Goal: Task Accomplishment & Management: Manage account settings

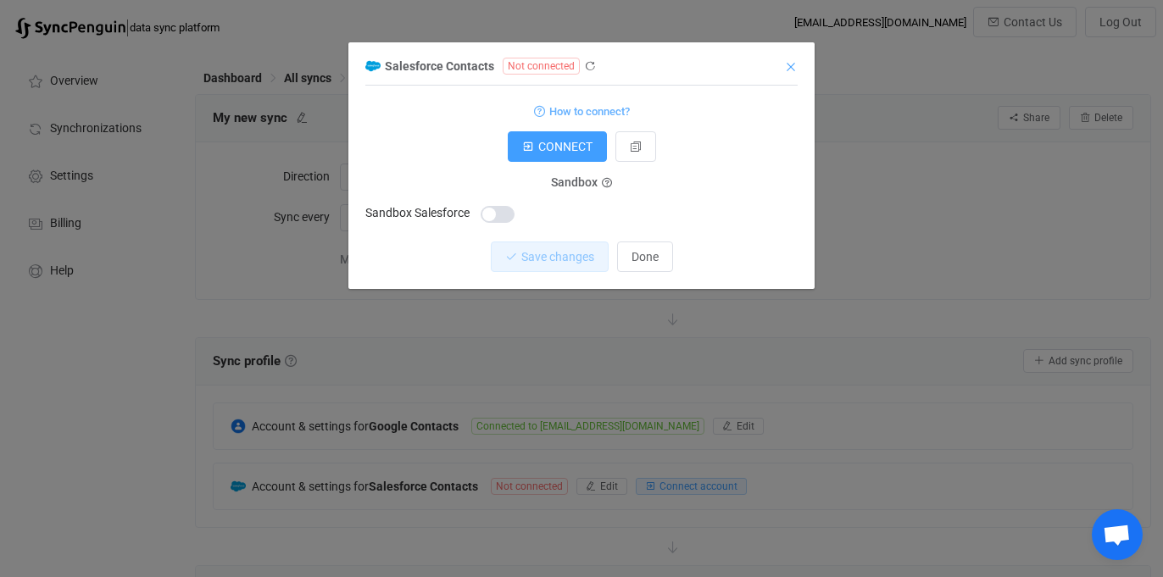
click at [785, 66] on icon "Close" at bounding box center [791, 67] width 14 height 14
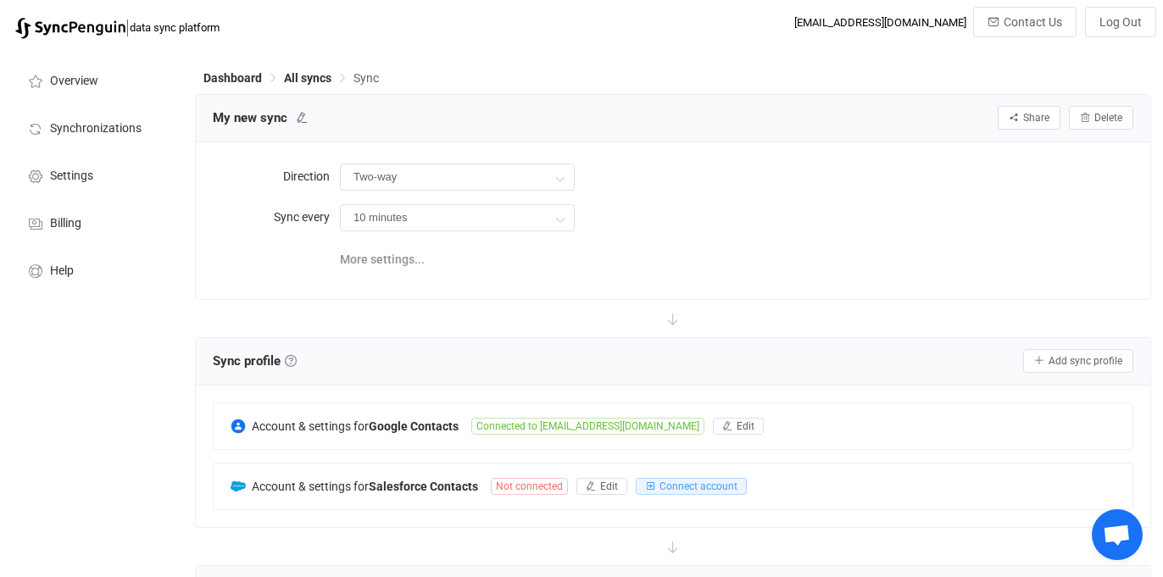
click at [773, 298] on div "My new sync Share Sync sharing Delete Direction Two-way Two-way Google Salesfor…" at bounding box center [673, 196] width 956 height 205
click at [110, 131] on span "Synchronizations" at bounding box center [96, 129] width 92 height 14
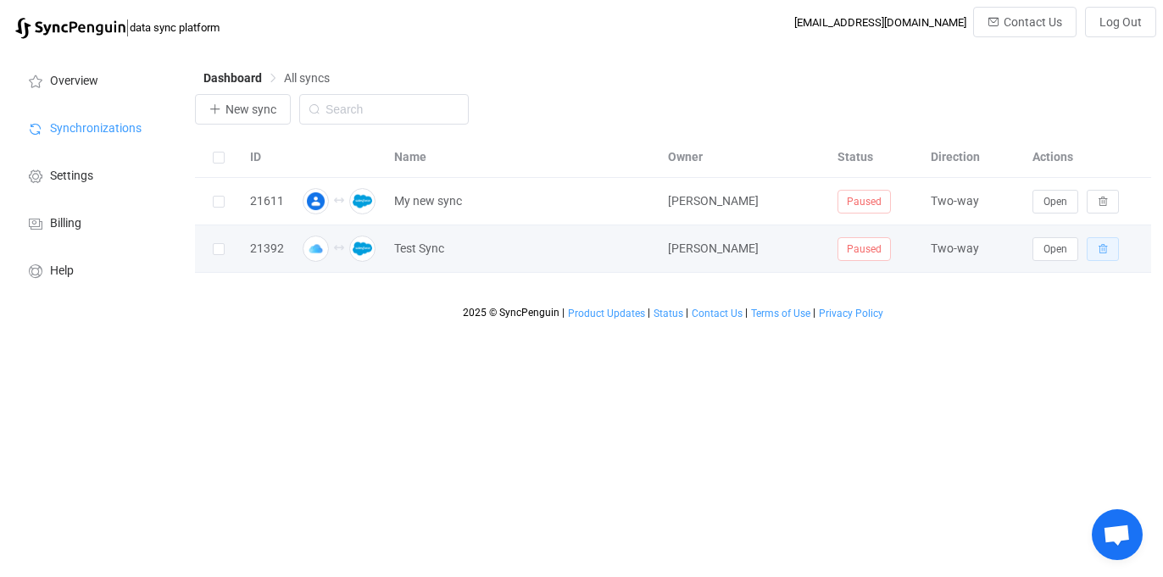
click at [1096, 249] on button "button" at bounding box center [1103, 249] width 32 height 24
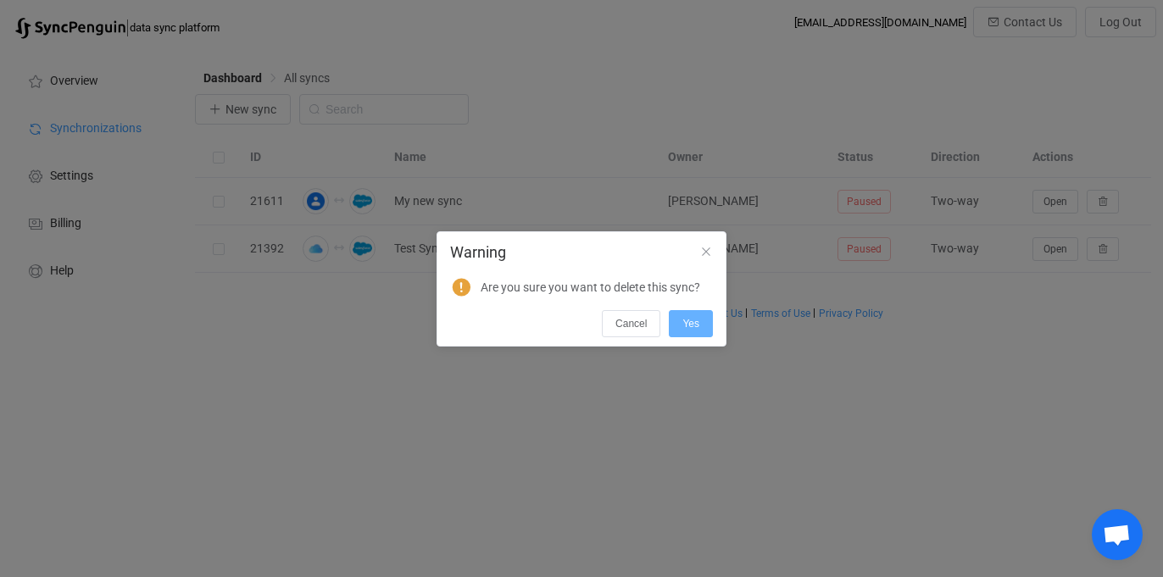
click at [696, 323] on span "Yes" at bounding box center [690, 324] width 17 height 12
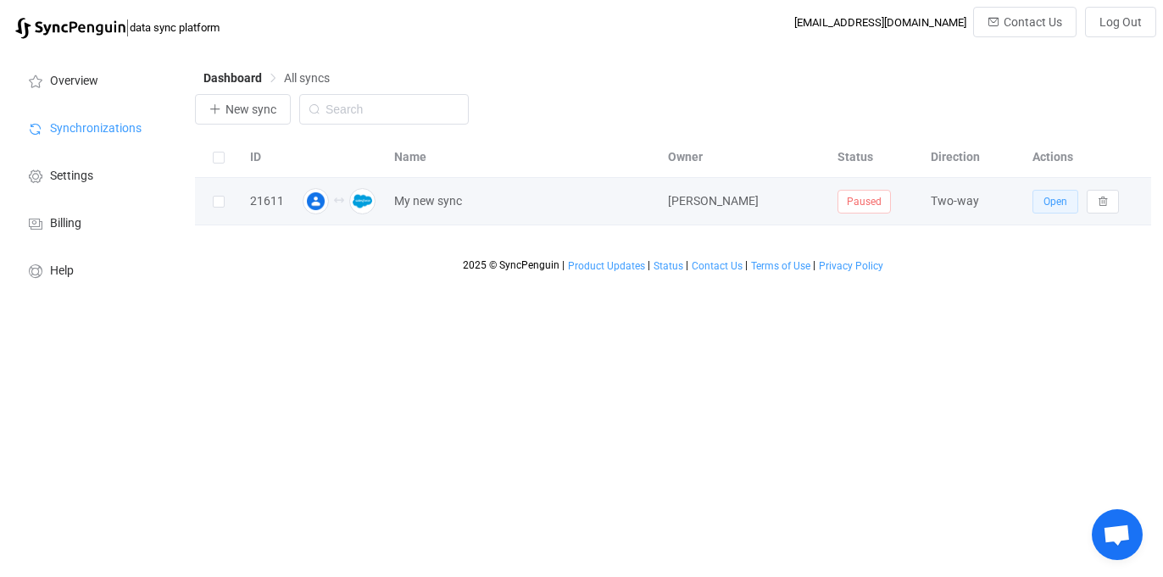
click at [1047, 209] on button "Open" at bounding box center [1055, 202] width 46 height 24
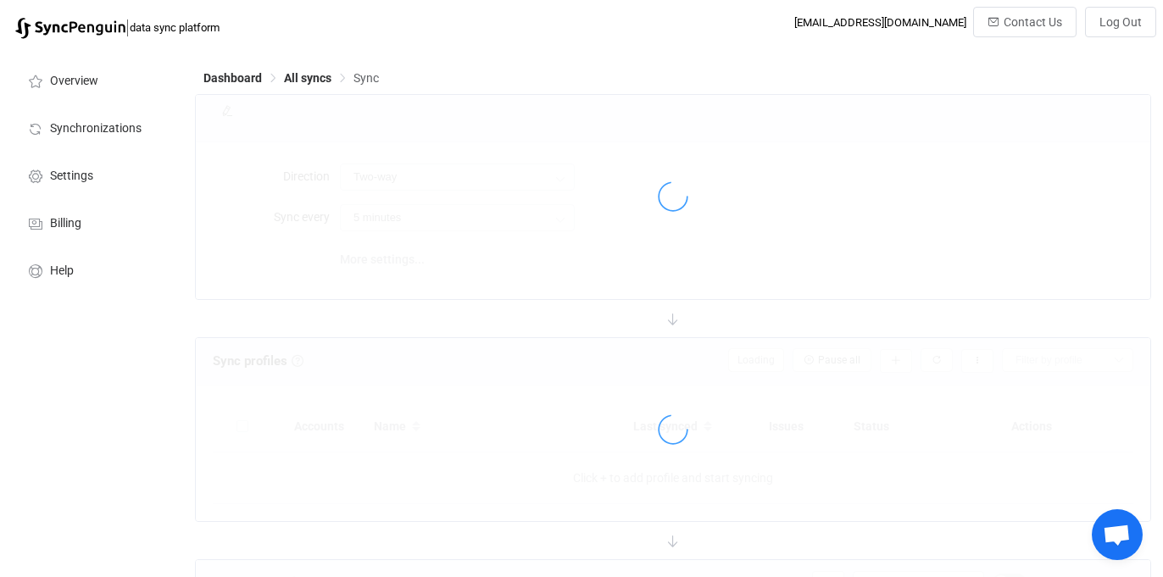
type input "10 minutes"
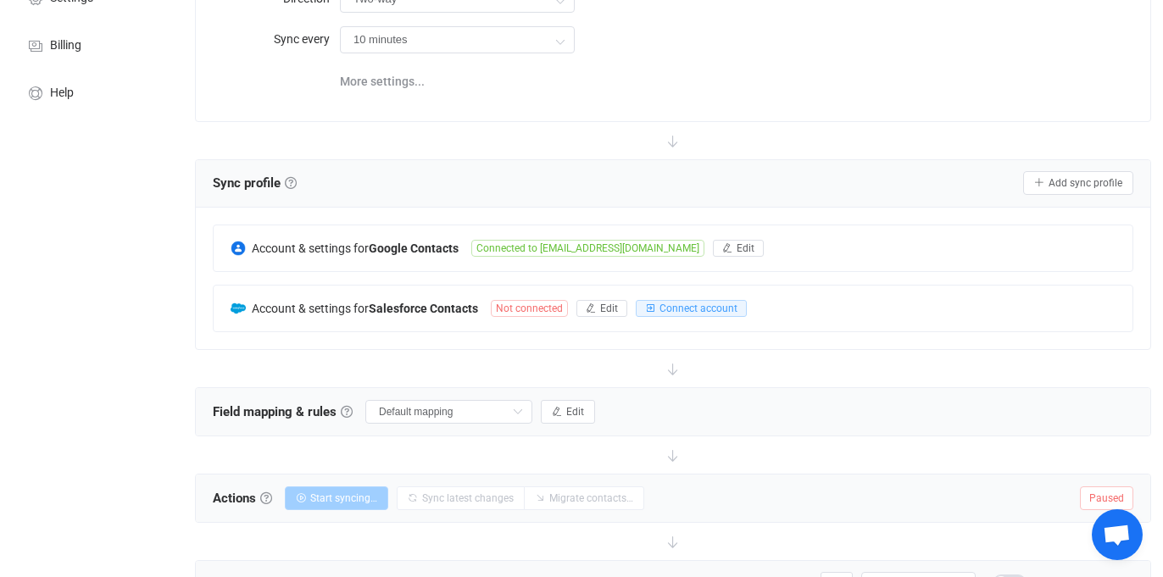
scroll to position [177, 0]
click at [676, 306] on span "Connect account" at bounding box center [698, 309] width 78 height 12
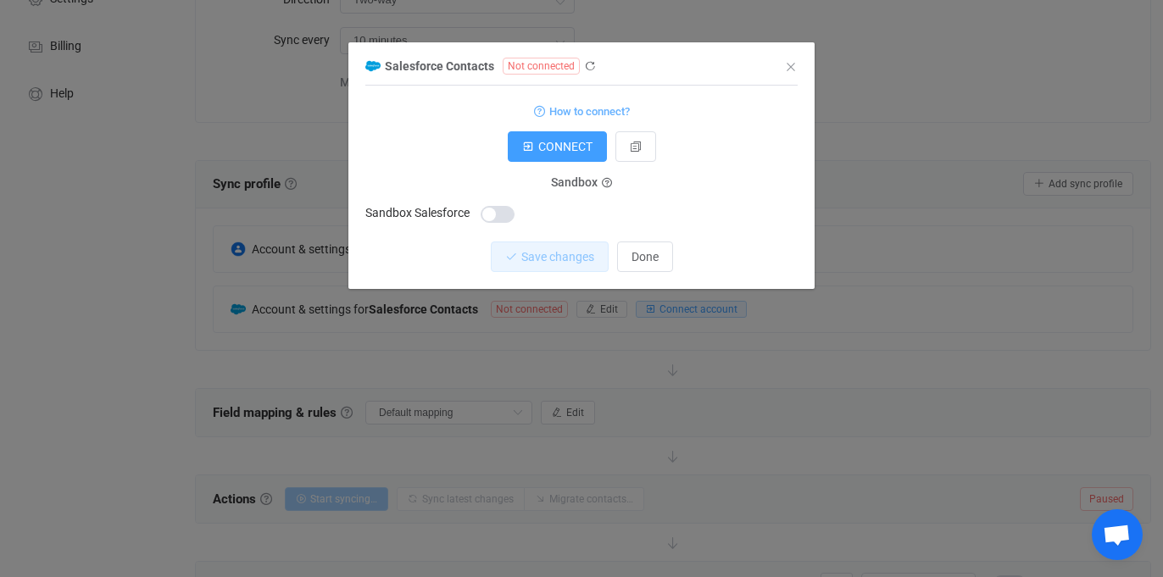
click at [492, 216] on span "dialog" at bounding box center [498, 214] width 34 height 17
click at [565, 142] on span "CONNECT" at bounding box center [565, 147] width 54 height 14
click at [545, 153] on span "CONNECT" at bounding box center [565, 147] width 54 height 14
click at [492, 198] on div "Sandbox Sandbox Salesforce" at bounding box center [581, 204] width 432 height 42
click at [492, 213] on span "dialog" at bounding box center [498, 214] width 34 height 17
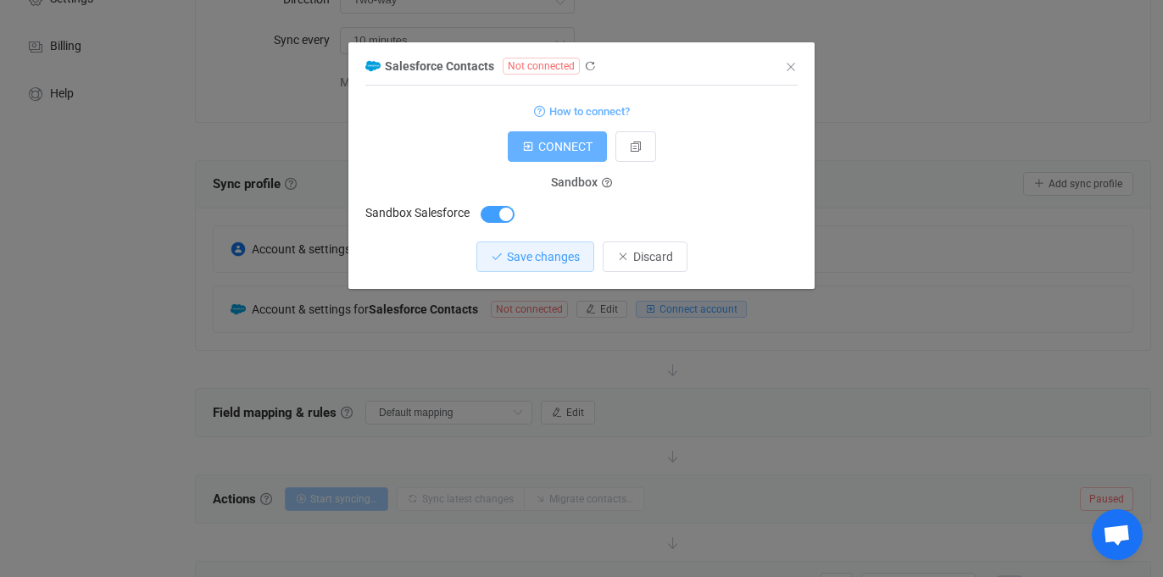
click at [581, 153] on span "CONNECT" at bounding box center [565, 147] width 54 height 14
click at [794, 65] on icon "Close" at bounding box center [791, 67] width 14 height 14
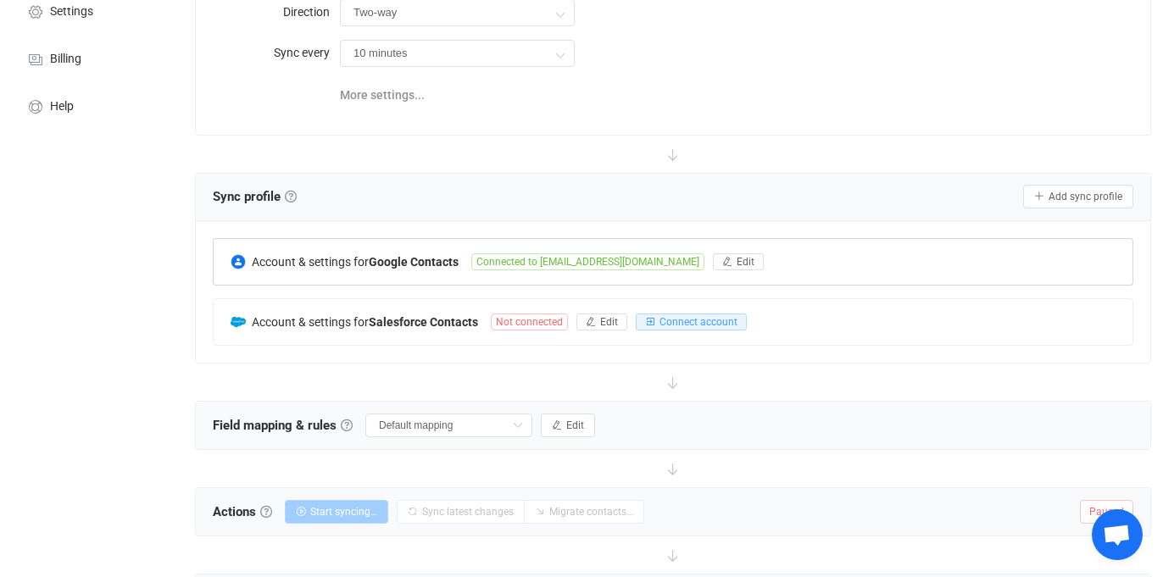
scroll to position [167, 0]
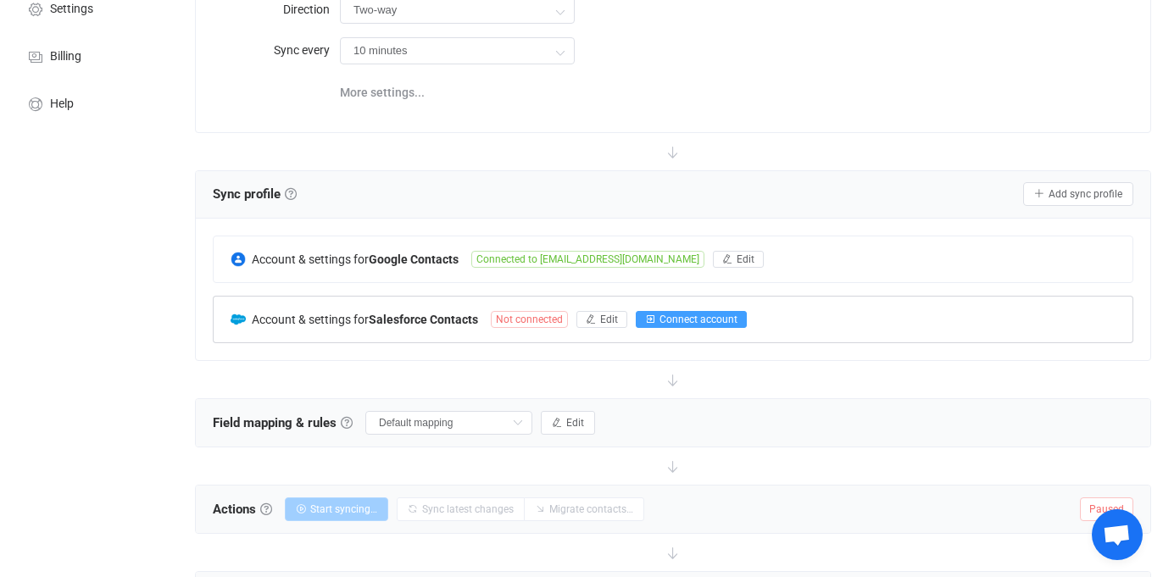
click at [670, 315] on span "Connect account" at bounding box center [698, 320] width 78 height 12
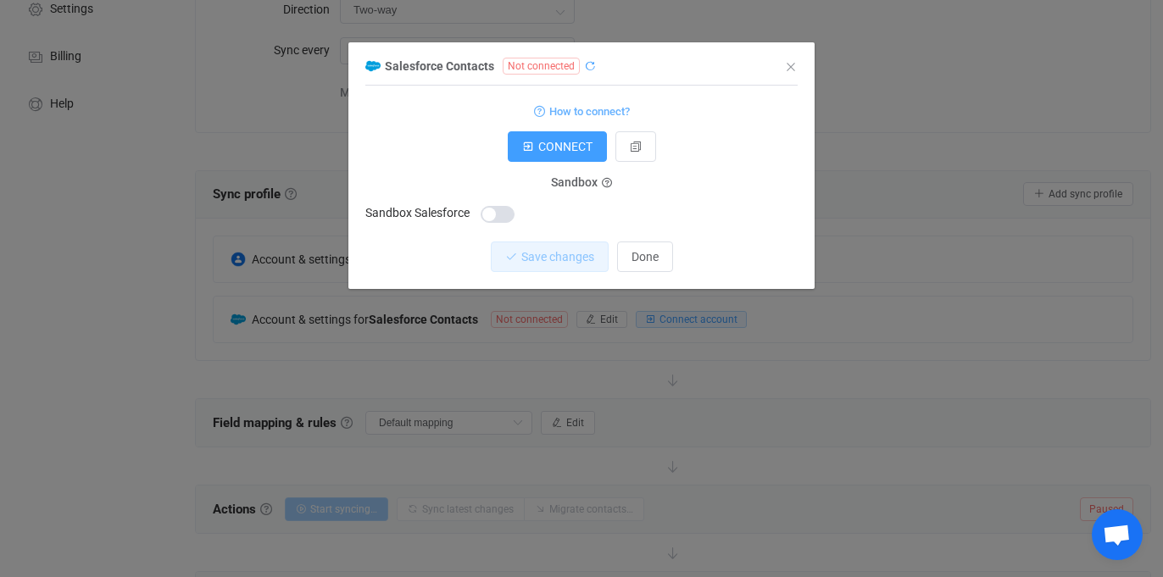
click at [584, 68] on icon "dialog" at bounding box center [590, 66] width 12 height 12
click at [586, 67] on icon "dialog" at bounding box center [590, 66] width 12 height 12
click at [496, 217] on span "dialog" at bounding box center [498, 214] width 34 height 17
click at [585, 63] on icon "dialog" at bounding box center [590, 66] width 12 height 12
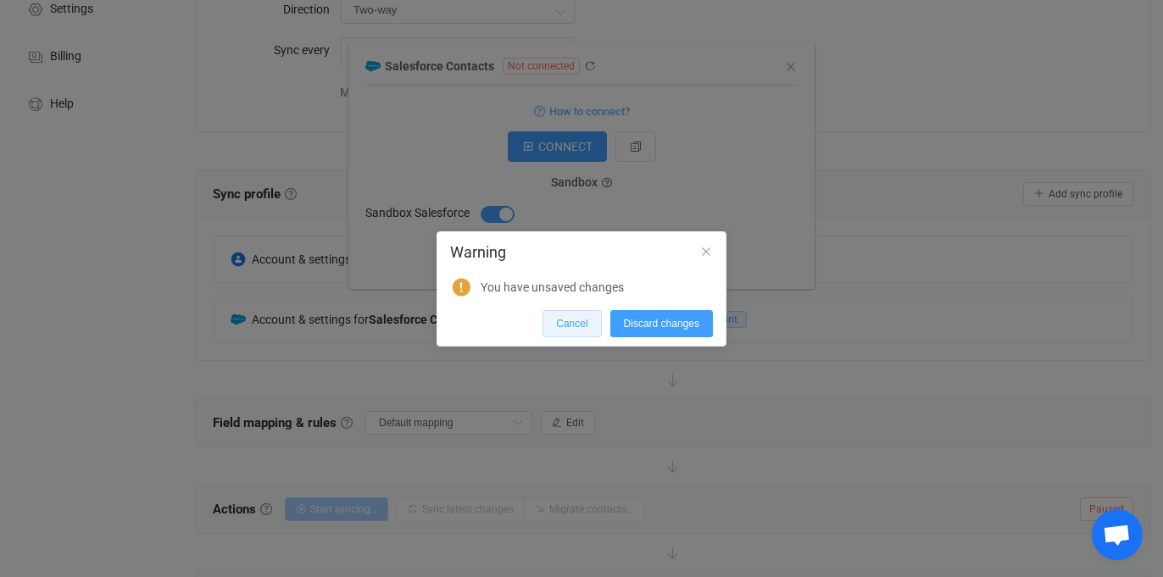
click at [593, 325] on button "Cancel" at bounding box center [571, 323] width 58 height 27
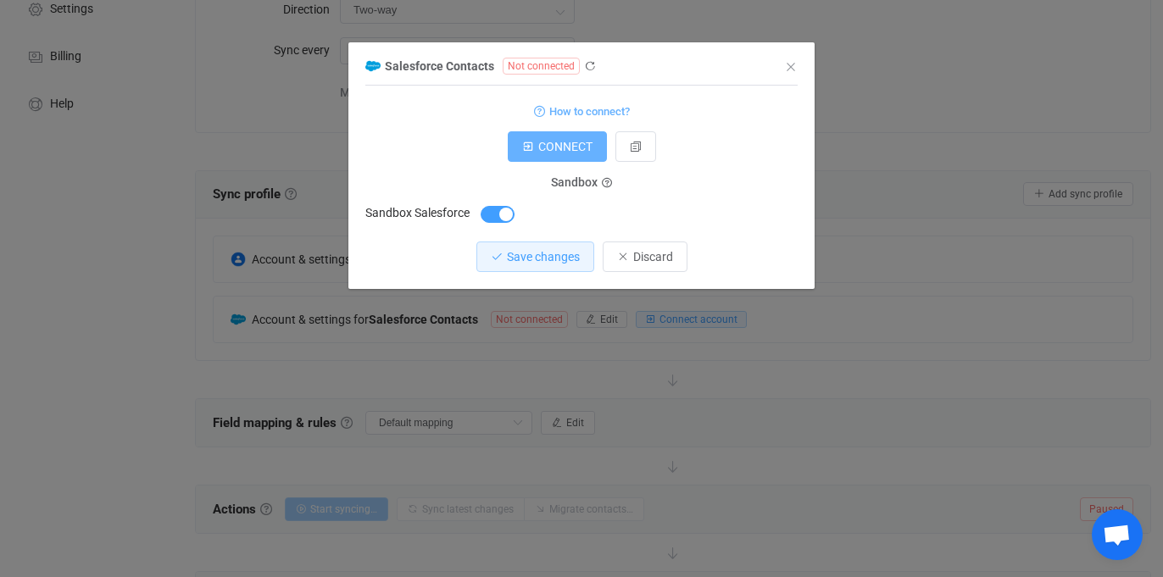
click at [573, 160] on button "CONNECT" at bounding box center [557, 146] width 99 height 31
click at [641, 260] on span "Done" at bounding box center [644, 257] width 27 height 14
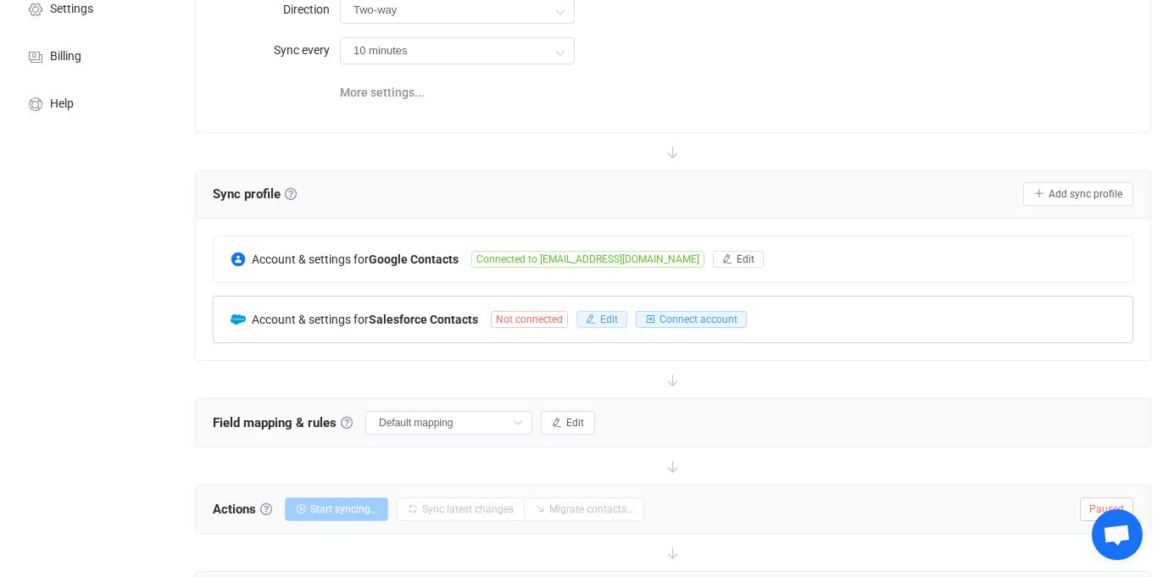
click at [593, 314] on icon "button" at bounding box center [591, 319] width 10 height 10
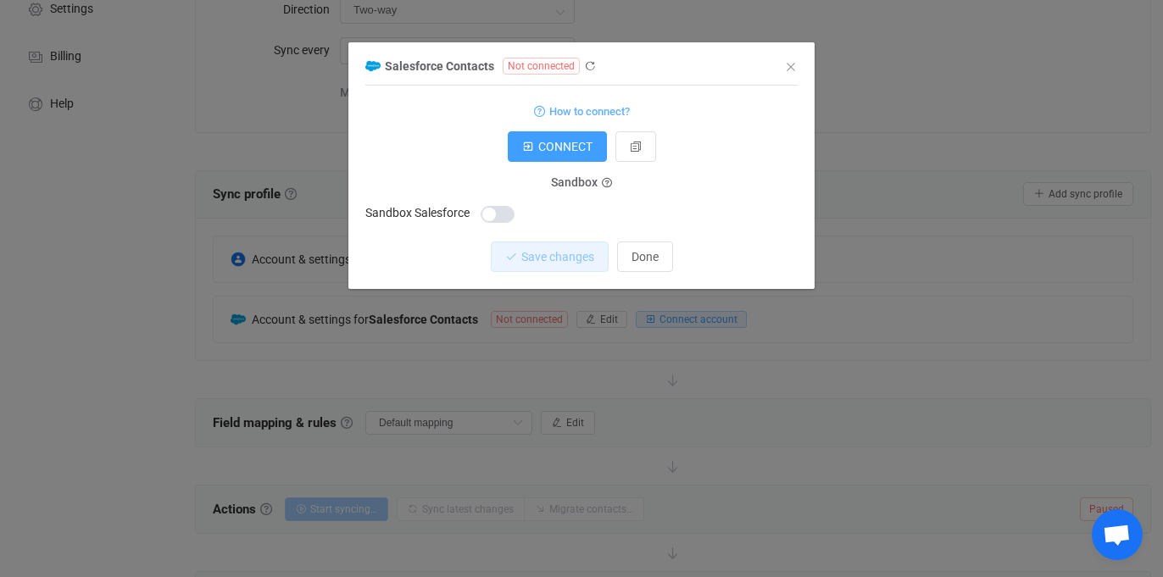
click at [569, 64] on span "Not connected" at bounding box center [541, 66] width 77 height 17
click at [587, 61] on icon "dialog" at bounding box center [590, 66] width 12 height 12
click at [490, 218] on span "dialog" at bounding box center [498, 214] width 34 height 17
click at [526, 254] on span "Save changes" at bounding box center [543, 257] width 73 height 14
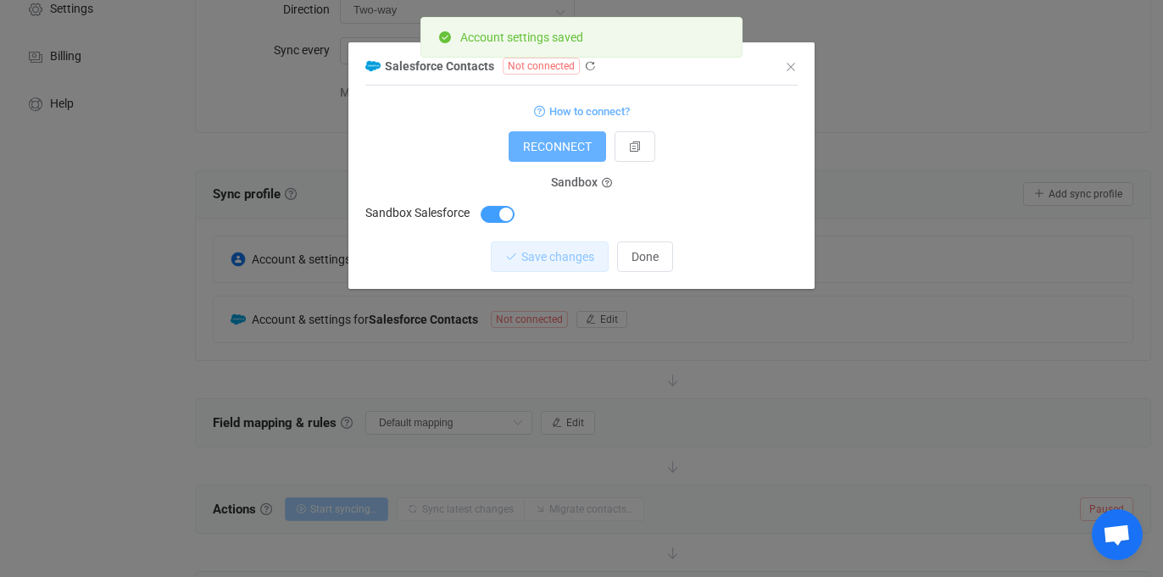
click at [557, 153] on span "RECONNECT" at bounding box center [557, 147] width 69 height 14
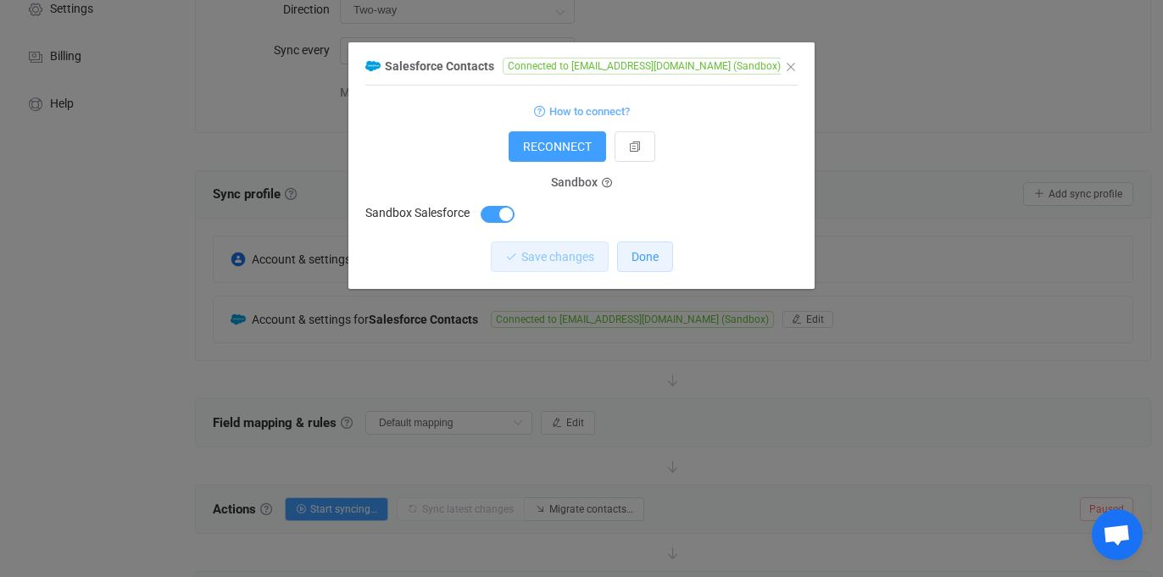
click at [649, 258] on span "Done" at bounding box center [644, 257] width 27 height 14
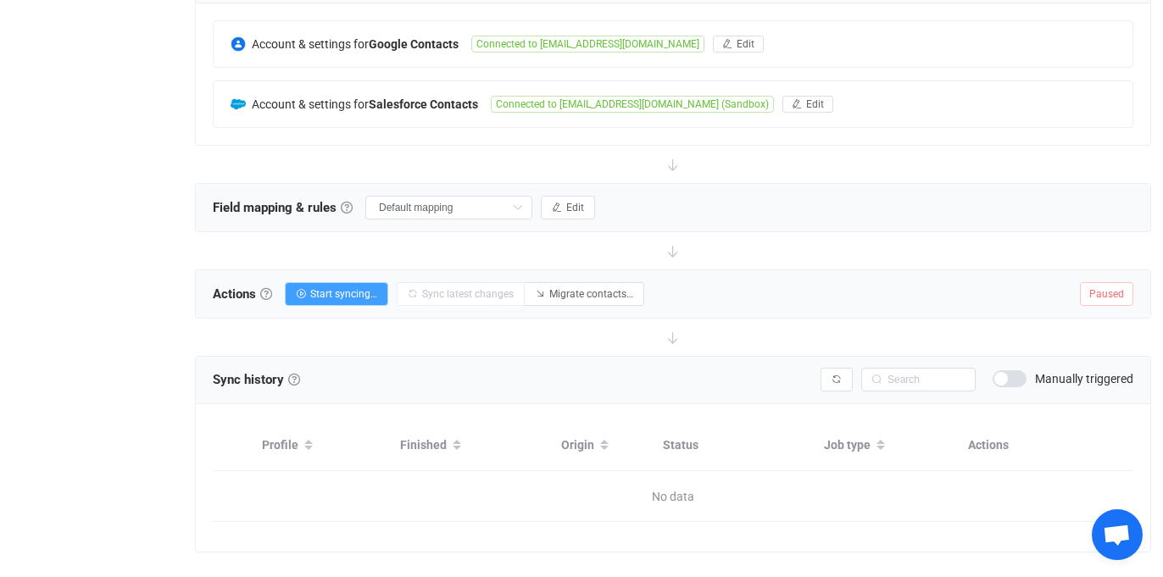
scroll to position [410, 0]
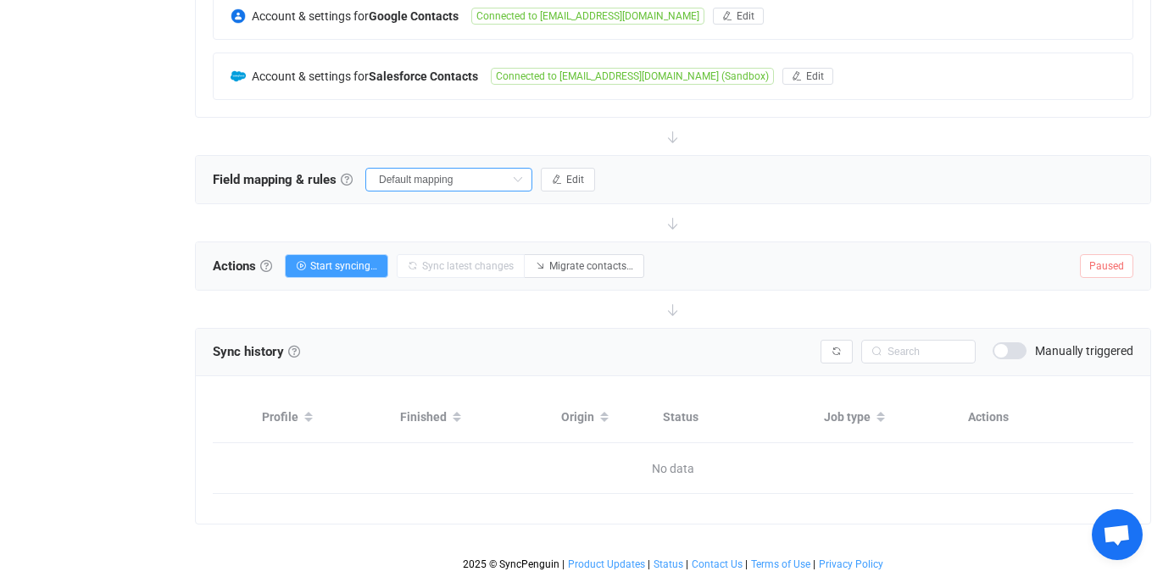
click at [430, 169] on input "Default mapping" at bounding box center [448, 180] width 167 height 24
click at [552, 181] on icon "button" at bounding box center [557, 180] width 10 height 10
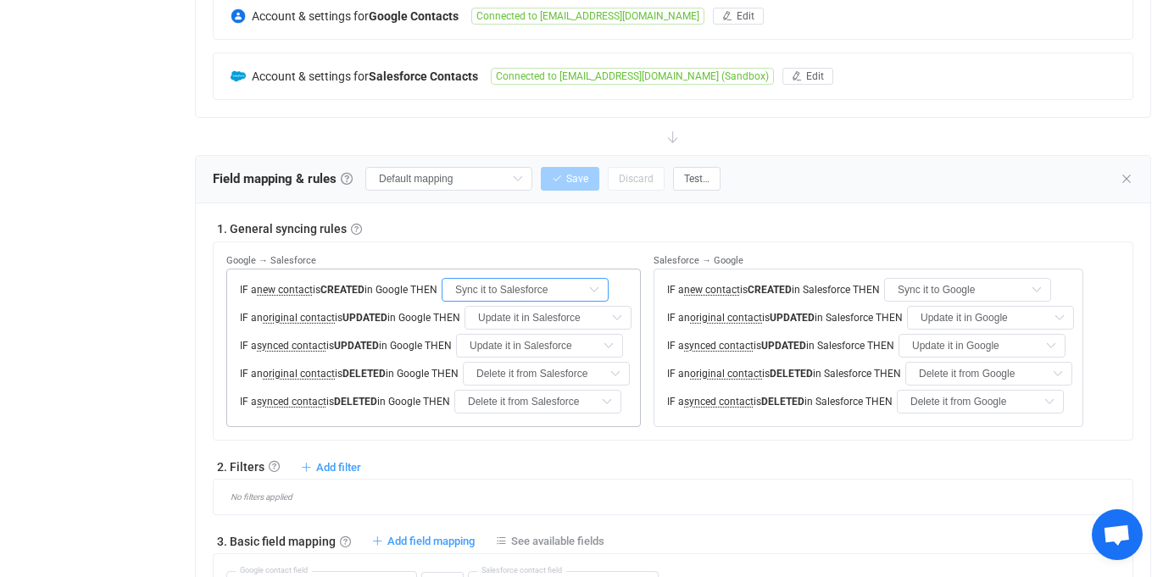
click at [544, 286] on input "Sync it to Salesforce" at bounding box center [525, 290] width 167 height 24
click at [530, 371] on input "Delete it from Salesforce" at bounding box center [546, 374] width 167 height 24
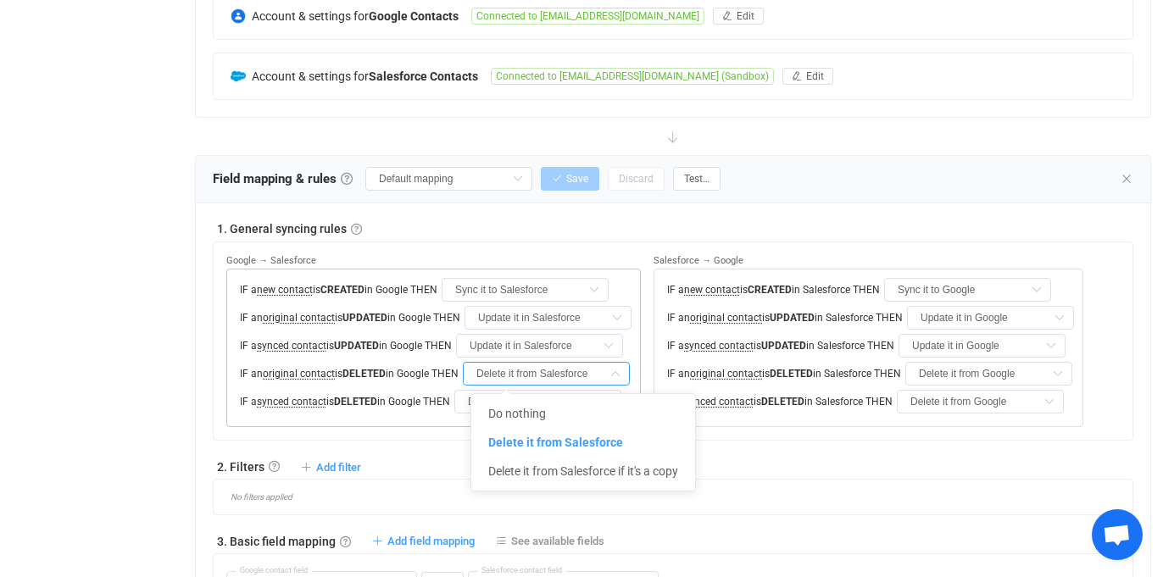
click at [530, 371] on input "Delete it from Salesforce" at bounding box center [546, 374] width 167 height 24
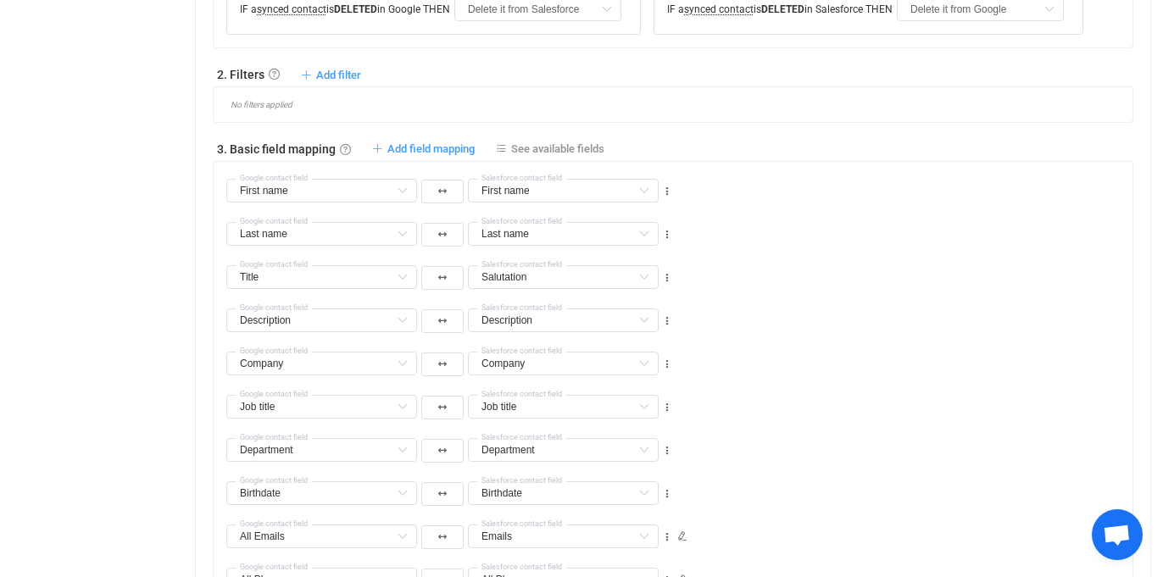
scroll to position [810, 0]
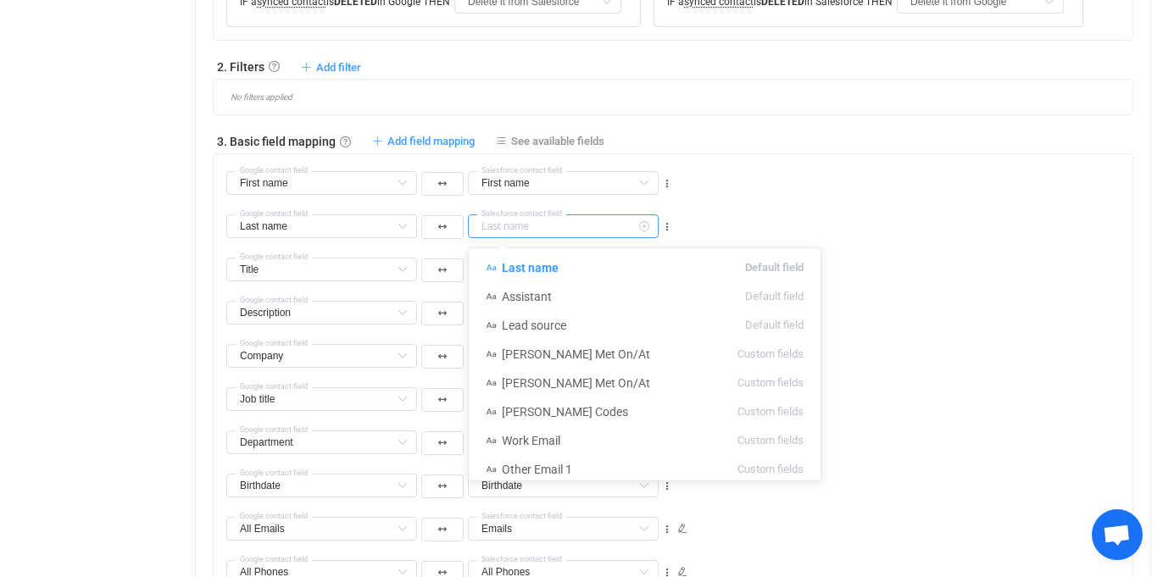
click at [564, 231] on input "text" at bounding box center [563, 226] width 191 height 24
type input "Last name"
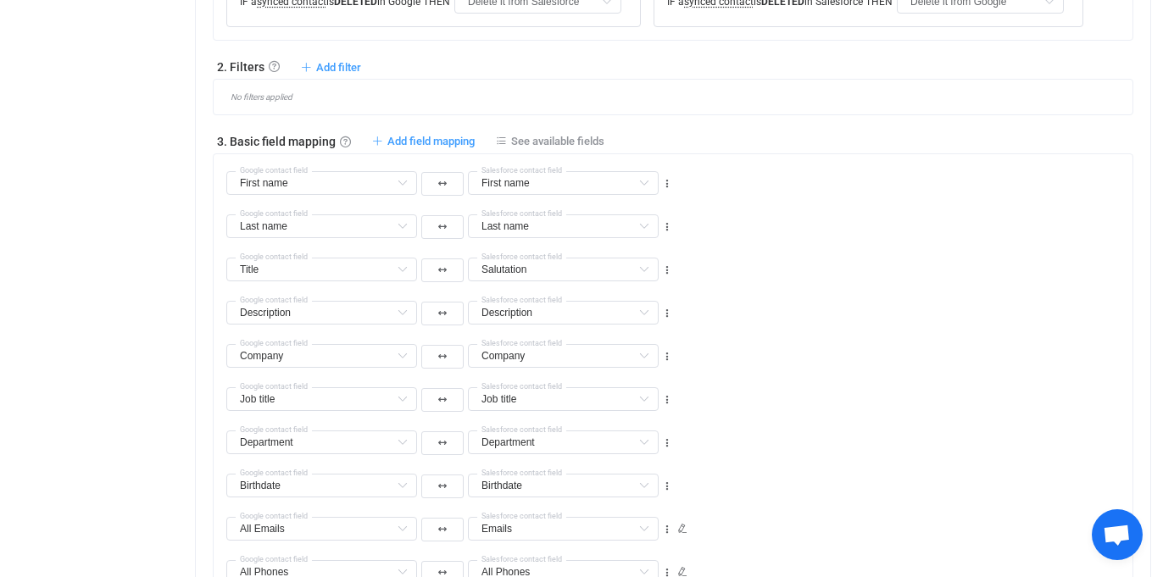
click at [843, 236] on div "Last name Last name Default field Middle name Default field Display name (read-…" at bounding box center [679, 218] width 906 height 43
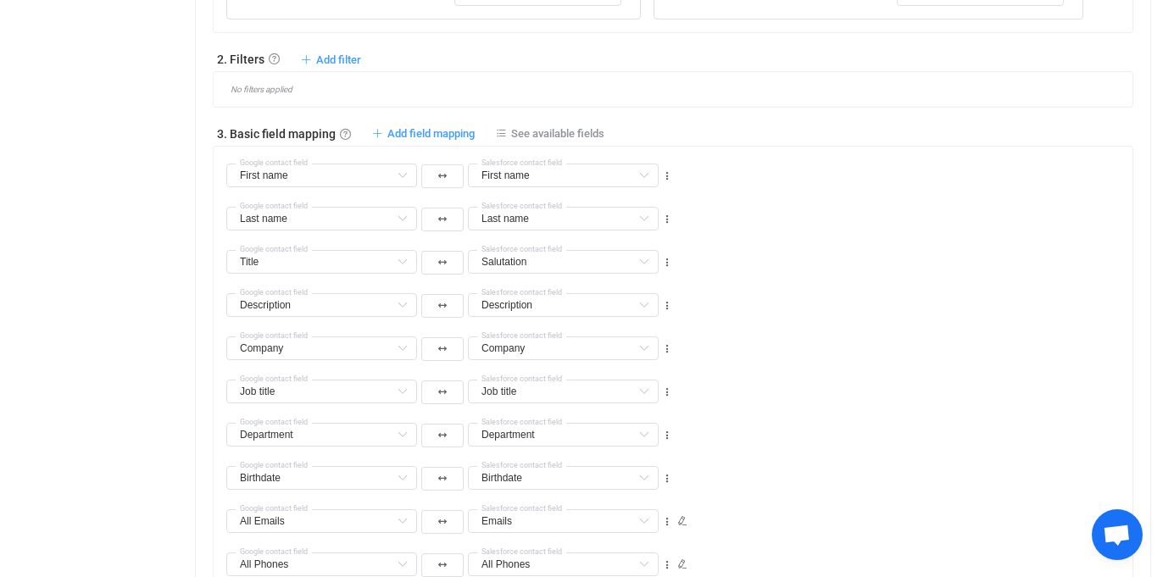
scroll to position [824, 0]
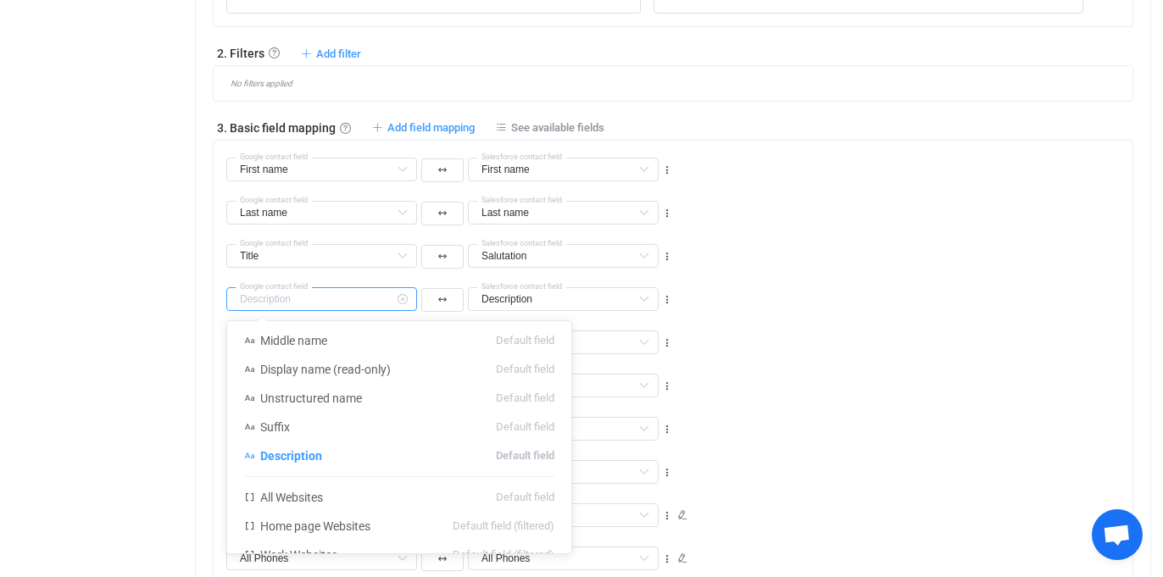
click at [331, 296] on input "text" at bounding box center [321, 299] width 191 height 24
type input "Description"
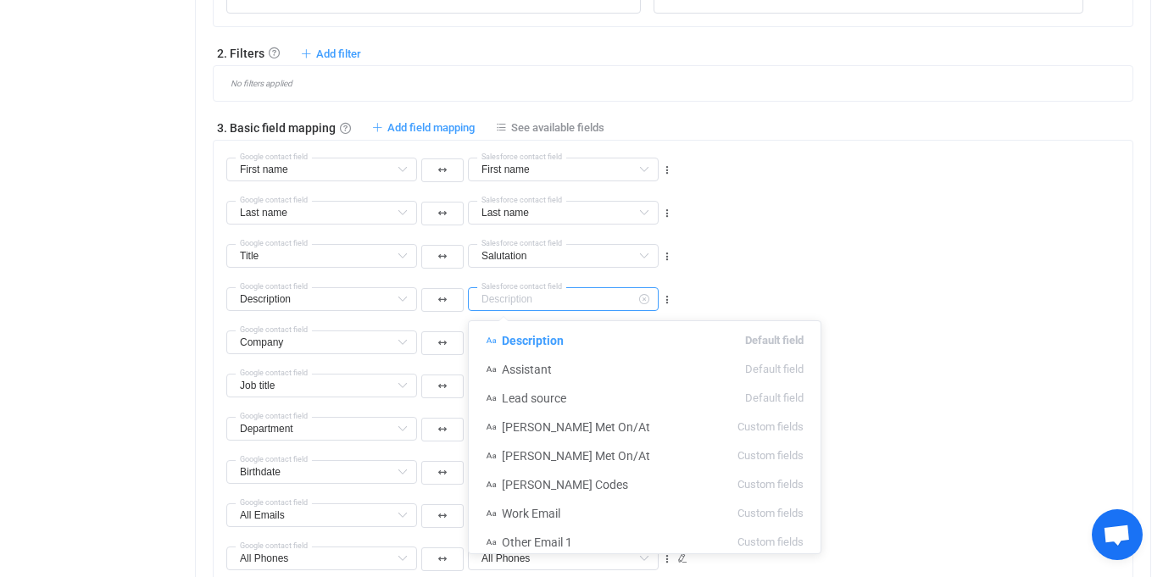
click at [526, 302] on input "text" at bounding box center [563, 299] width 191 height 24
type input "Description"
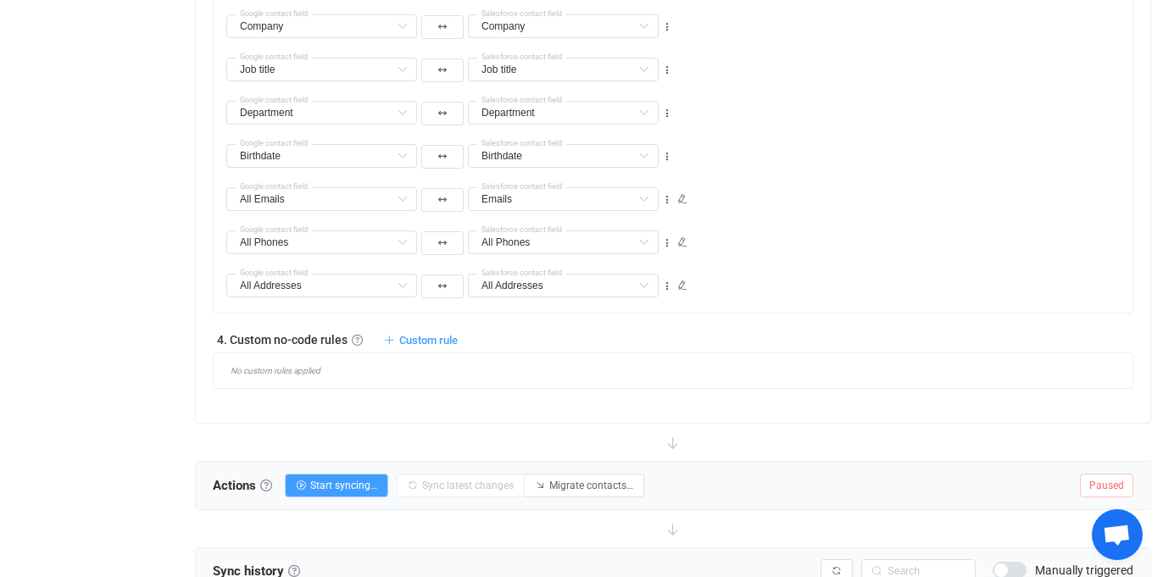
scroll to position [1142, 0]
click at [420, 342] on span "Custom rule" at bounding box center [428, 338] width 58 height 13
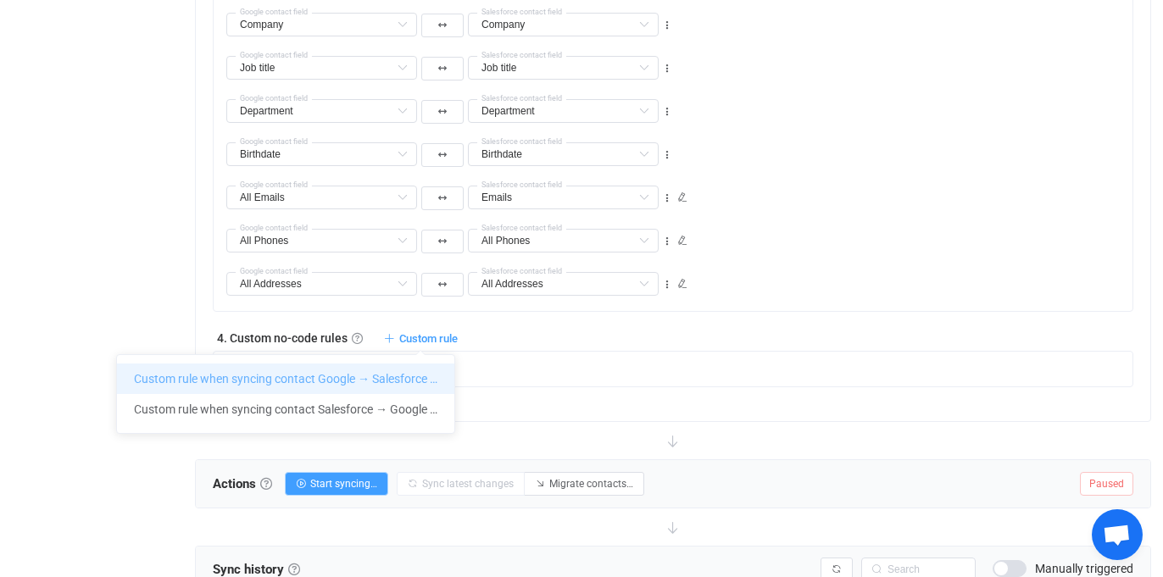
click at [314, 383] on li "Custom rule when syncing contact Google → Salesforce …" at bounding box center [285, 379] width 337 height 31
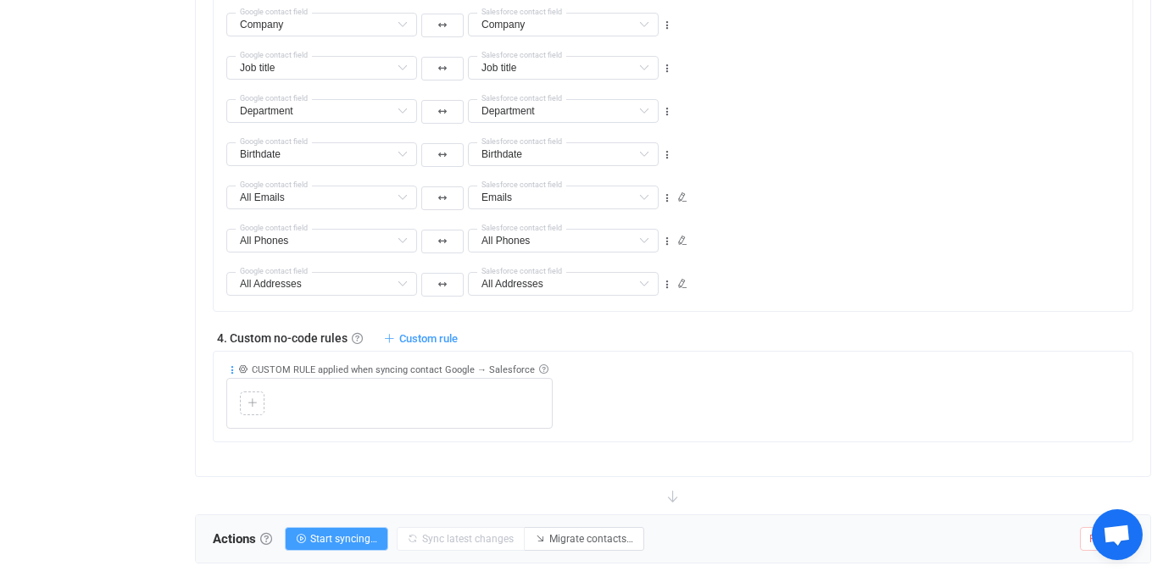
click at [231, 366] on icon at bounding box center [232, 370] width 12 height 12
click at [181, 502] on li "Delete" at bounding box center [180, 501] width 111 height 31
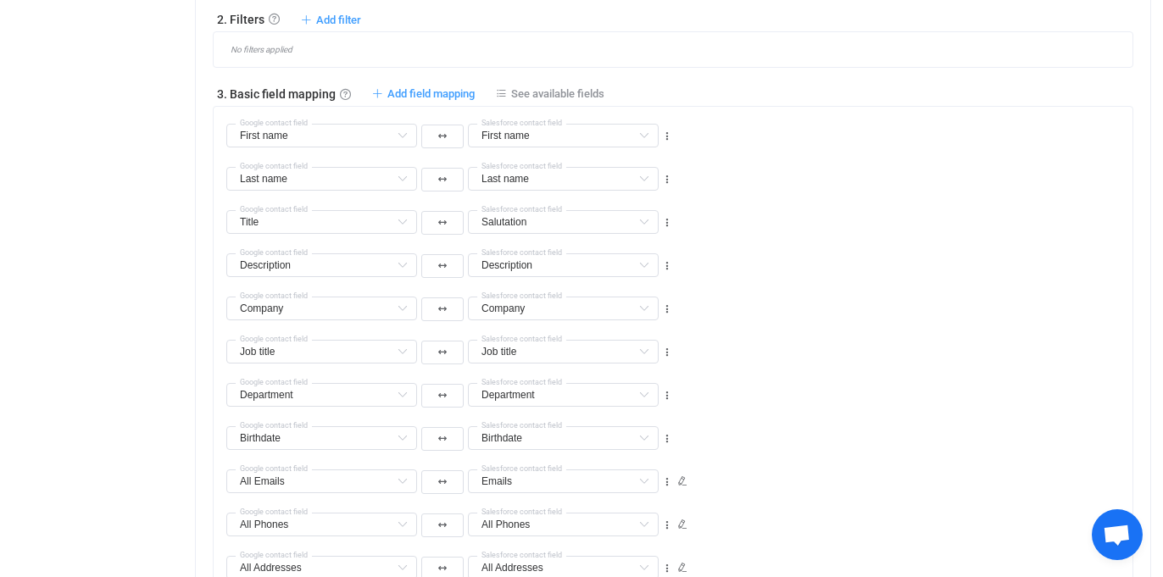
scroll to position [854, 0]
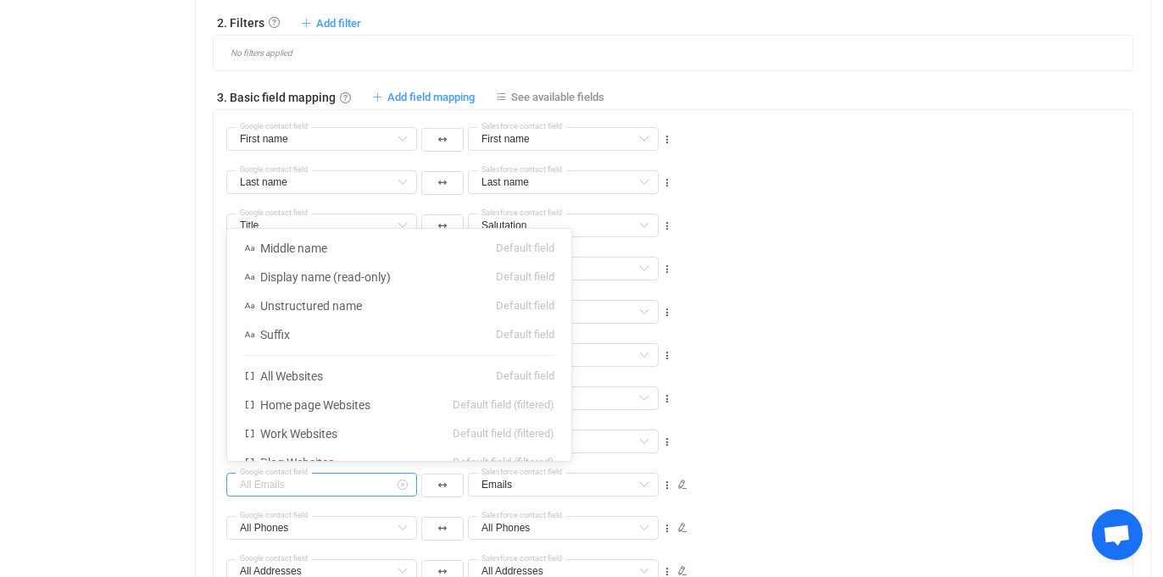
click at [388, 485] on input "text" at bounding box center [321, 485] width 191 height 24
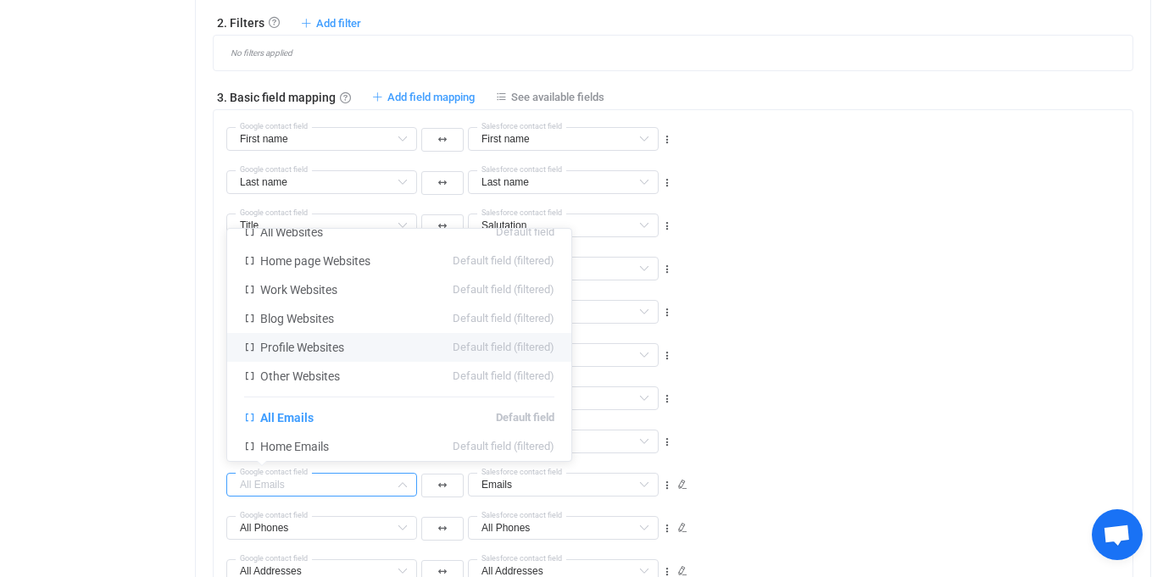
scroll to position [130, 0]
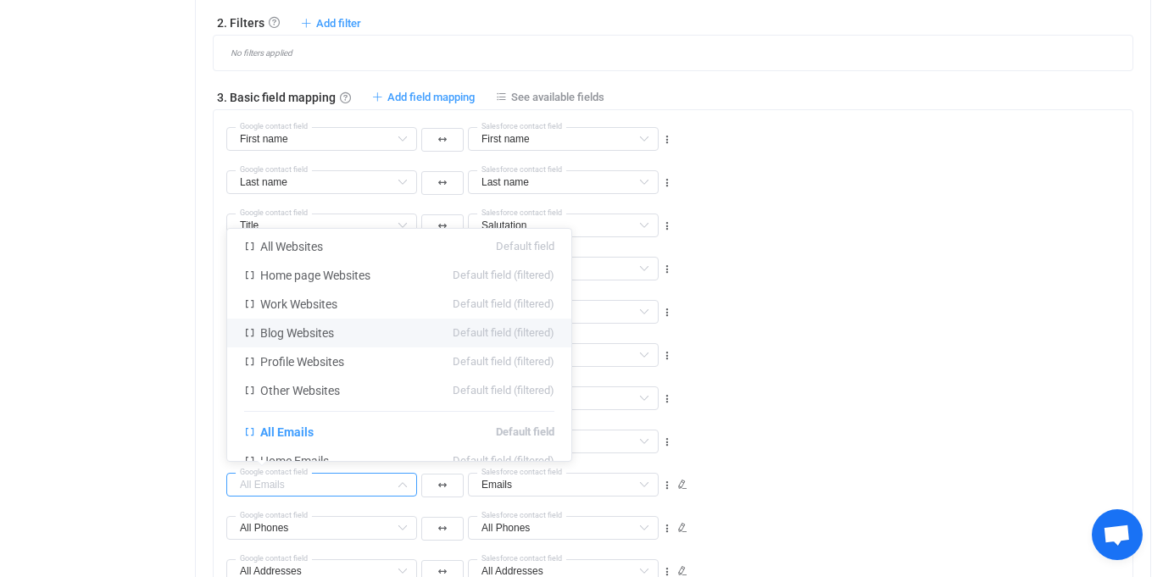
click at [97, 224] on div "Overview Synchronizations Settings Billing Help" at bounding box center [93, 138] width 186 height 1891
type input "All Emails"
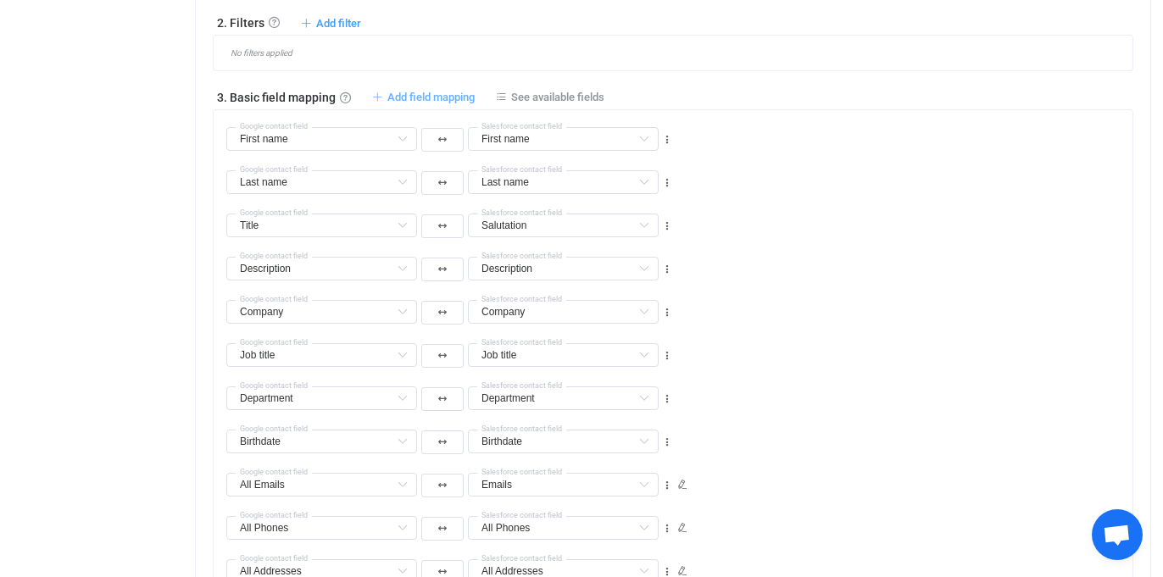
click at [430, 99] on span "Add field mapping" at bounding box center [430, 97] width 87 height 13
type input "First name"
type input "Last name"
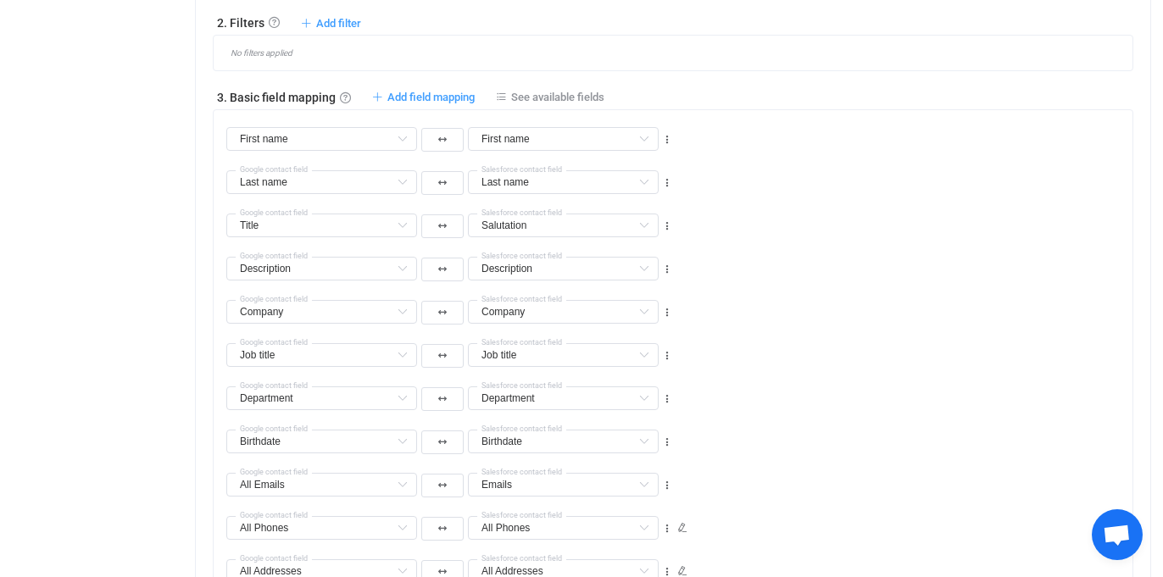
type input "Title"
type input "Salutation"
type input "Description"
type input "Company"
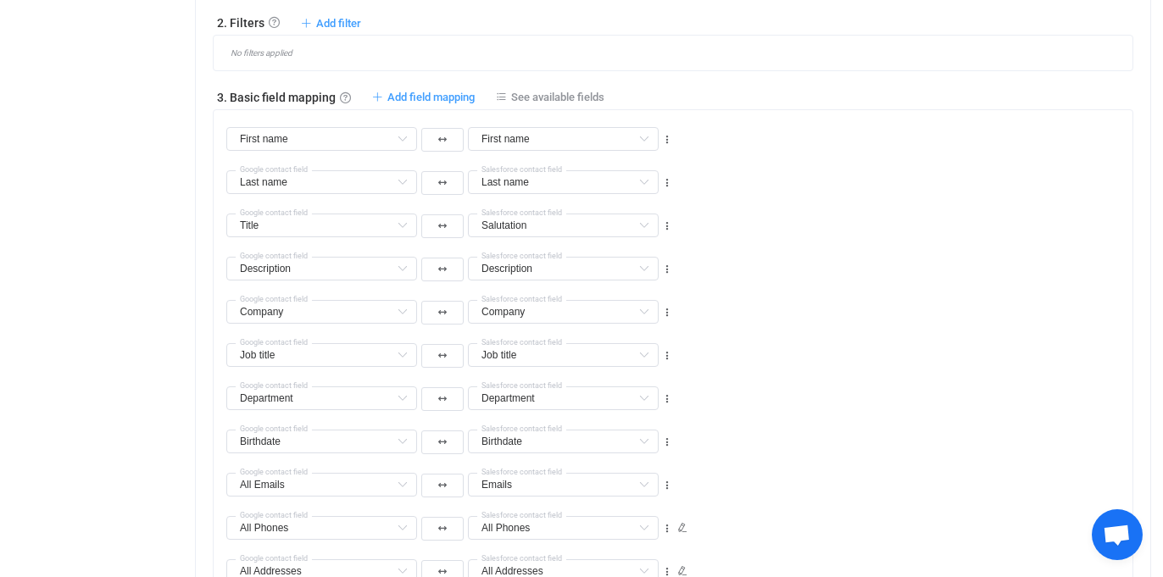
type input "Company"
type input "Job title"
type input "Department"
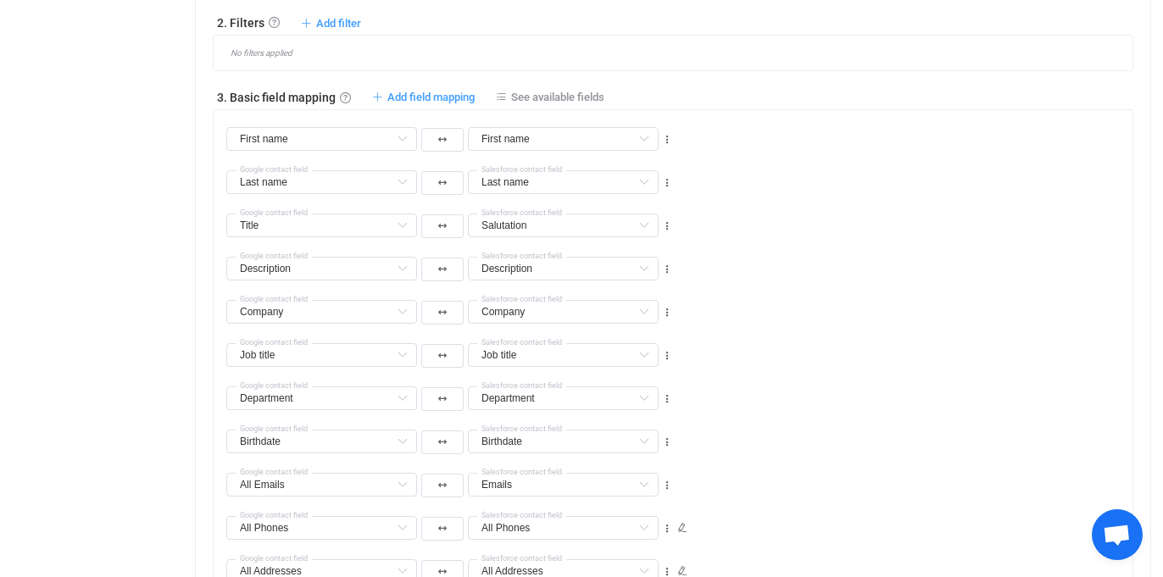
type input "Birthdate"
type input "All Emails"
type input "Emails"
type input "All Phones"
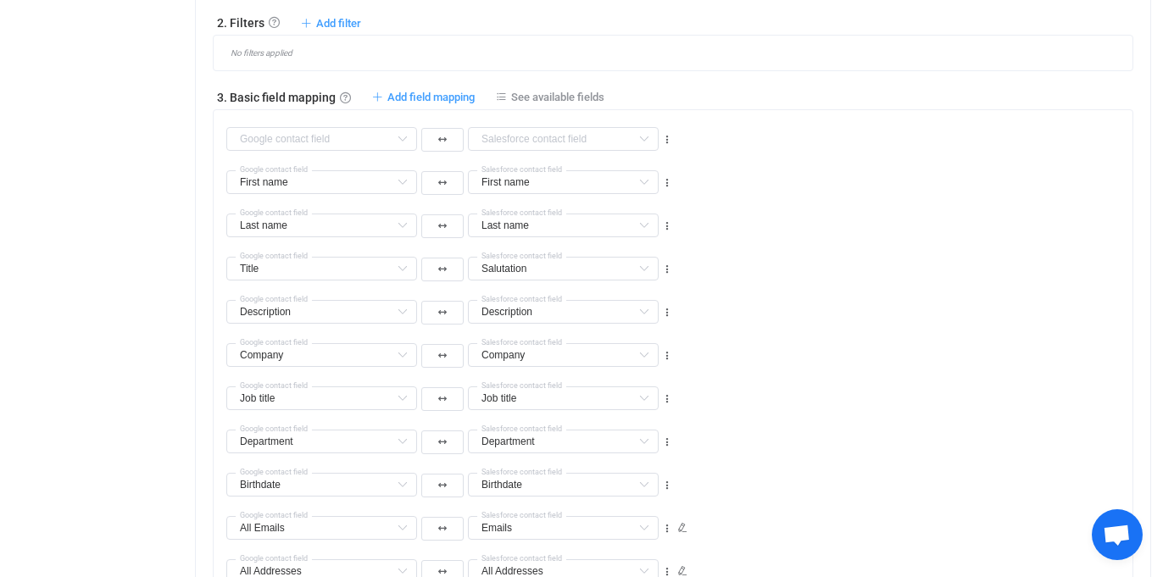
type input "All Phones"
click at [324, 147] on input "text" at bounding box center [321, 139] width 191 height 24
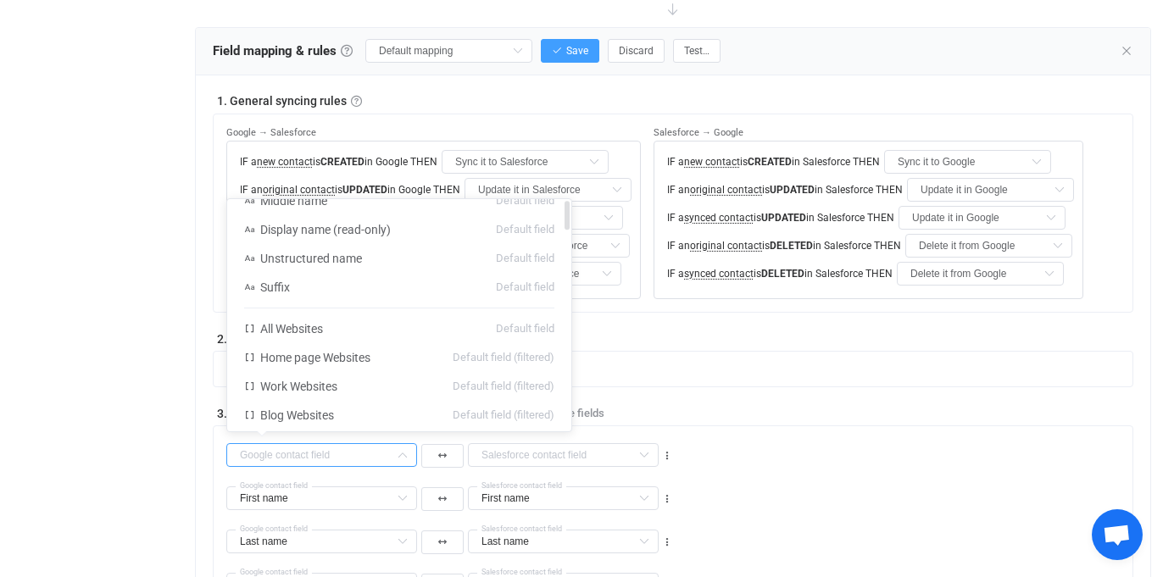
scroll to position [0, 0]
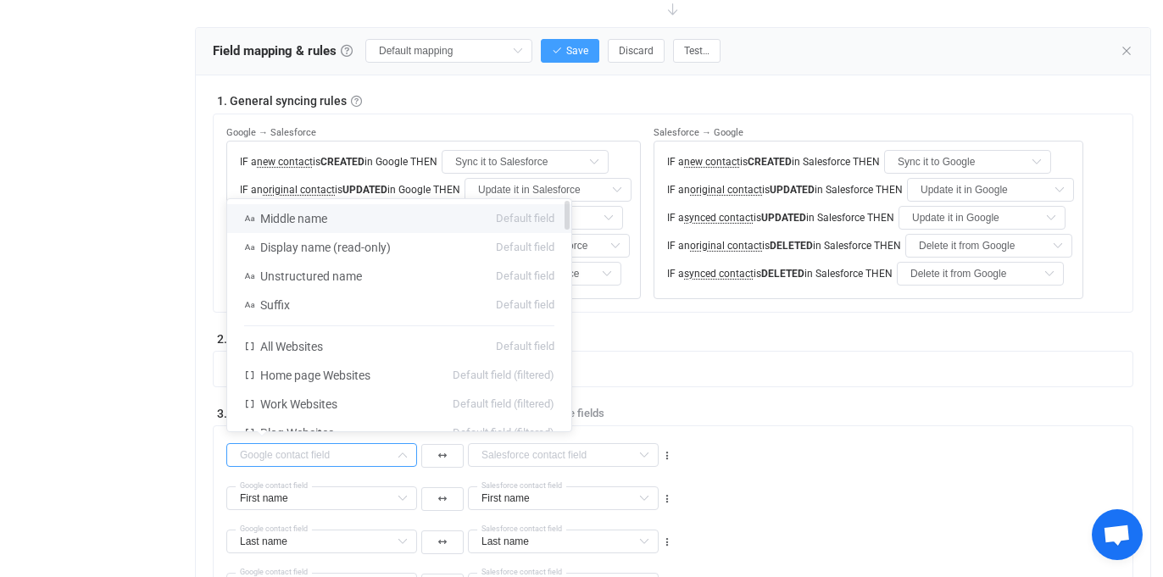
click at [316, 216] on span "Middle name" at bounding box center [293, 219] width 67 height 14
type input "Middle name"
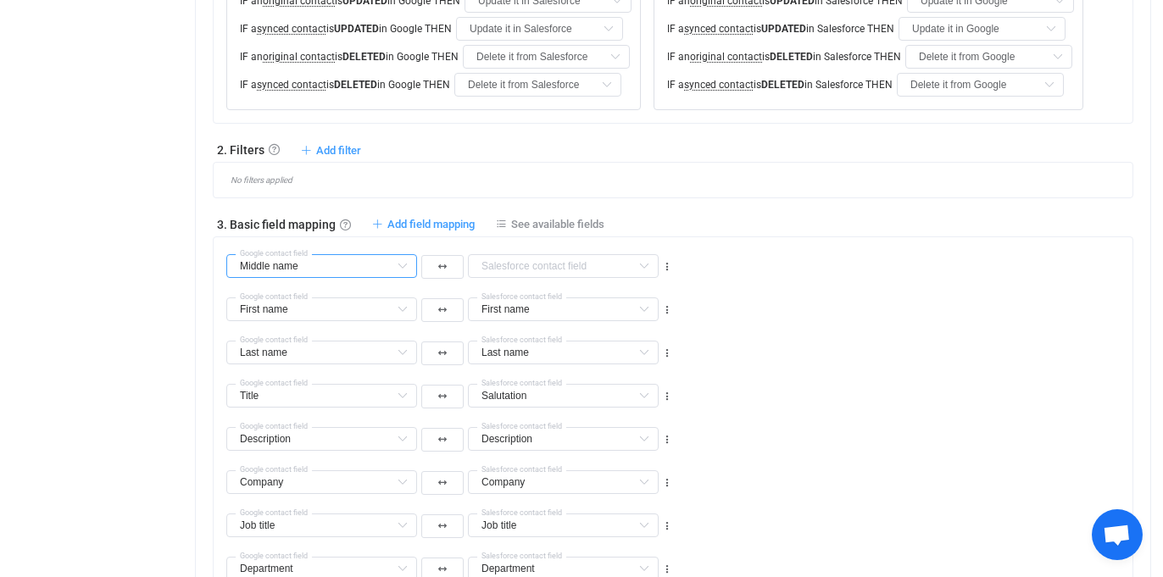
scroll to position [732, 0]
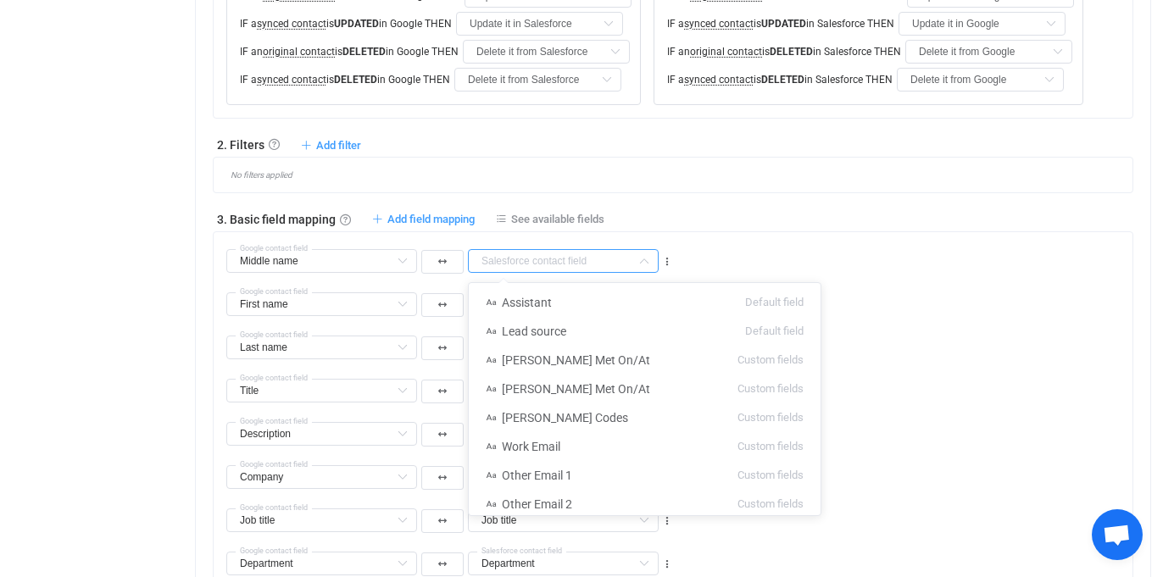
click at [562, 258] on input "text" at bounding box center [563, 261] width 191 height 24
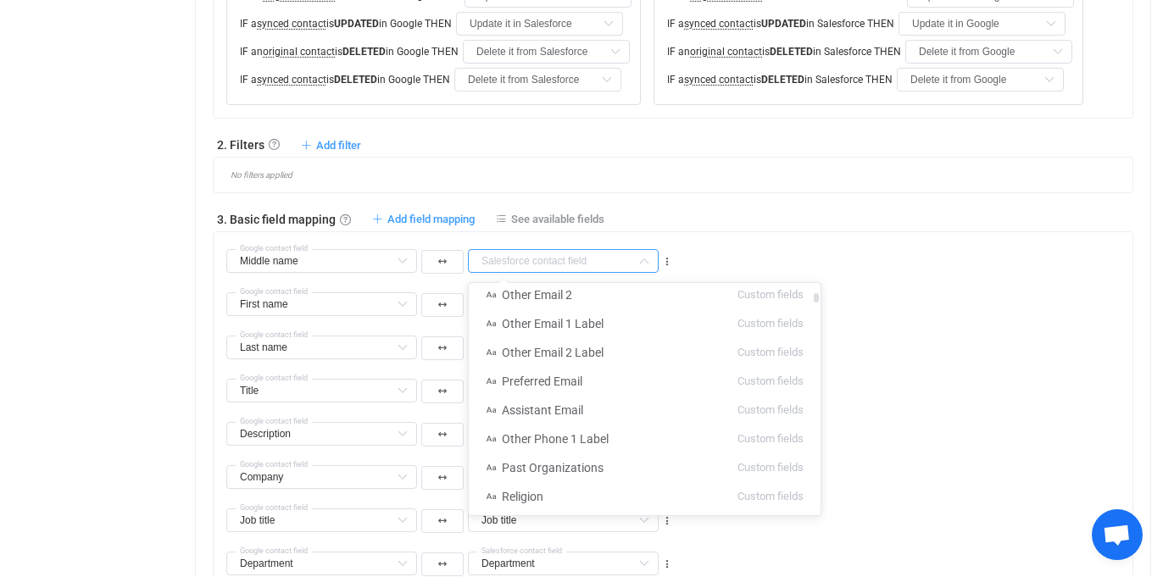
scroll to position [219, 0]
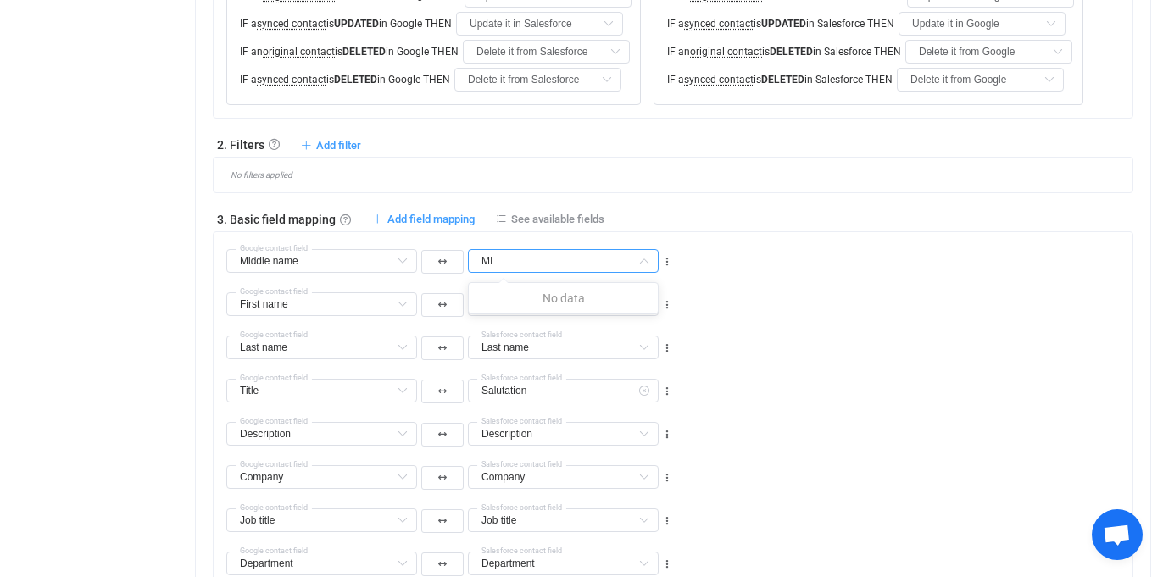
type input "M"
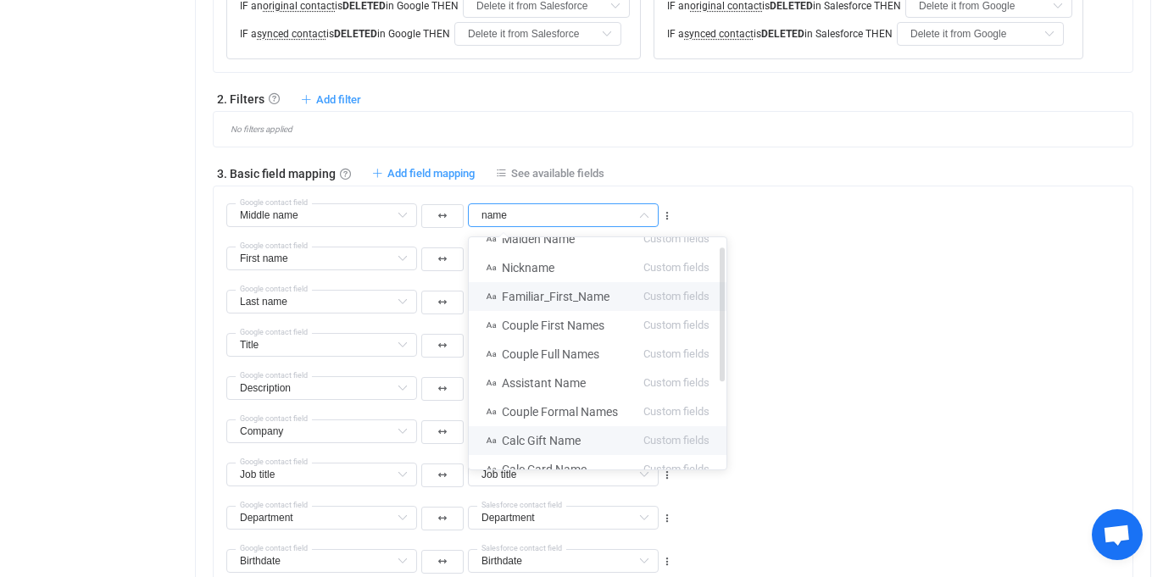
scroll to position [0, 0]
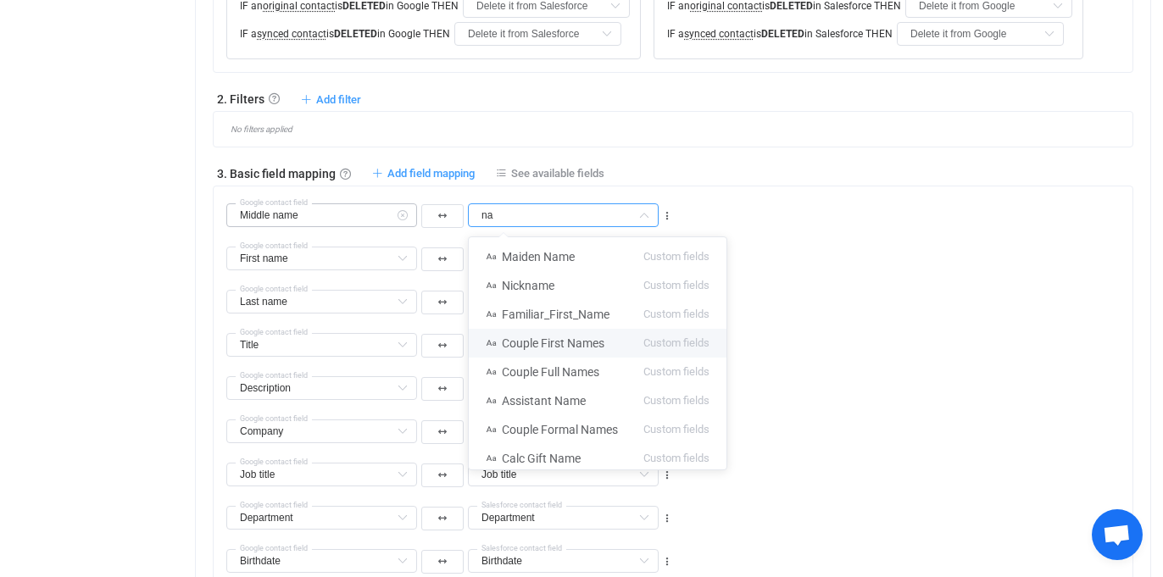
type input "n"
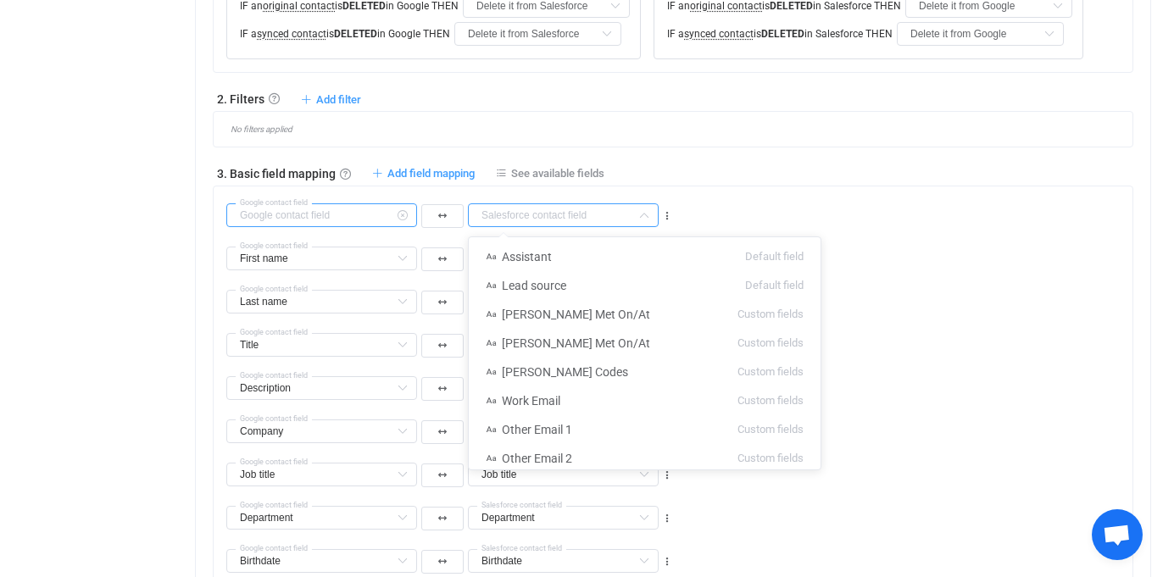
click at [357, 213] on input "text" at bounding box center [321, 215] width 191 height 24
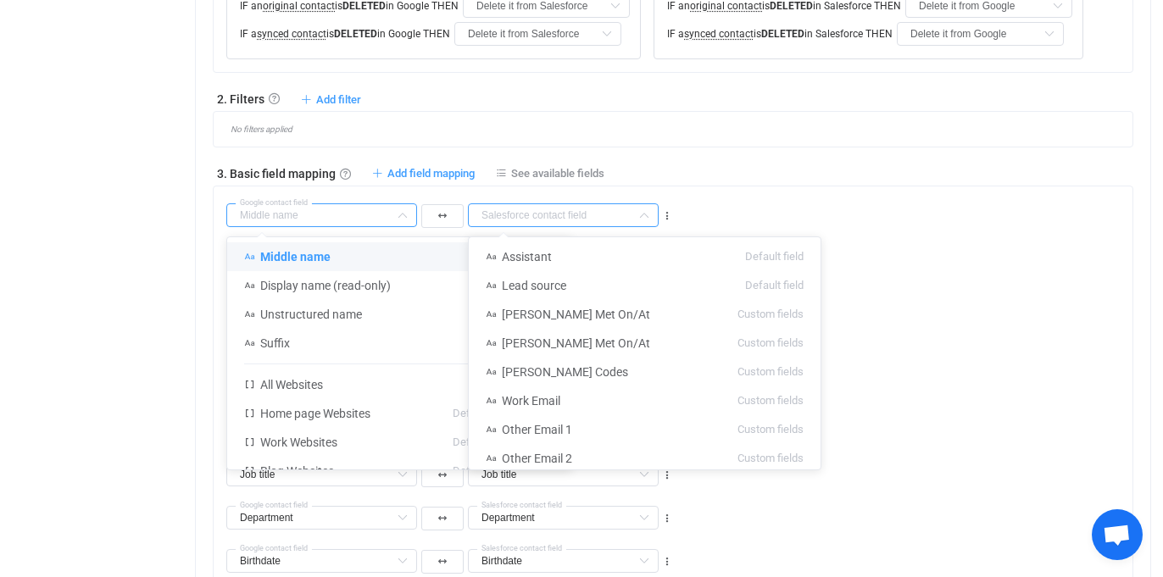
click at [507, 217] on input "text" at bounding box center [563, 215] width 191 height 24
type input "Middle name"
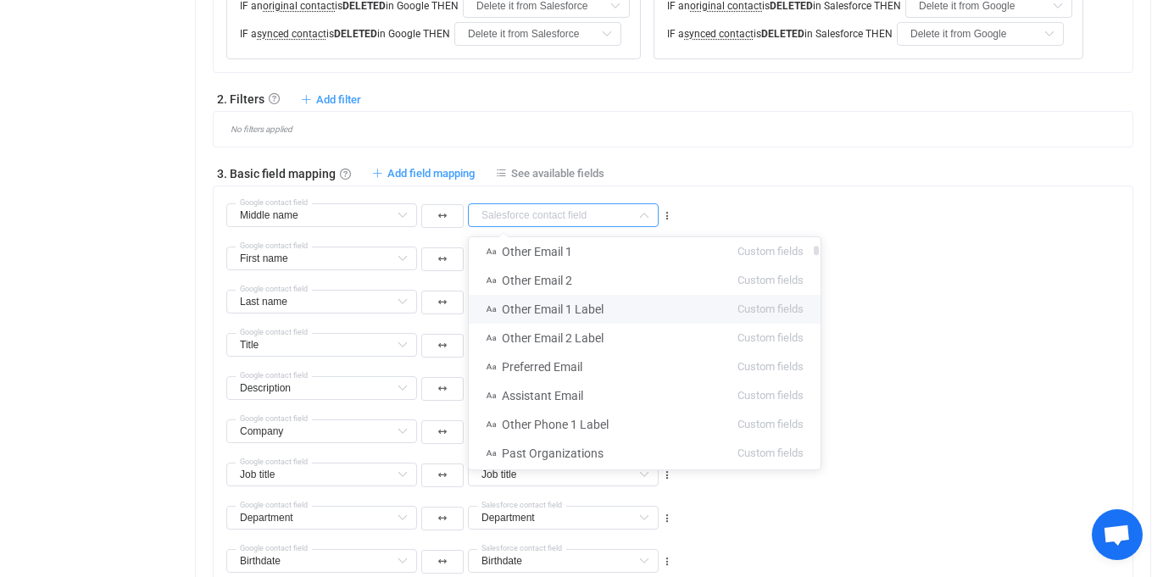
scroll to position [181, 0]
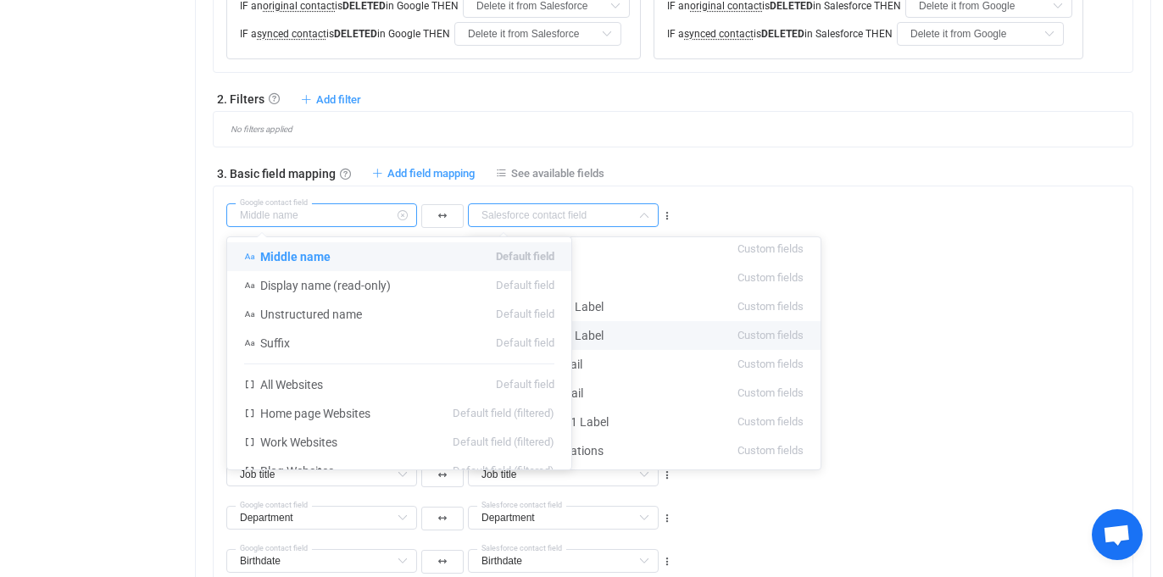
click at [340, 224] on input "text" at bounding box center [321, 215] width 191 height 24
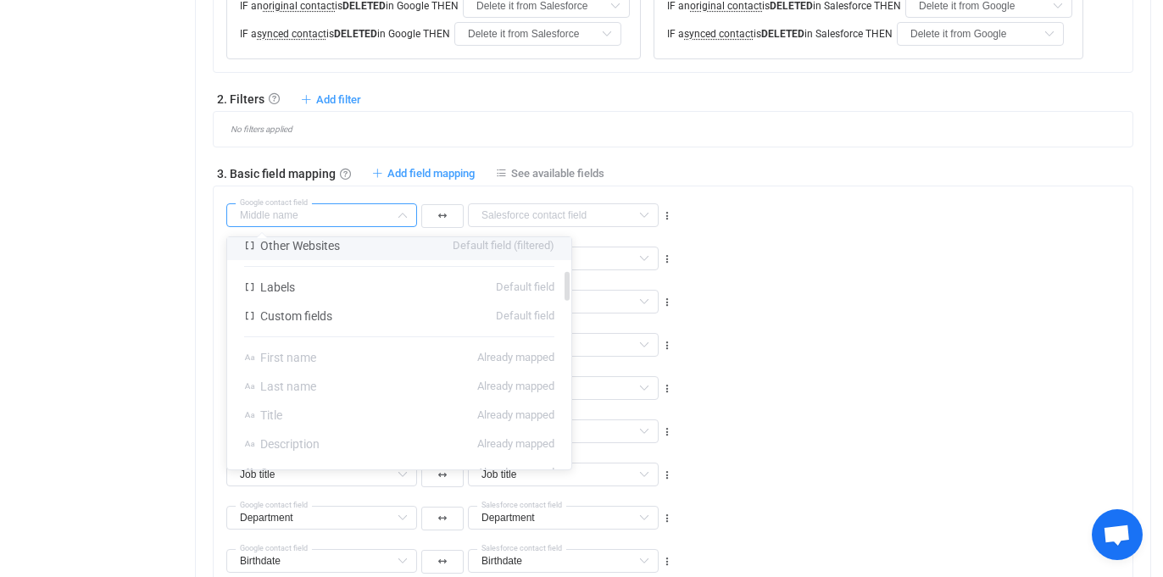
scroll to position [288, 0]
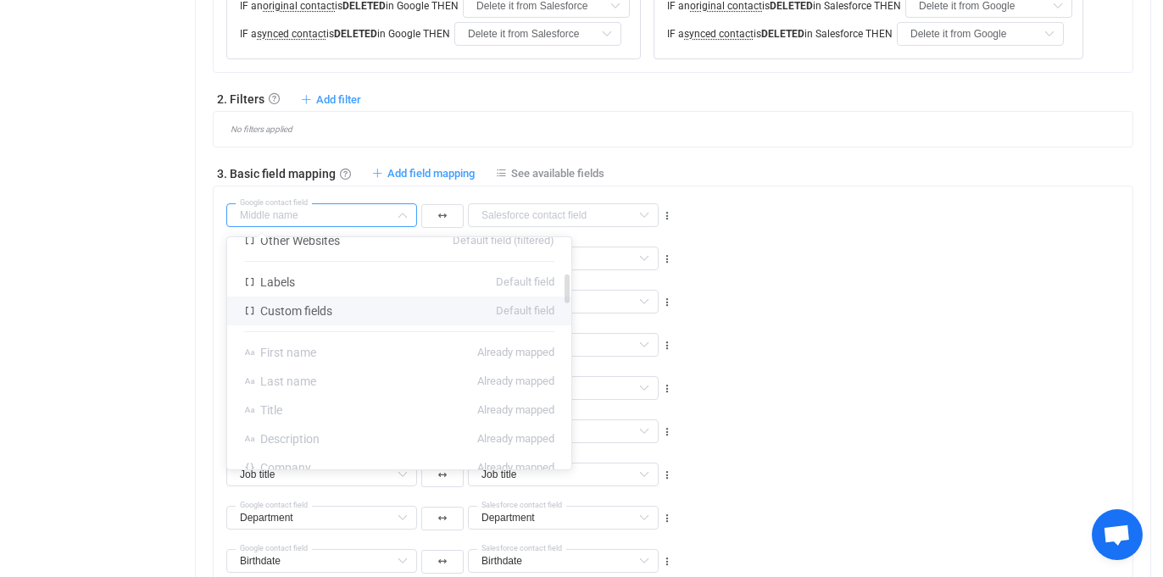
click at [317, 315] on span "Custom fields" at bounding box center [296, 311] width 72 height 14
type input "Custom fields"
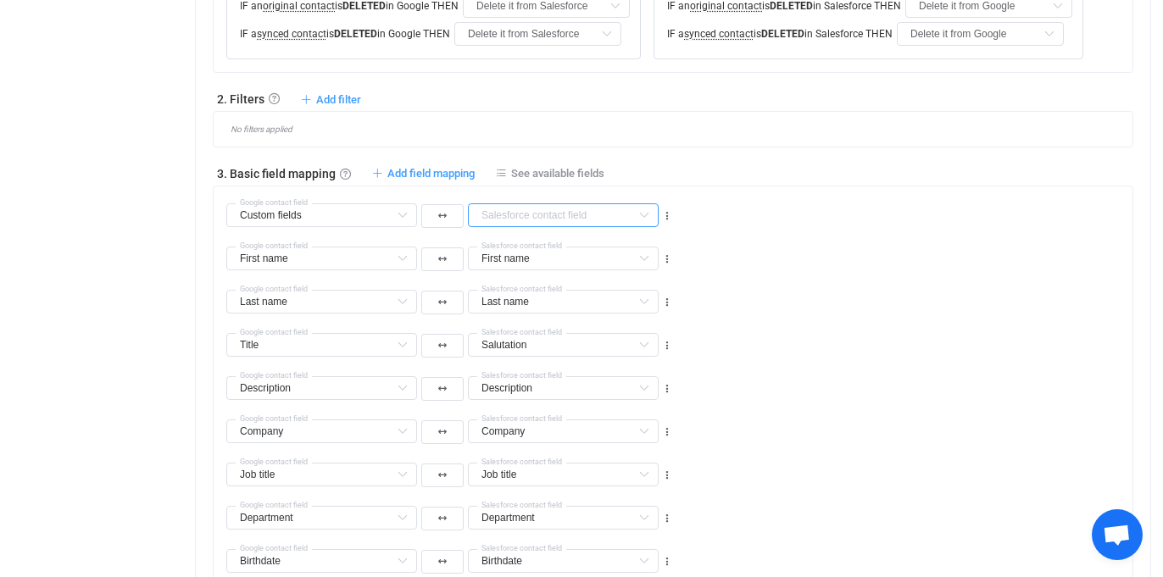
click at [508, 215] on input "text" at bounding box center [563, 215] width 191 height 24
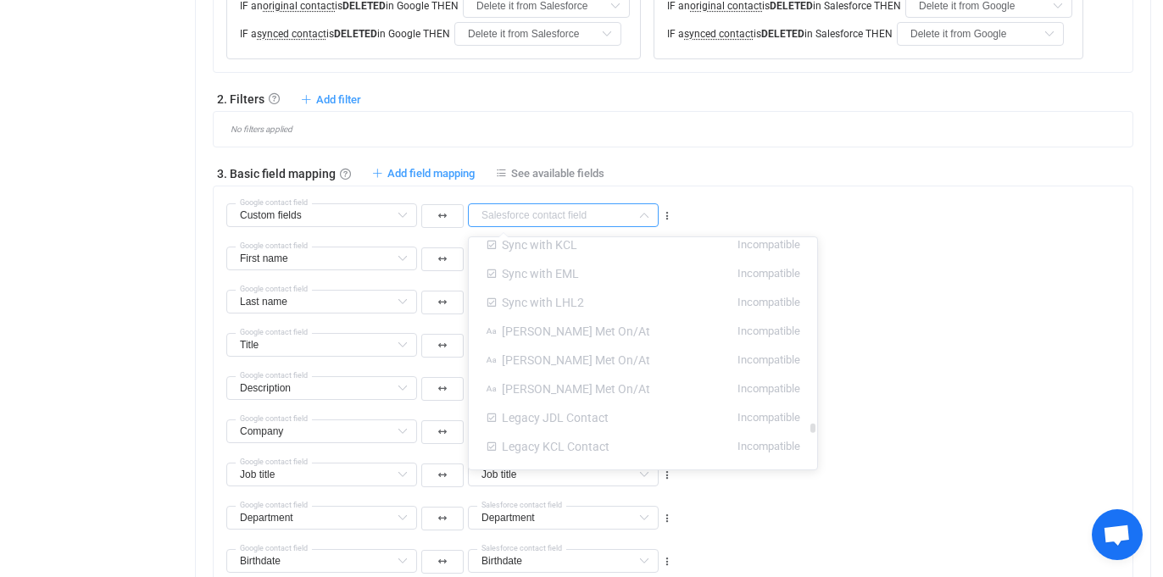
scroll to position [4849, 0]
click at [692, 198] on div "Custom fields Google contact field Assistant Default field Lead source Default …" at bounding box center [679, 207] width 906 height 43
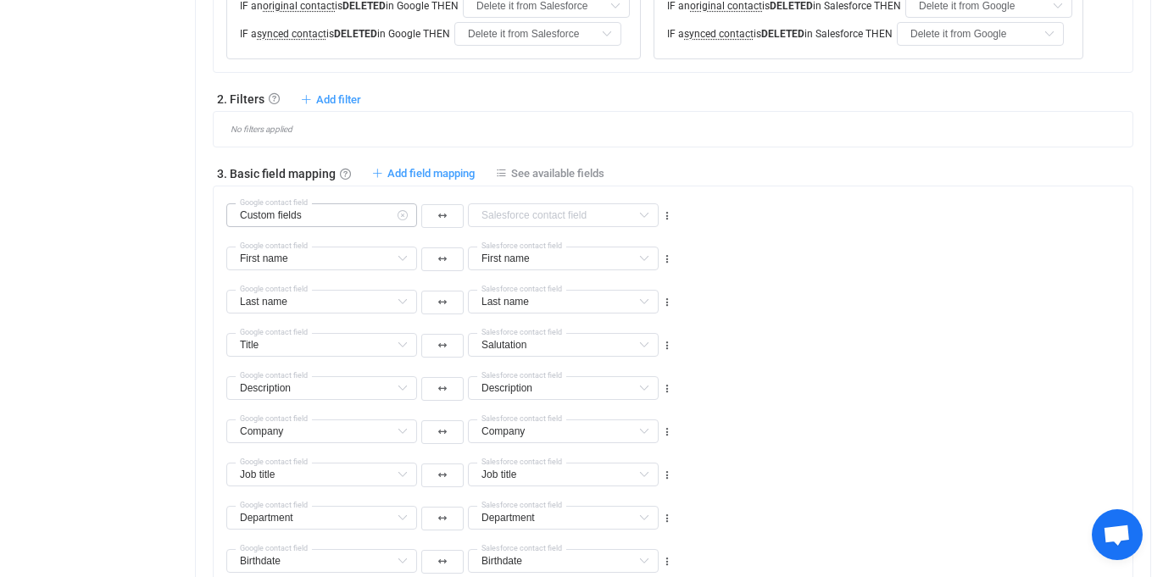
click at [404, 212] on icon at bounding box center [402, 215] width 21 height 24
click at [669, 208] on div "Move up Move down [GEOGRAPHIC_DATA]" at bounding box center [667, 215] width 12 height 14
click at [664, 213] on icon at bounding box center [667, 216] width 12 height 12
click at [304, 224] on input "text" at bounding box center [321, 215] width 191 height 24
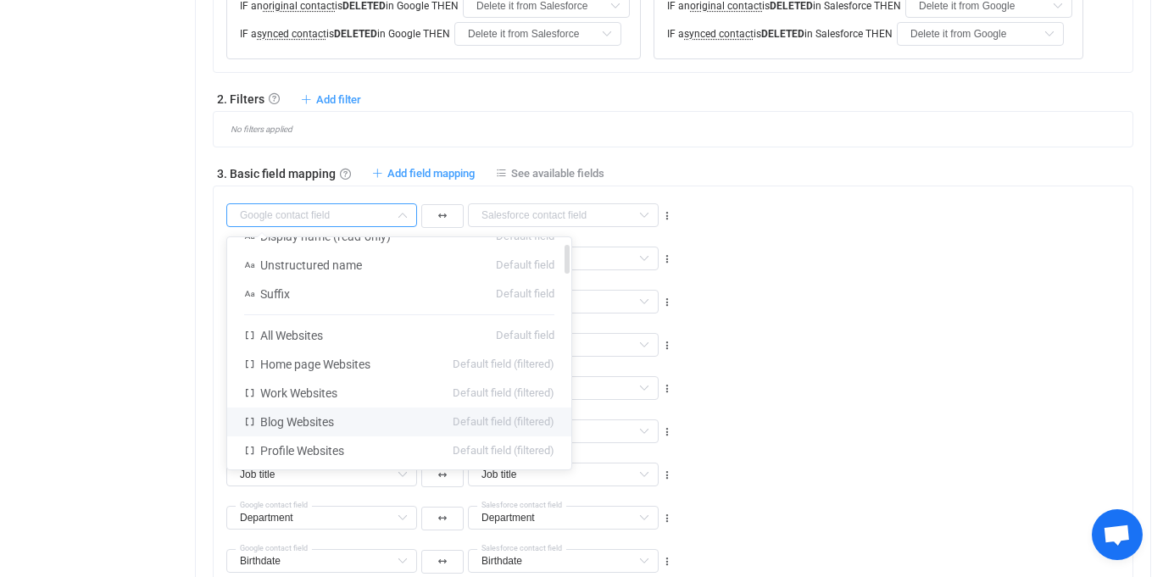
scroll to position [60, 0]
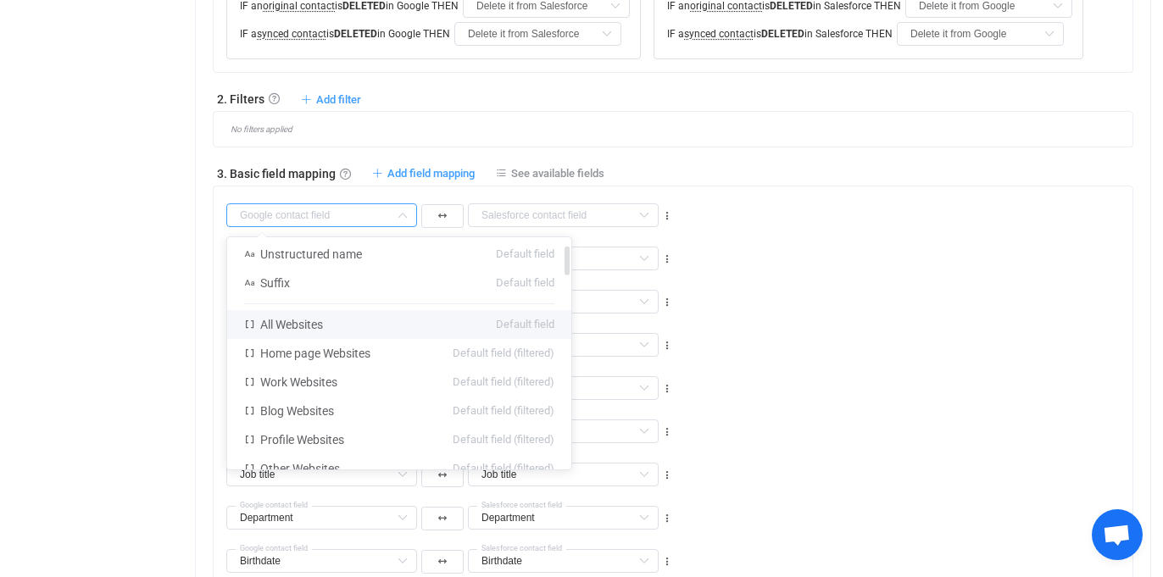
click at [291, 319] on span "All Websites" at bounding box center [291, 325] width 63 height 14
type input "All Websites"
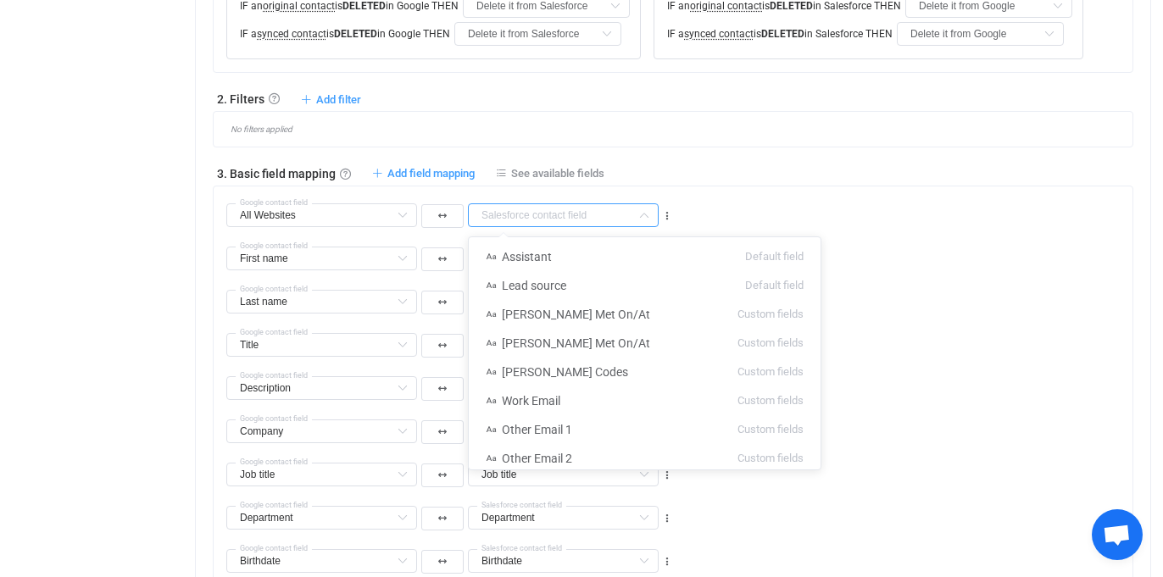
click at [509, 205] on input "text" at bounding box center [563, 215] width 191 height 24
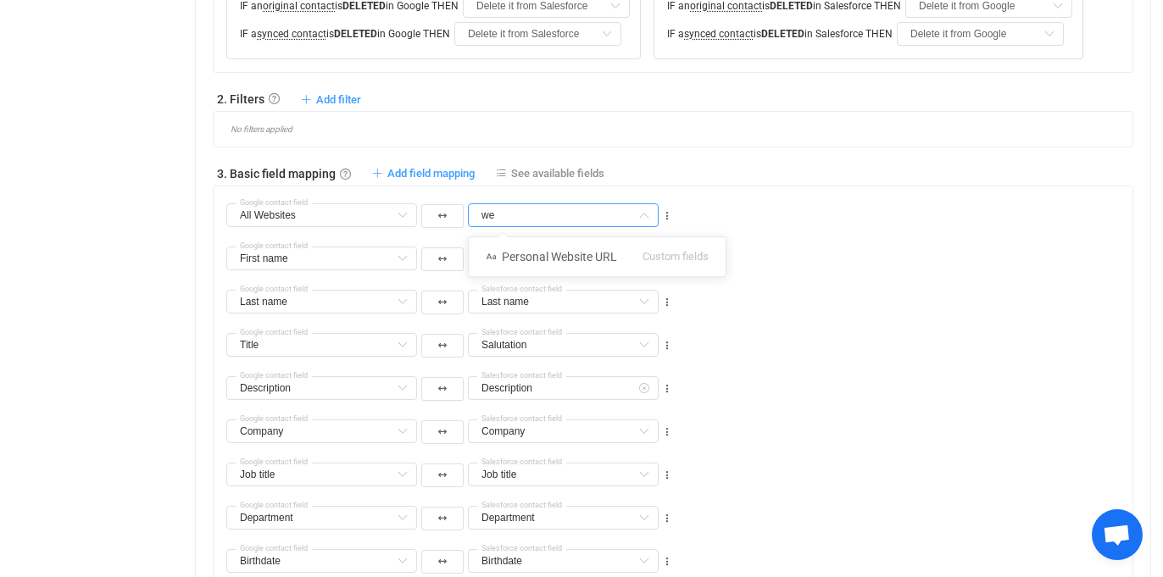
scroll to position [0, 0]
click at [559, 253] on span "Personal Website URL" at bounding box center [559, 257] width 115 height 14
type input "Personal Website URL"
click at [665, 215] on icon at bounding box center [667, 216] width 12 height 12
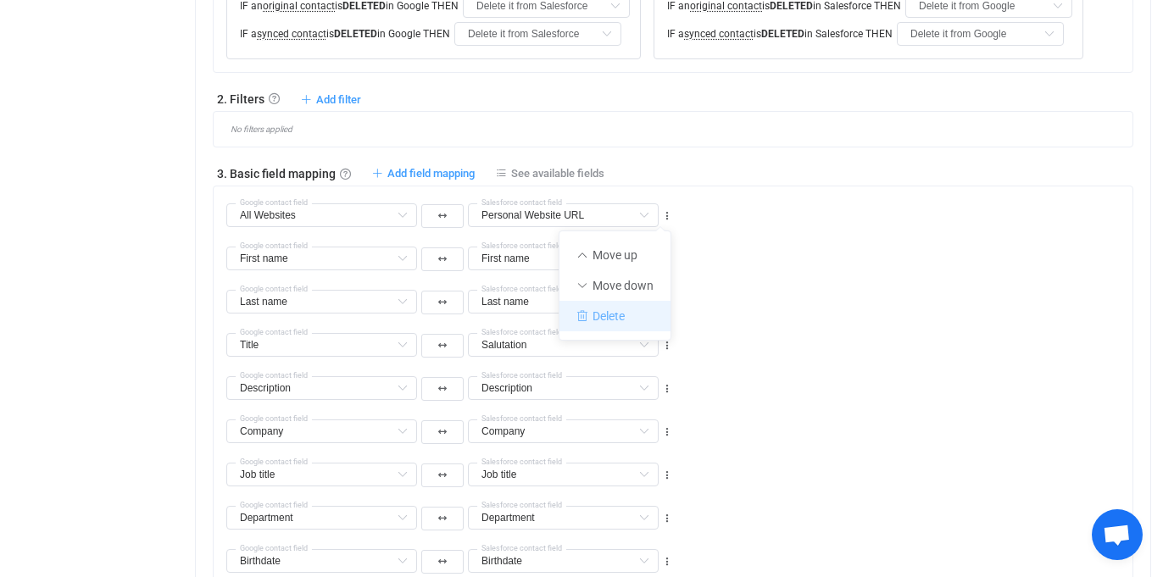
click at [598, 320] on li "Delete" at bounding box center [614, 316] width 111 height 31
type input "First name"
type input "Last name"
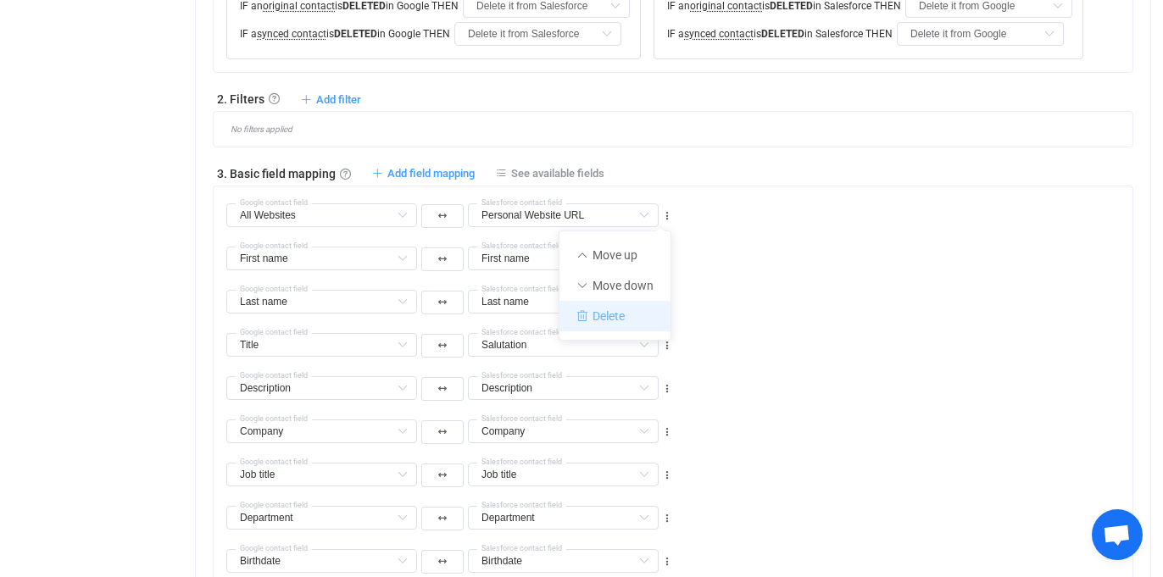
type input "Title"
type input "Salutation"
type input "Description"
type input "Company"
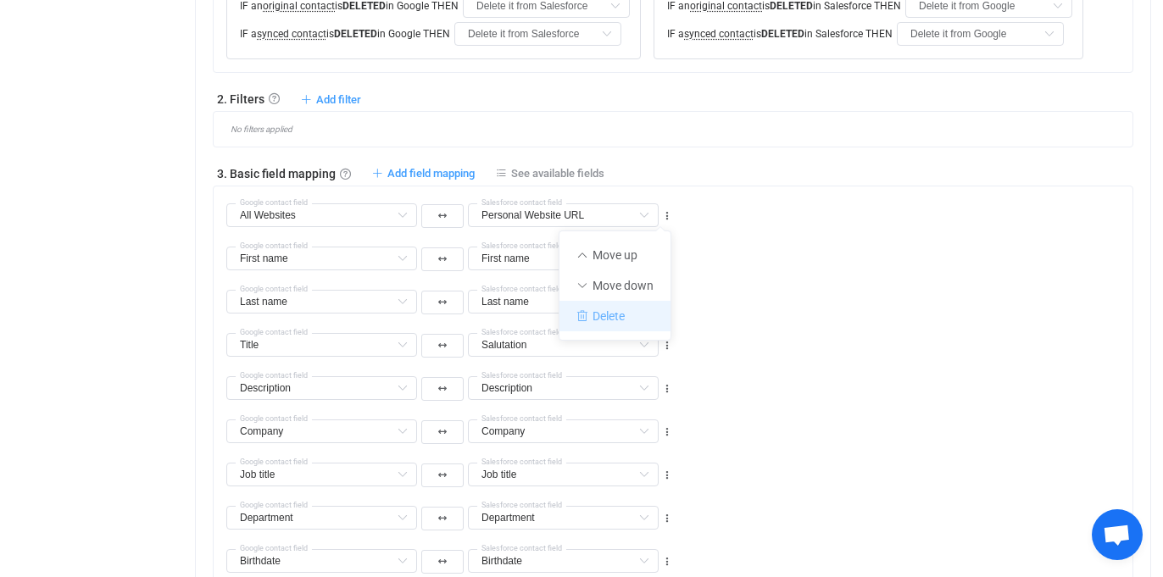
type input "Company"
type input "Job title"
type input "Department"
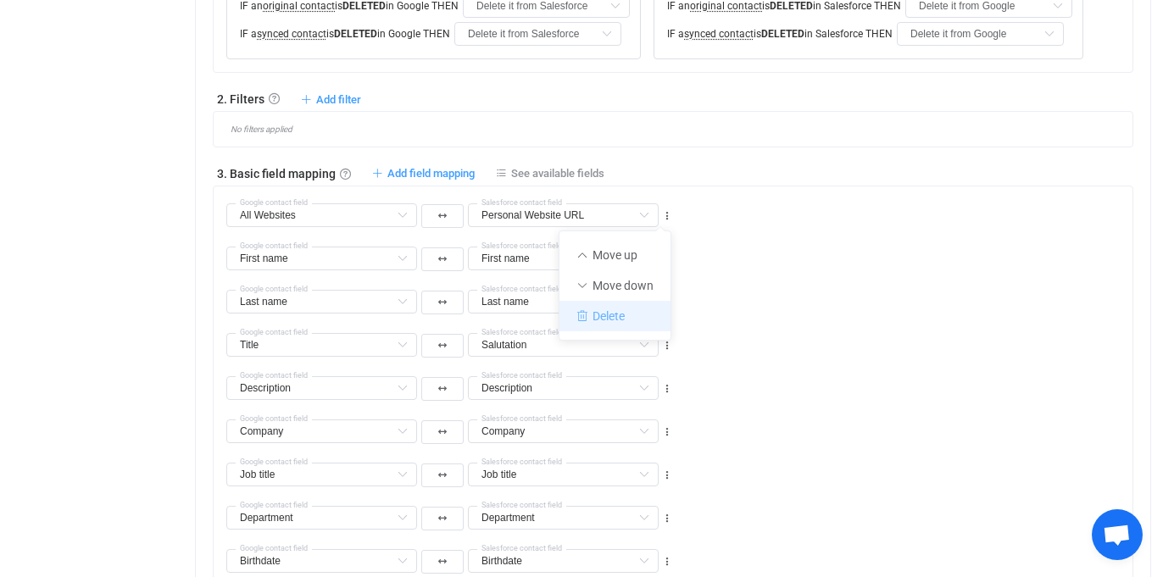
type input "Birthdate"
type input "All Emails"
type input "Emails"
type input "All Phones"
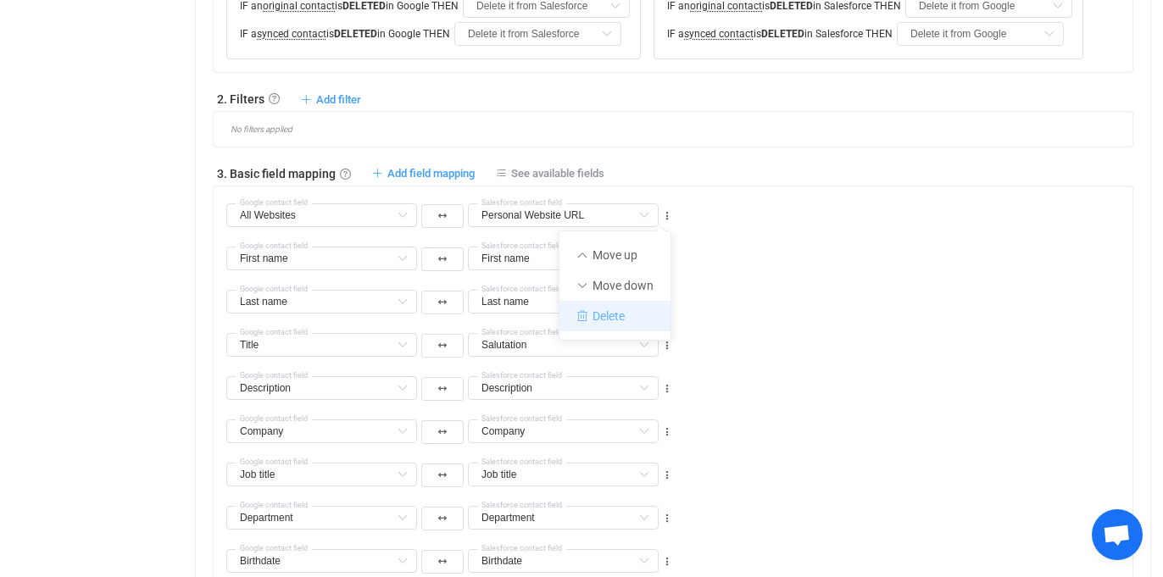
type input "All Phones"
type input "All Addresses"
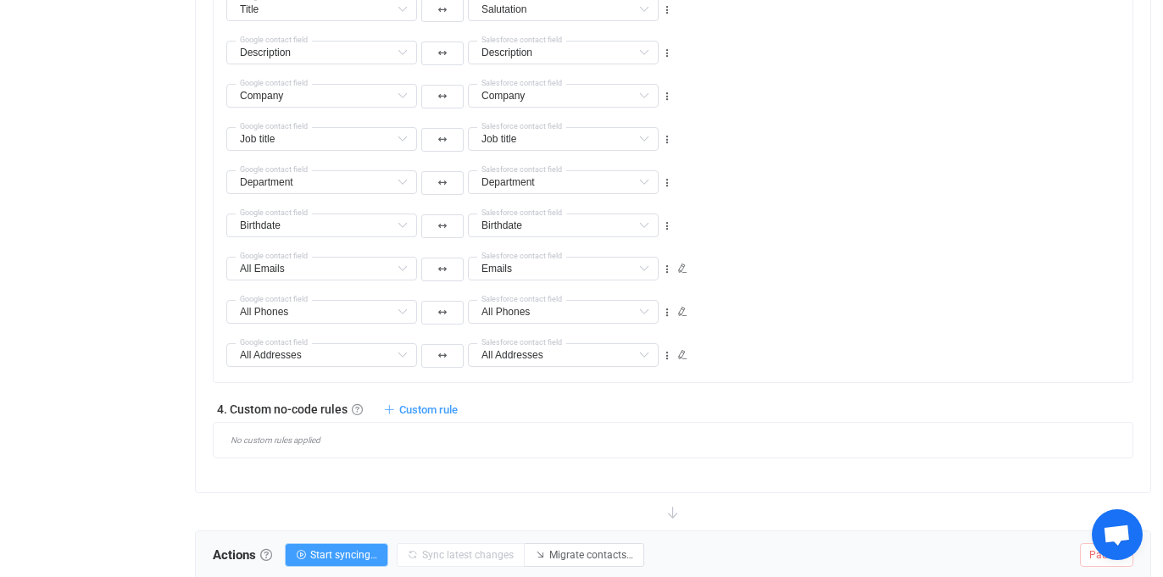
scroll to position [1361, 0]
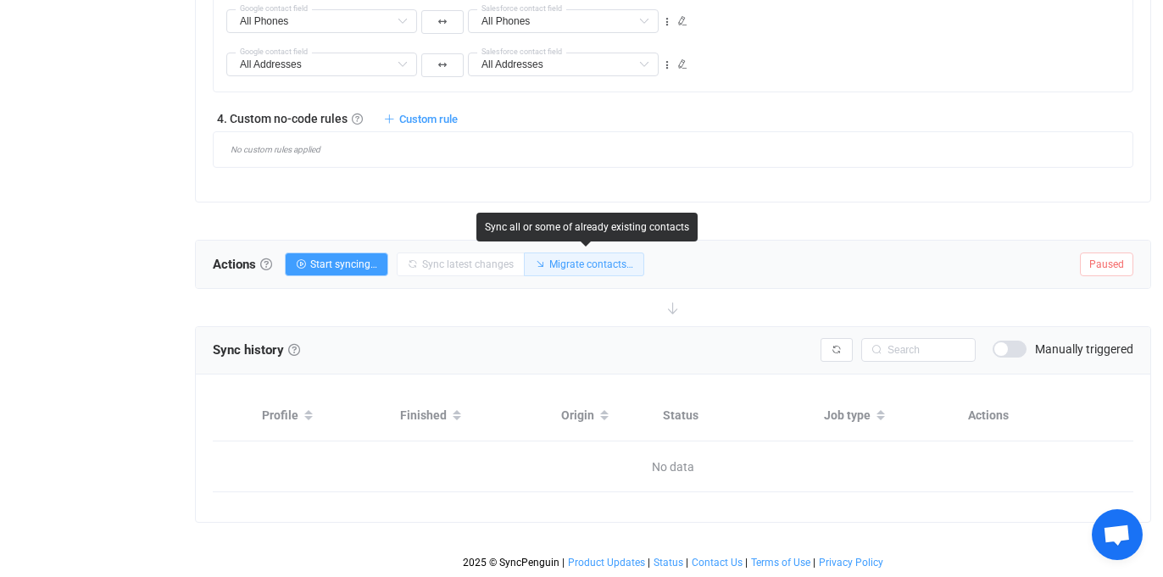
click at [558, 262] on span "Migrate contacts…" at bounding box center [591, 265] width 84 height 12
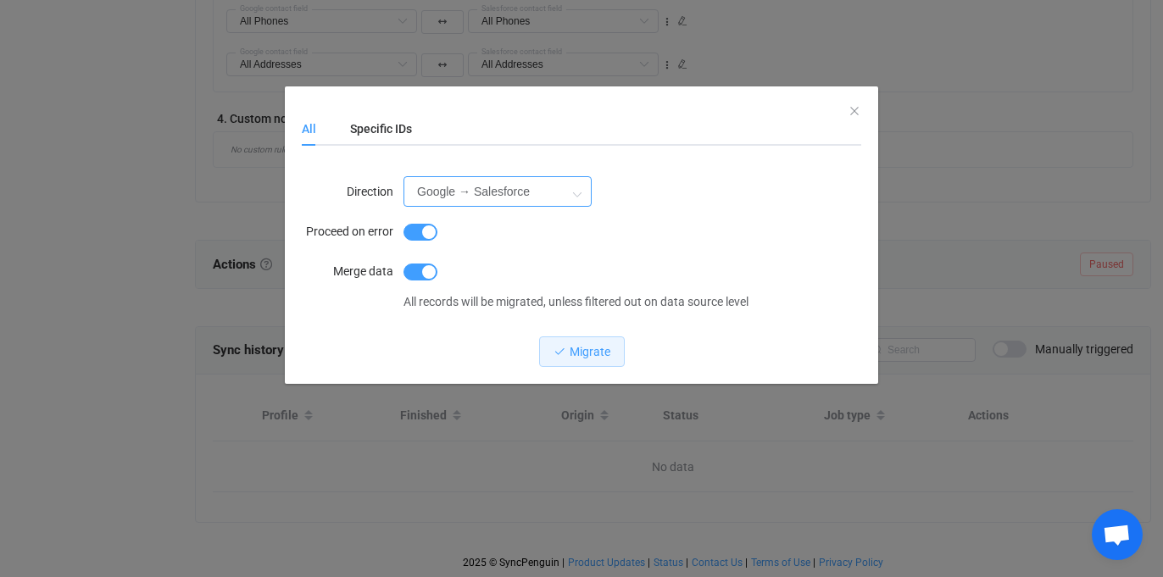
click at [521, 195] on input "Google → Salesforce" at bounding box center [497, 191] width 188 height 31
click at [477, 268] on span "Salesforce → Google" at bounding box center [475, 268] width 109 height 14
type input "Salesforce → Google"
click at [564, 359] on button "Migrate" at bounding box center [582, 352] width 86 height 31
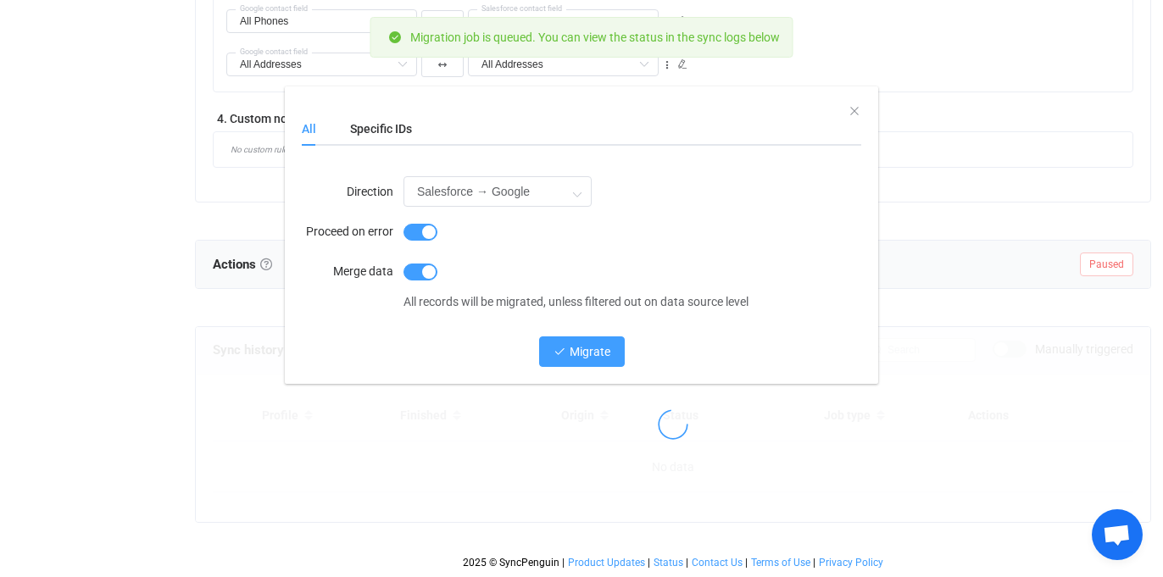
scroll to position [1355, 0]
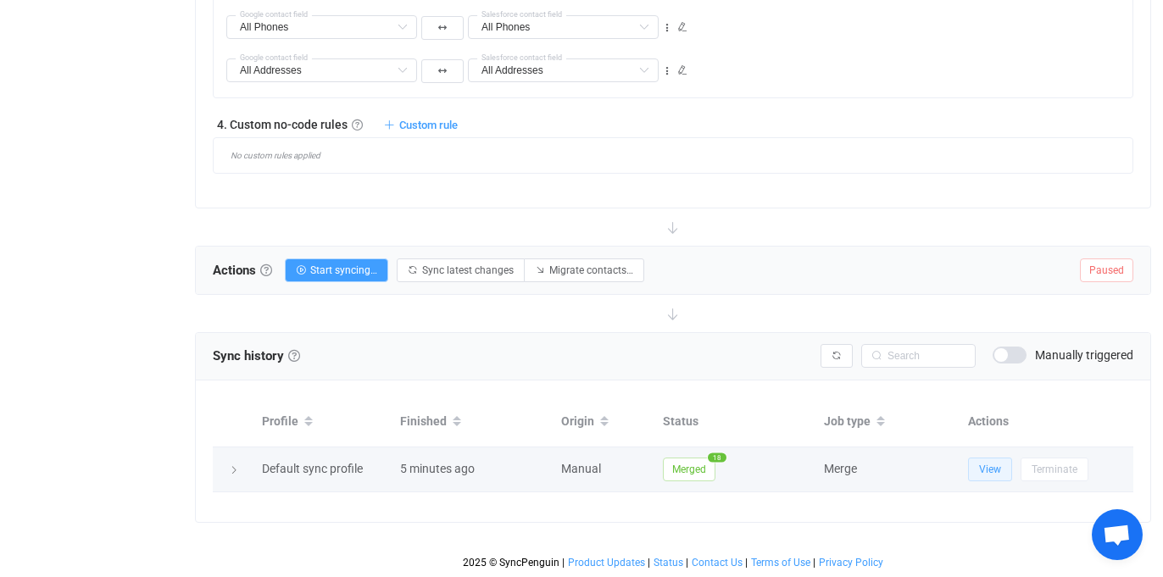
click at [985, 464] on span "View" at bounding box center [990, 470] width 22 height 12
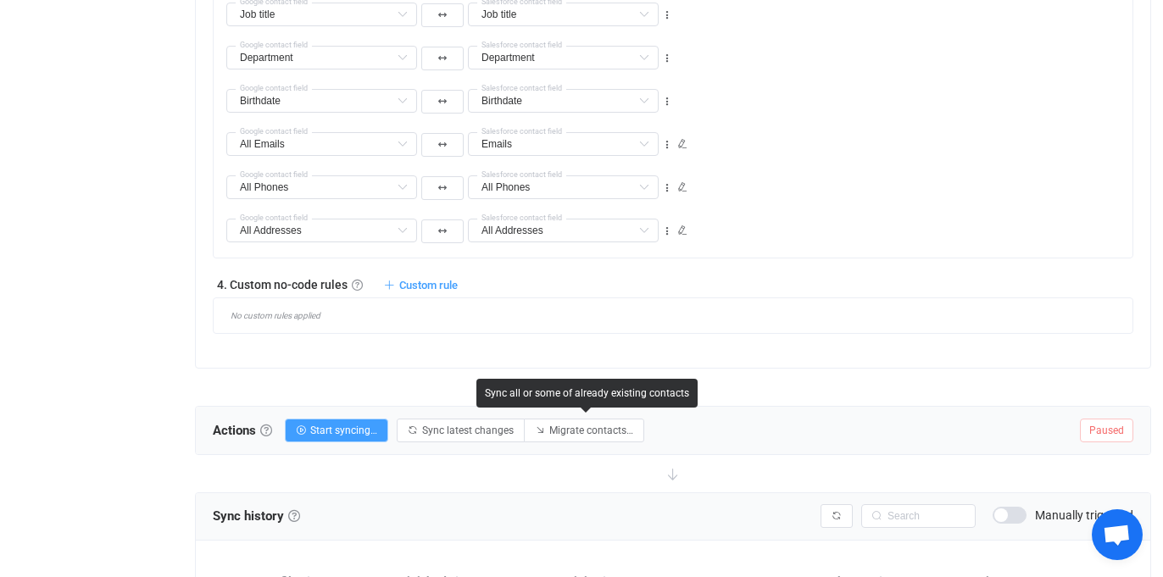
scroll to position [832, 0]
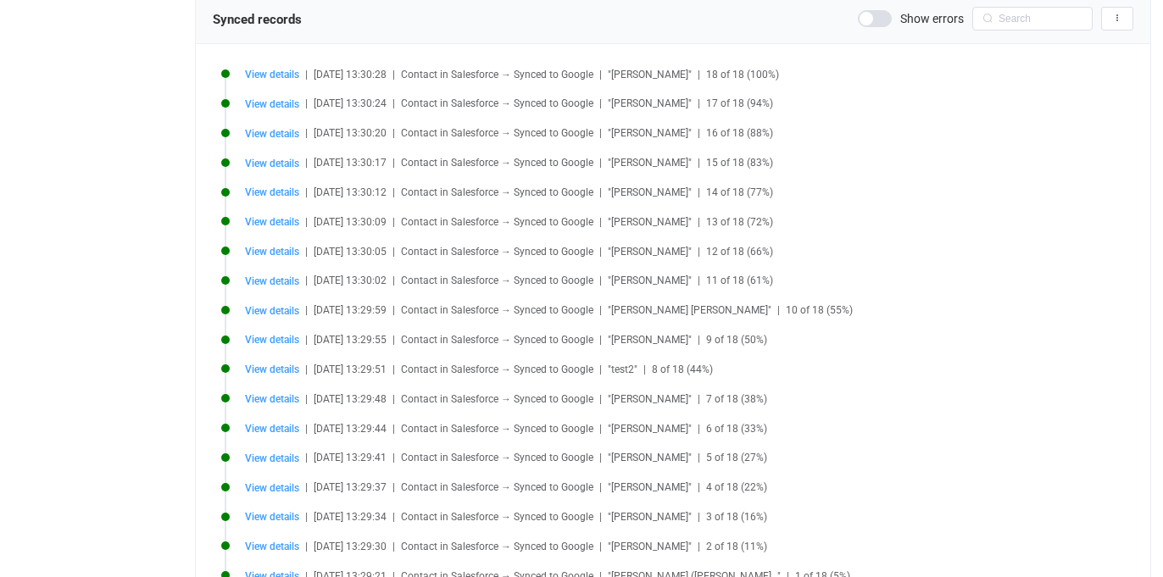
scroll to position [407, 0]
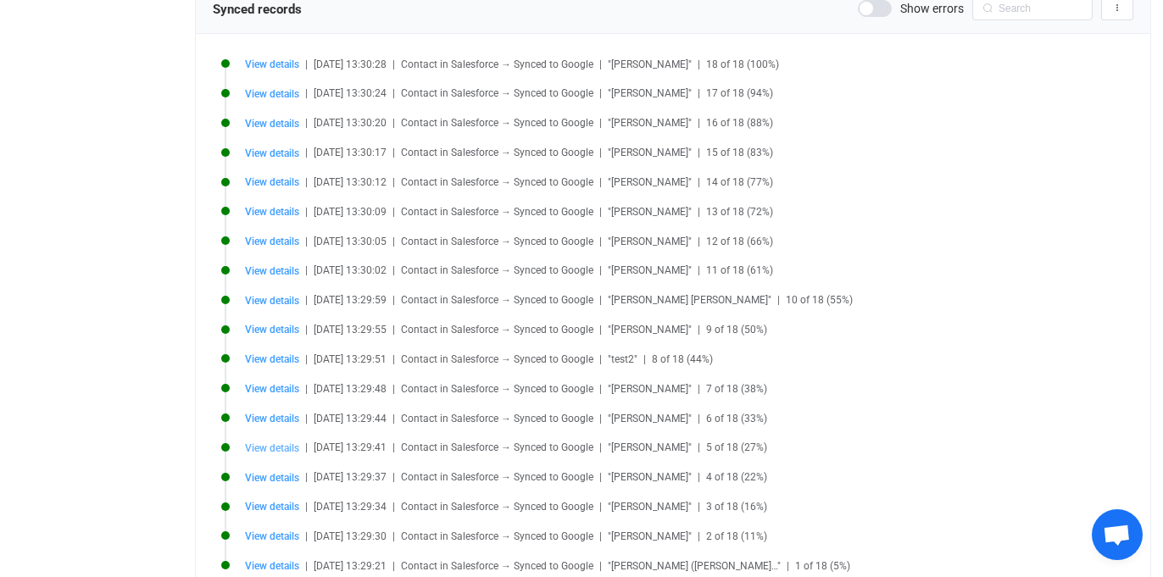
click at [270, 448] on span "View details" at bounding box center [272, 448] width 54 height 12
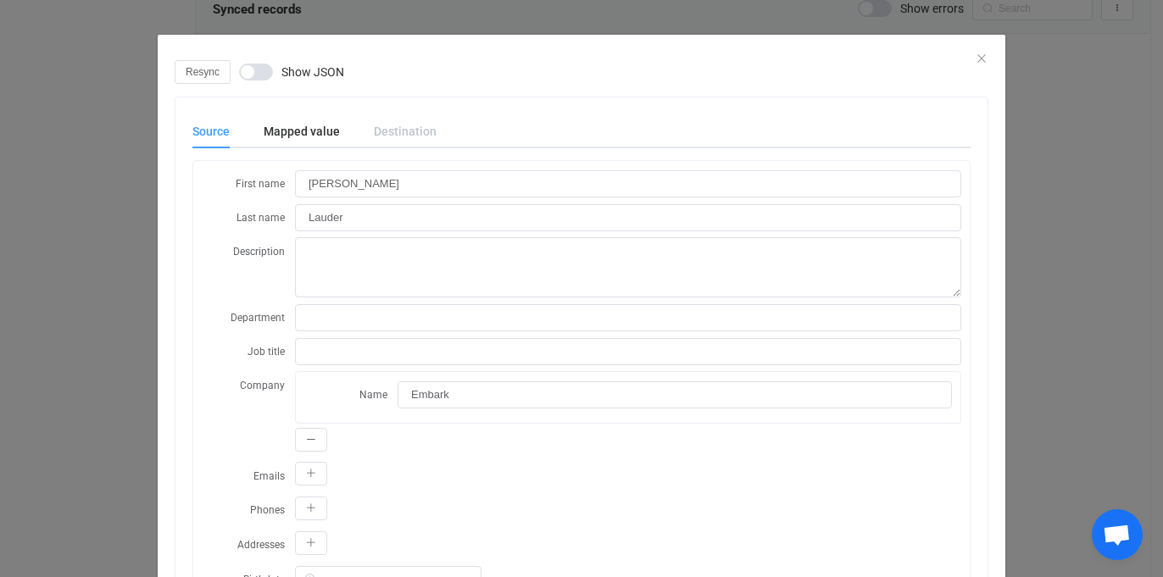
scroll to position [0, 0]
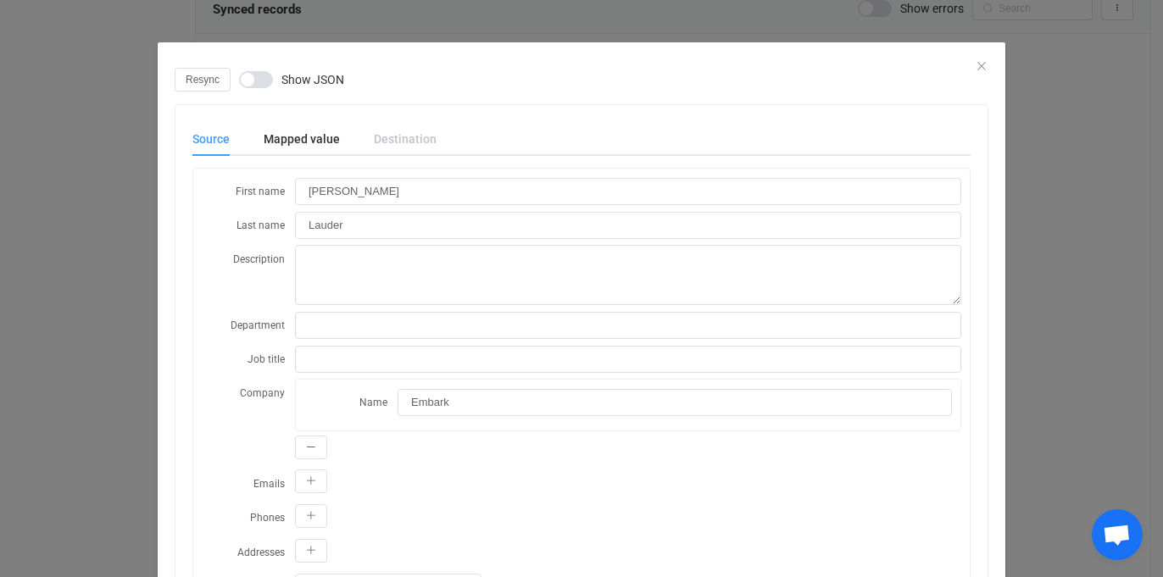
click at [988, 64] on div "dialog" at bounding box center [582, 54] width 848 height 25
click at [980, 63] on icon "Close" at bounding box center [982, 66] width 14 height 14
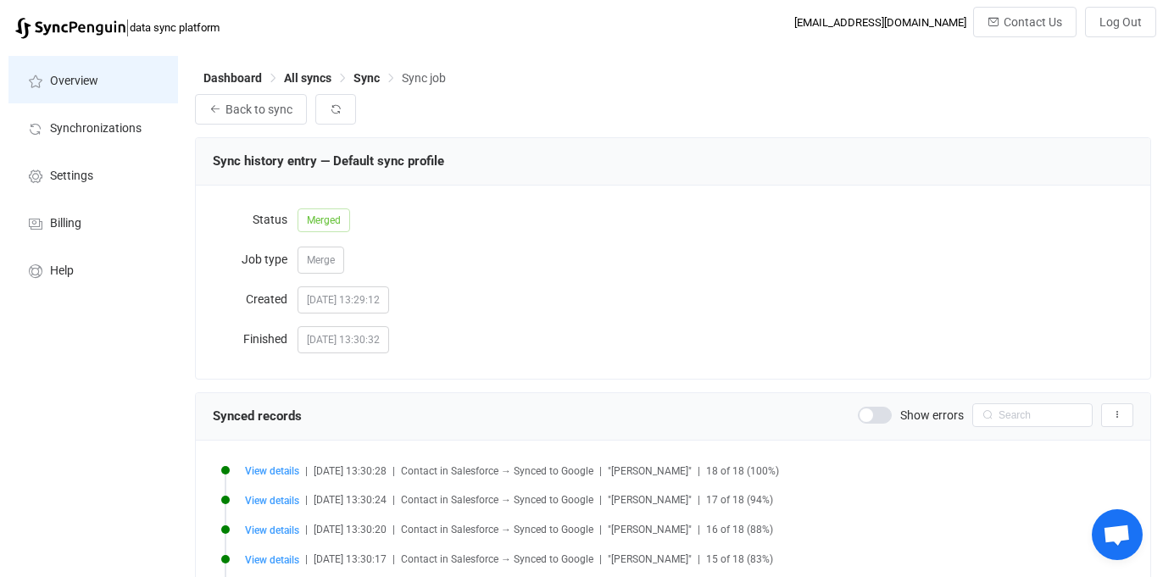
click at [94, 89] on li "Overview" at bounding box center [93, 79] width 170 height 47
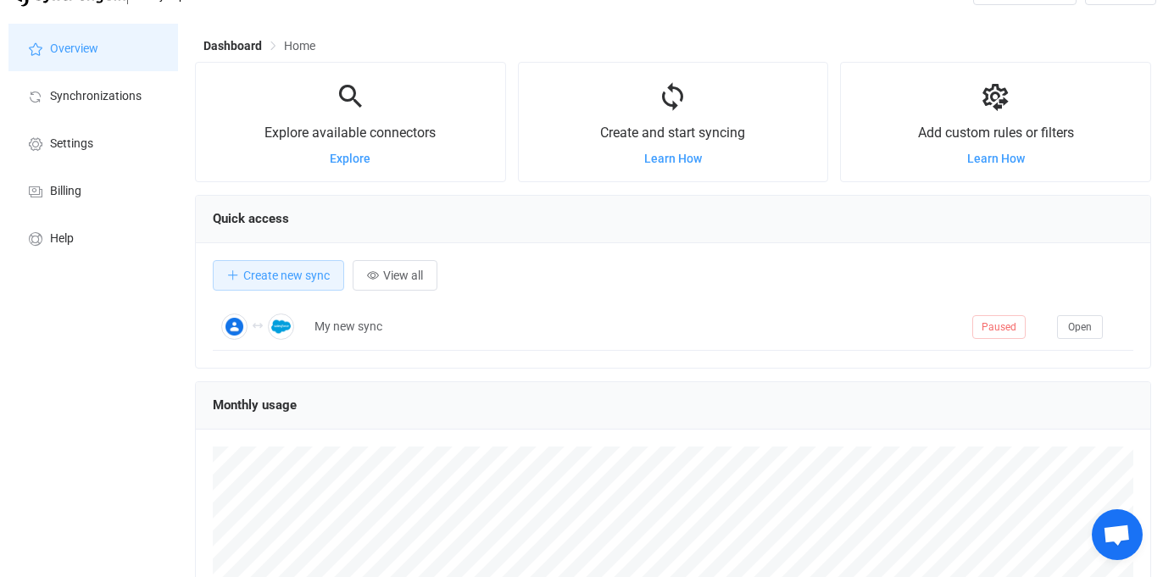
scroll to position [31, 0]
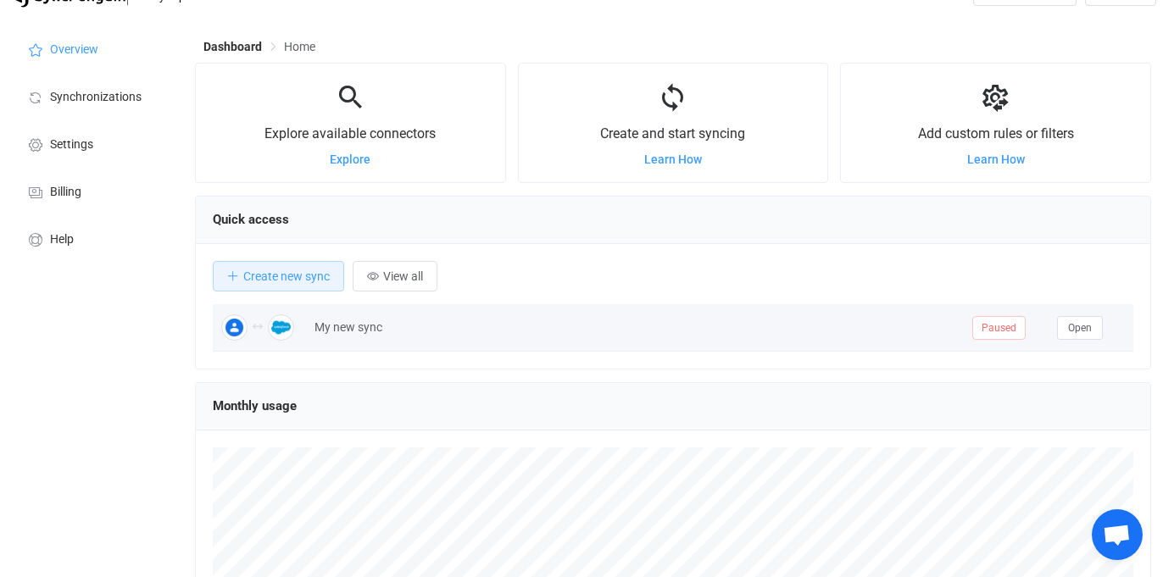
click at [537, 331] on div "My new sync" at bounding box center [635, 327] width 658 height 19
click at [1085, 331] on span "Open" at bounding box center [1080, 328] width 24 height 12
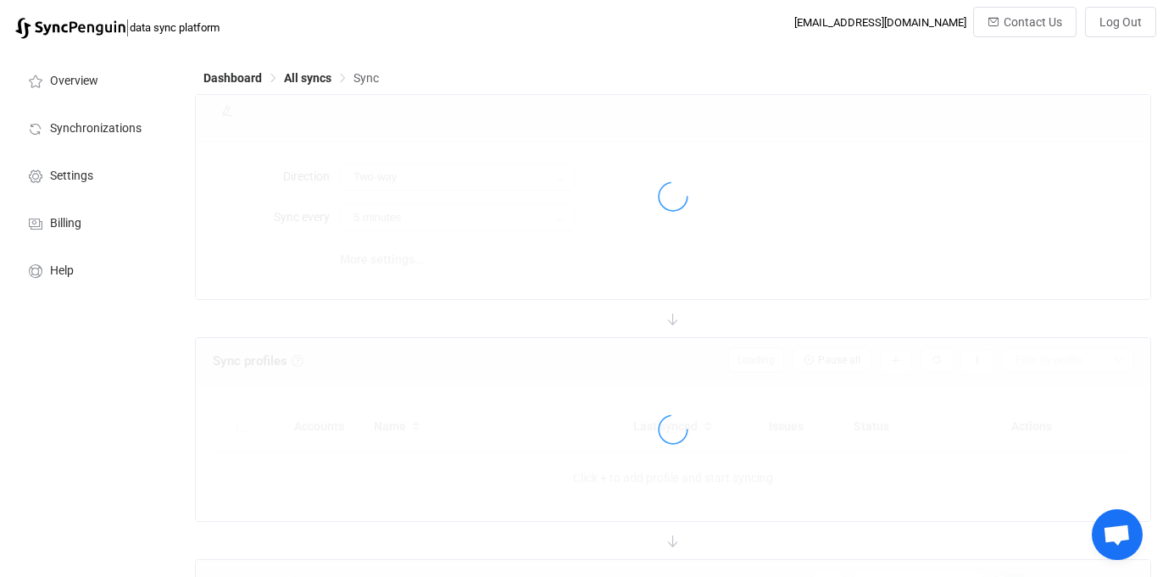
type input "10 minutes"
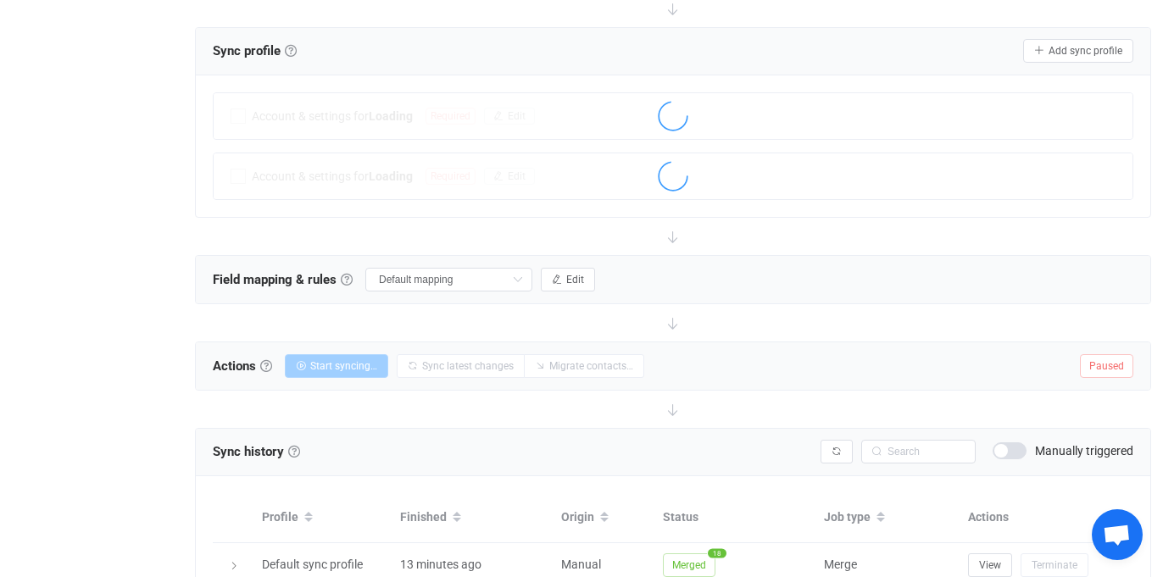
scroll to position [404, 0]
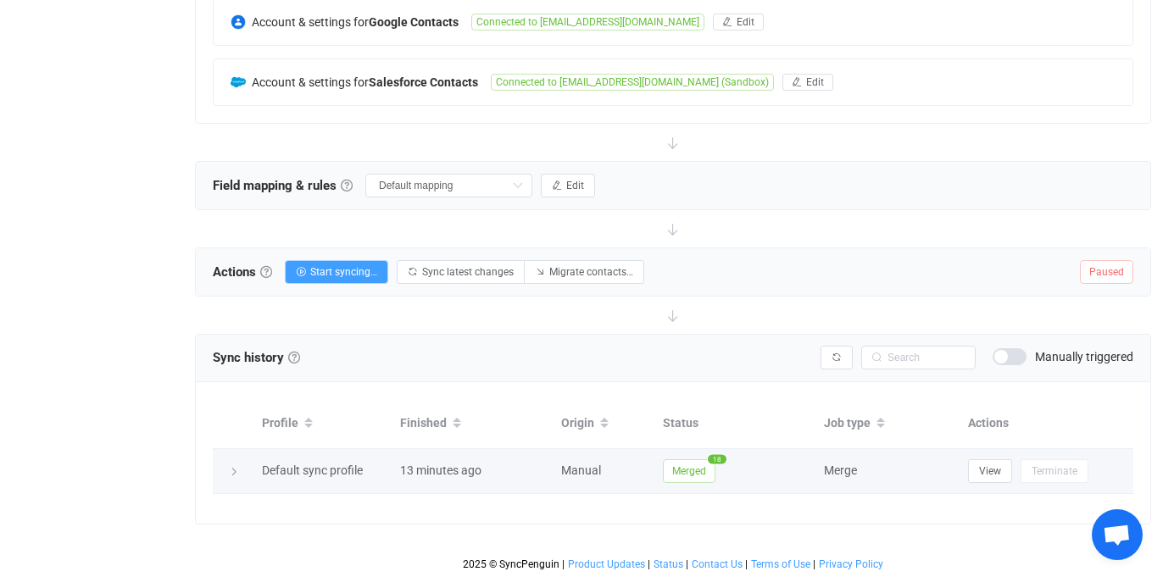
click at [248, 465] on div at bounding box center [233, 471] width 41 height 17
click at [246, 465] on div at bounding box center [233, 471] width 41 height 17
click at [239, 469] on div at bounding box center [233, 471] width 24 height 17
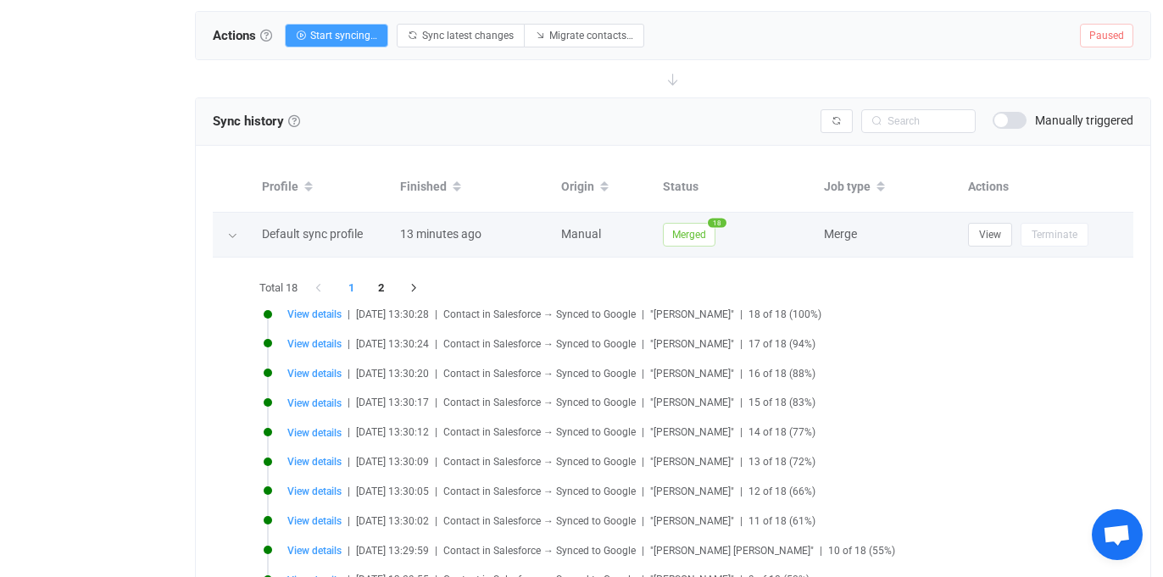
scroll to position [650, 0]
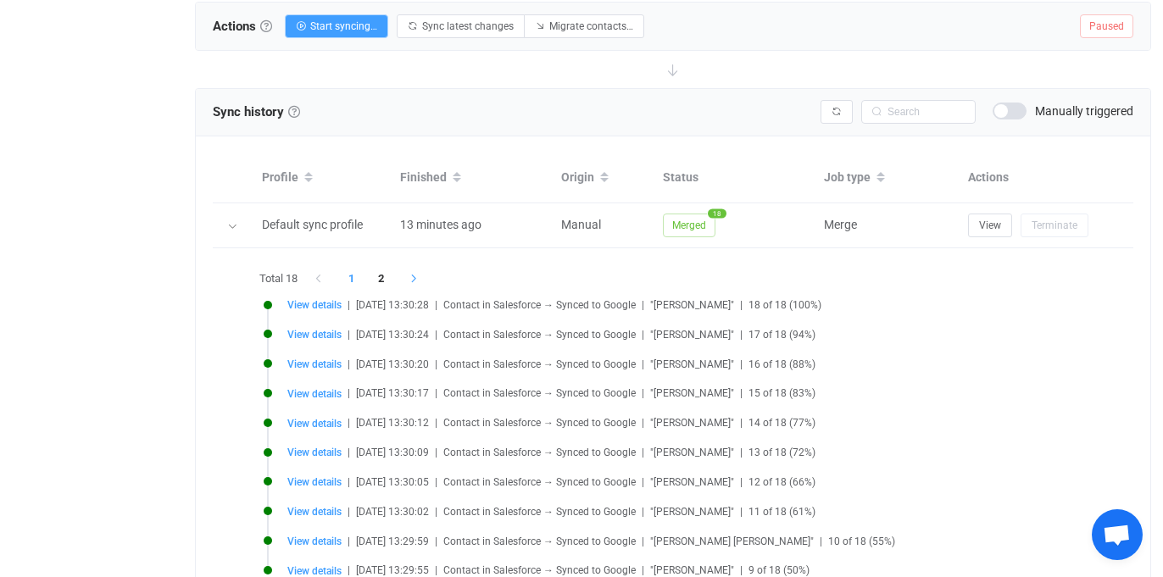
click at [420, 274] on icon "button" at bounding box center [414, 279] width 15 height 10
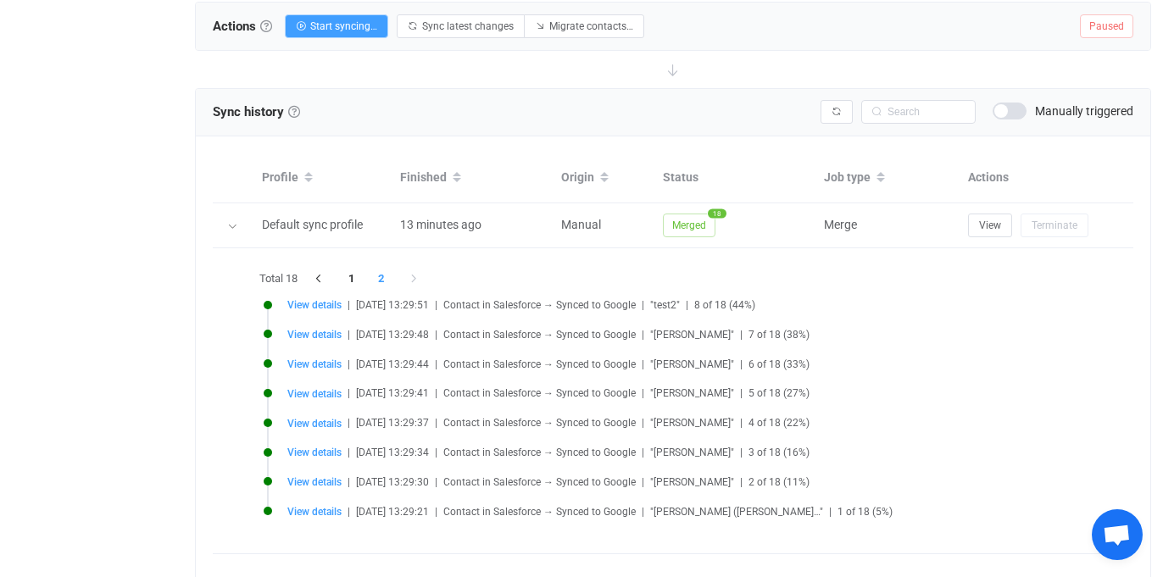
scroll to position [711, 0]
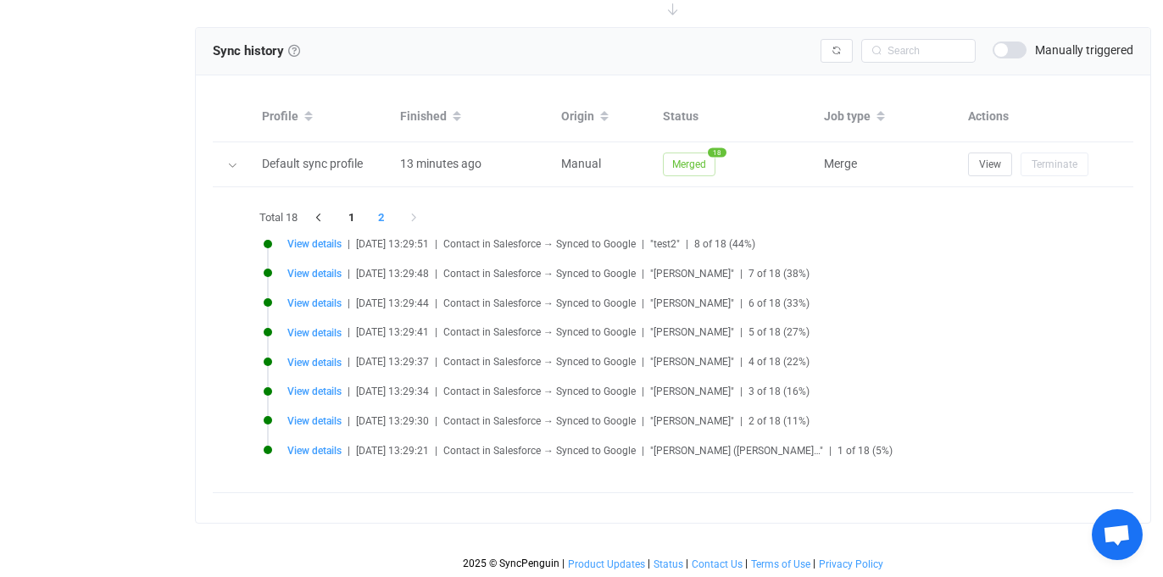
click at [813, 447] on div "View details | 2025-09-30 13:29:21 | Contact in Salesforce → Synced to Google |…" at bounding box center [689, 450] width 804 height 13
click at [644, 447] on span "|" at bounding box center [643, 451] width 3 height 12
click at [764, 447] on span ""Joe Rinehart (zoe.golub@g…"" at bounding box center [736, 451] width 173 height 12
click at [778, 448] on span ""Joe Rinehart (zoe.golub@g…"" at bounding box center [736, 451] width 173 height 12
click at [303, 449] on span "View details" at bounding box center [314, 451] width 54 height 12
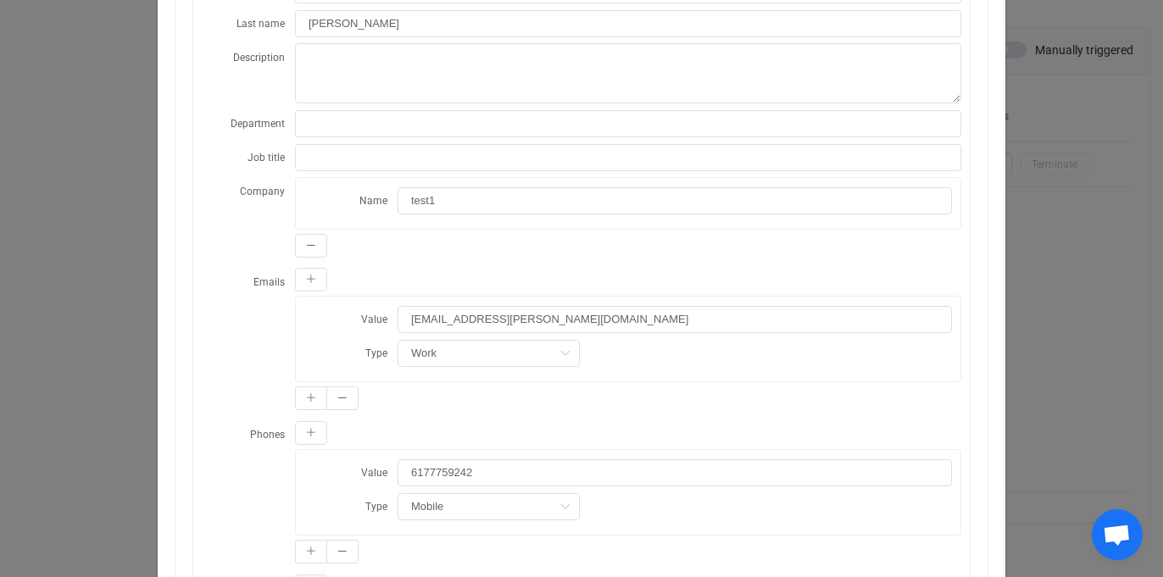
scroll to position [0, 0]
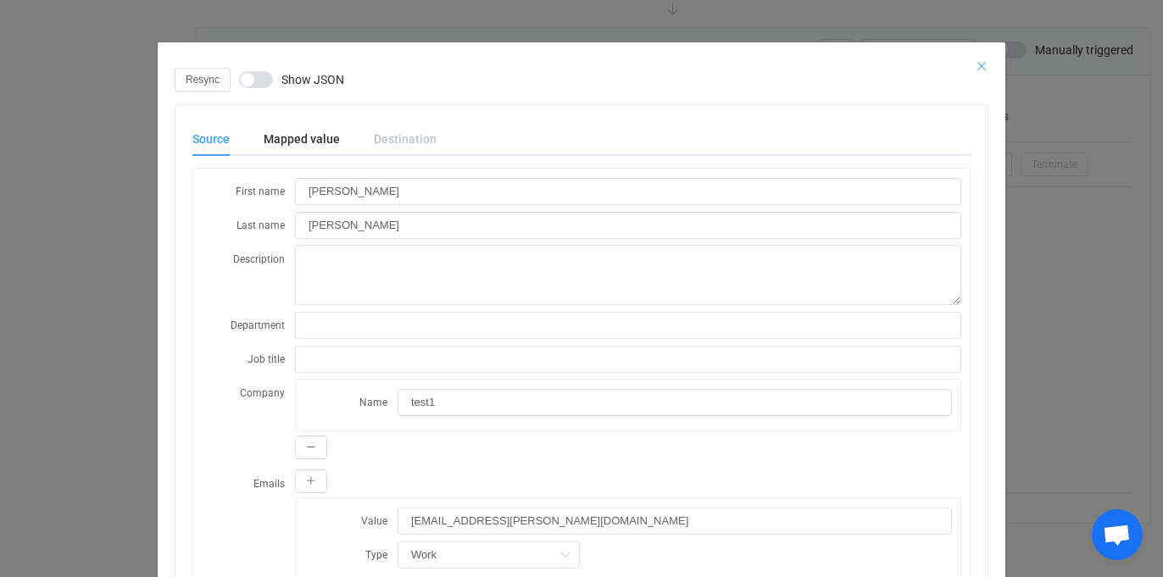
click at [980, 62] on icon "Close" at bounding box center [982, 66] width 14 height 14
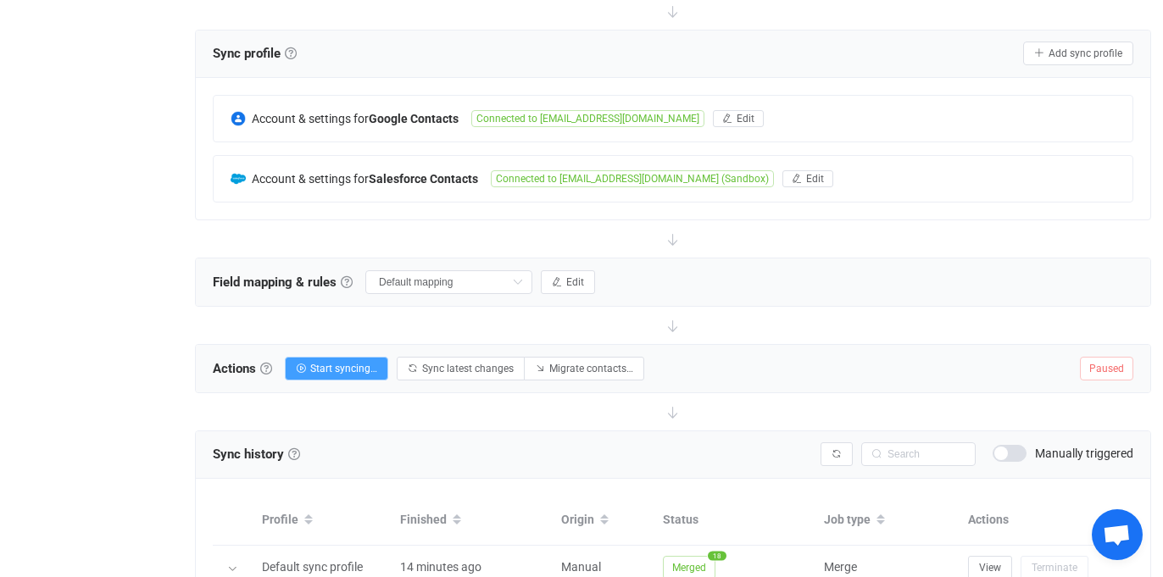
scroll to position [311, 0]
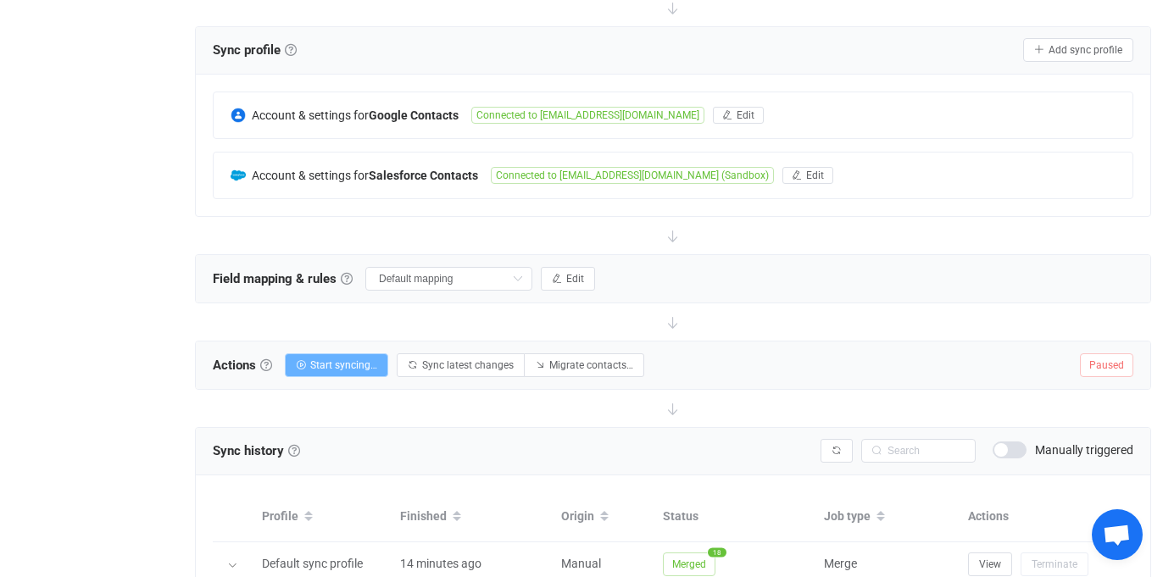
click at [316, 367] on span "Start syncing…" at bounding box center [343, 365] width 67 height 12
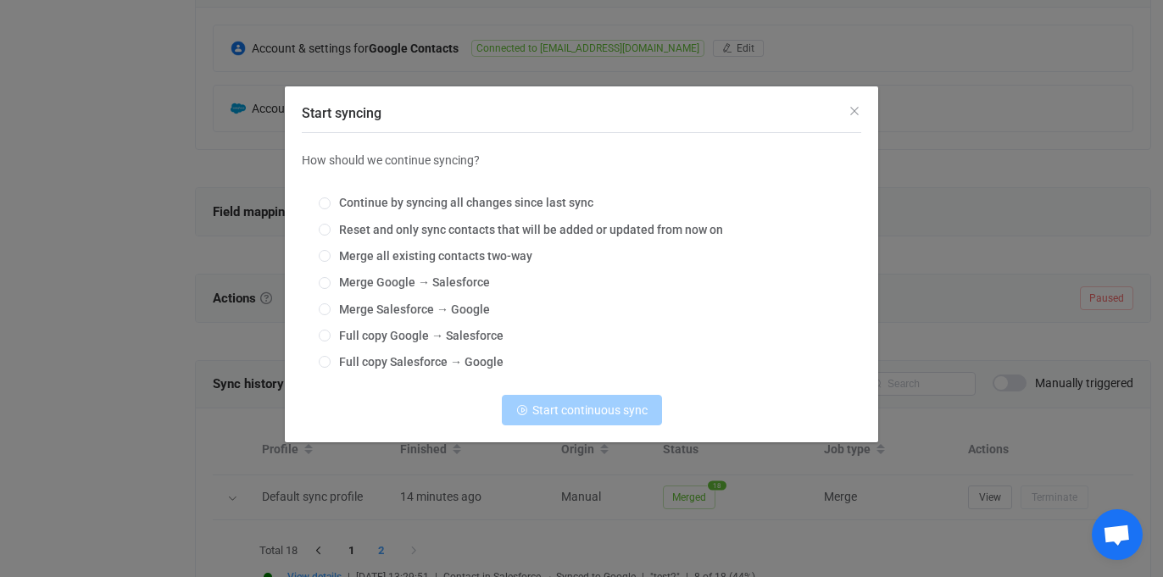
scroll to position [417, 0]
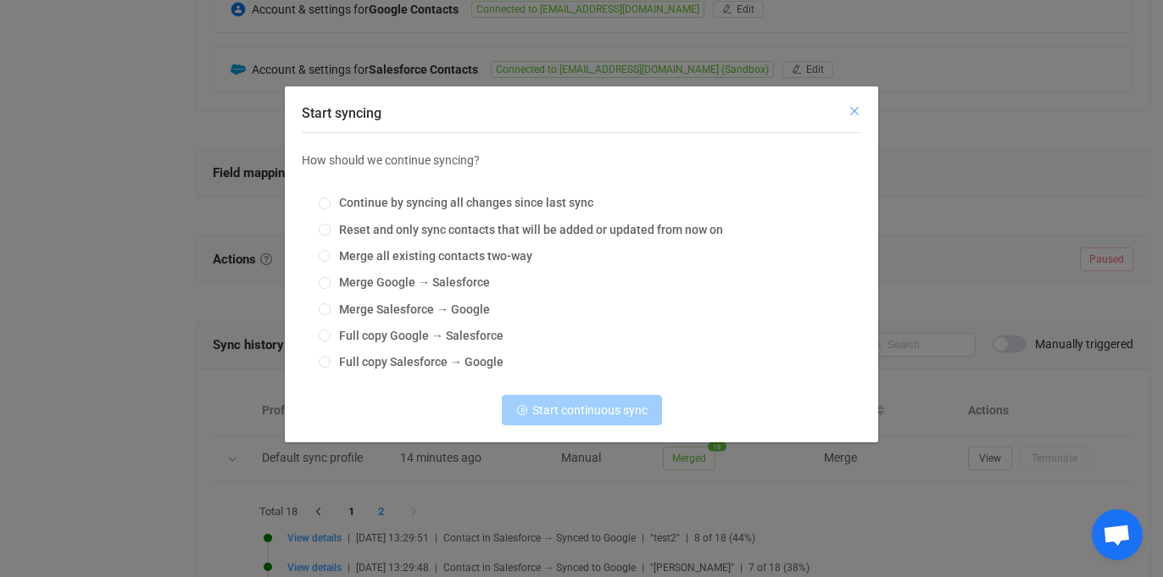
click at [854, 111] on icon "Close" at bounding box center [855, 111] width 14 height 14
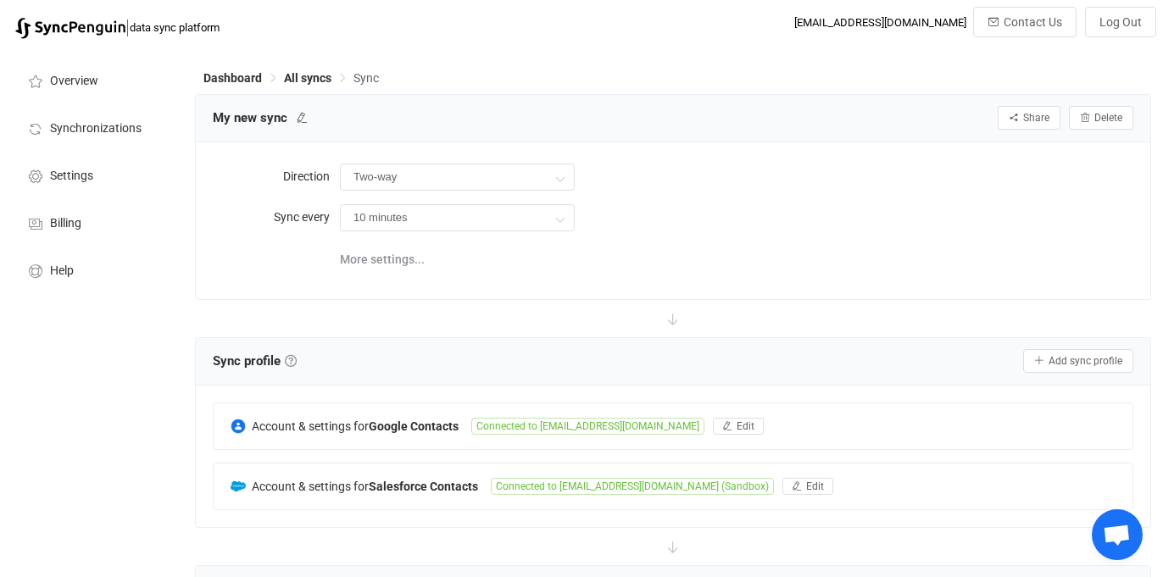
scroll to position [573, 0]
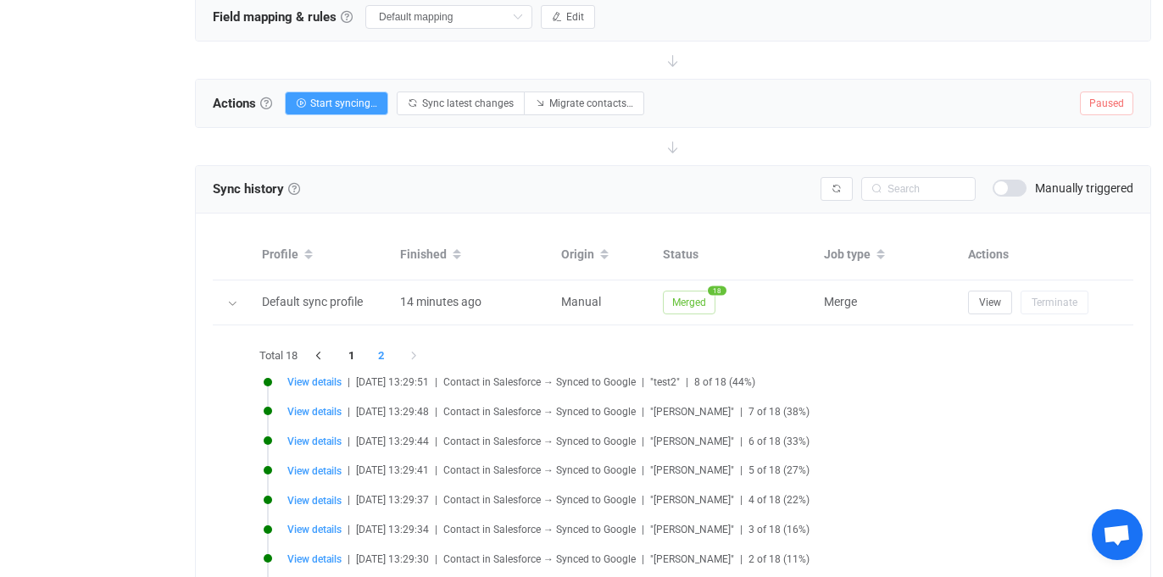
click at [1015, 180] on span at bounding box center [1010, 188] width 34 height 17
click at [1015, 184] on span at bounding box center [1010, 188] width 34 height 17
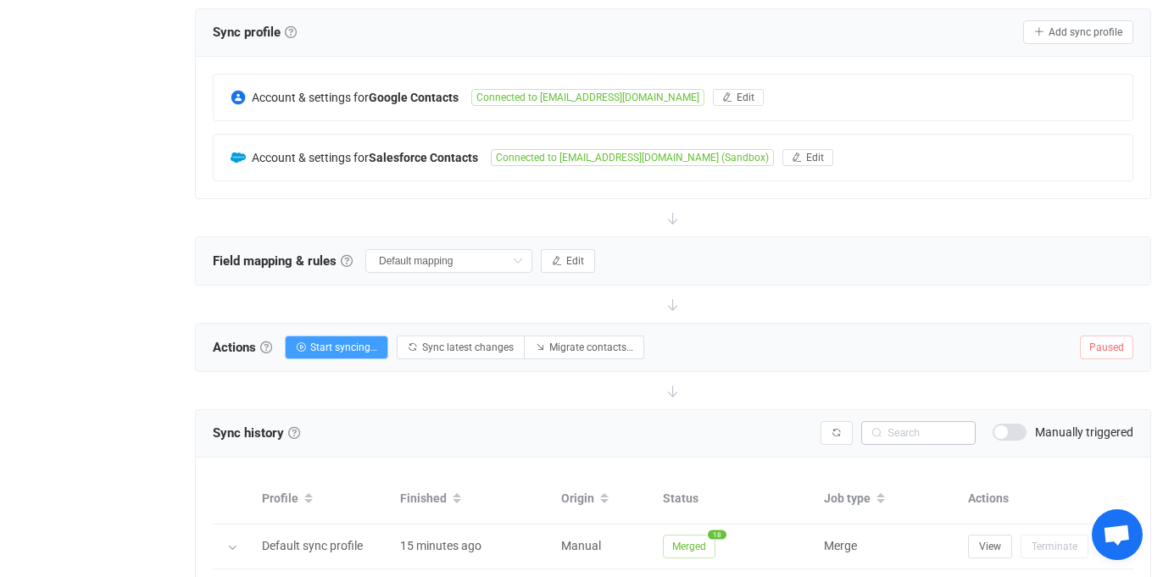
scroll to position [0, 0]
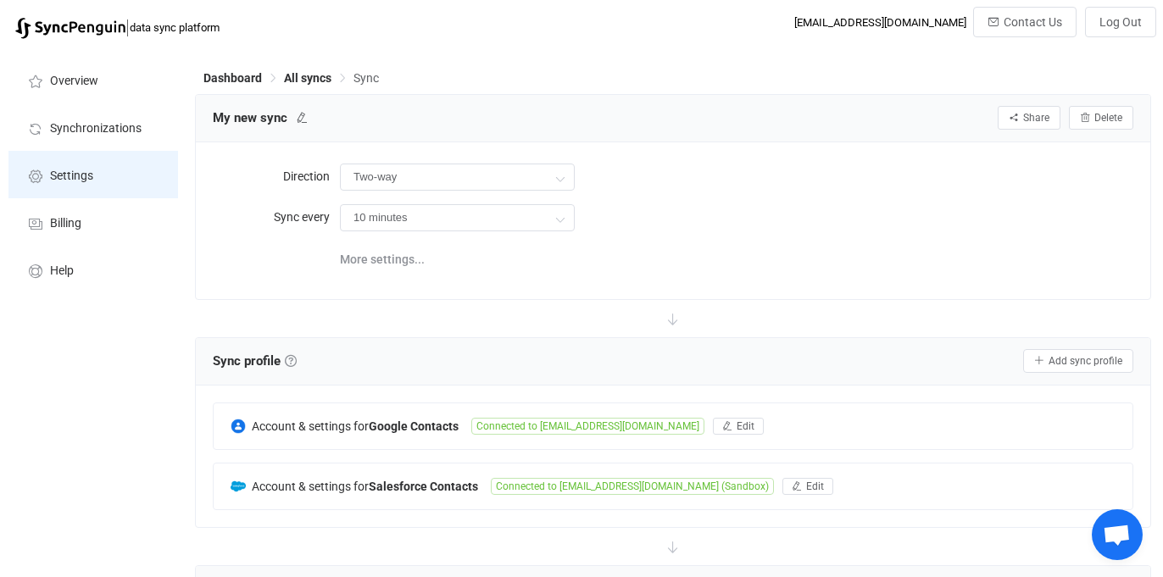
click at [73, 175] on span "Settings" at bounding box center [71, 177] width 43 height 14
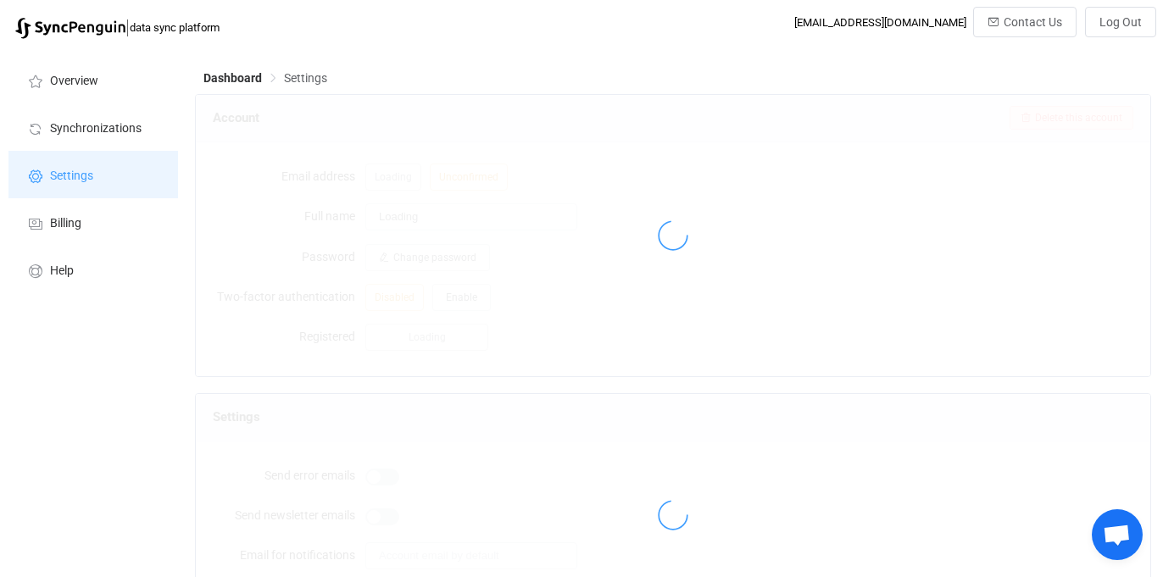
type input "[PERSON_NAME]"
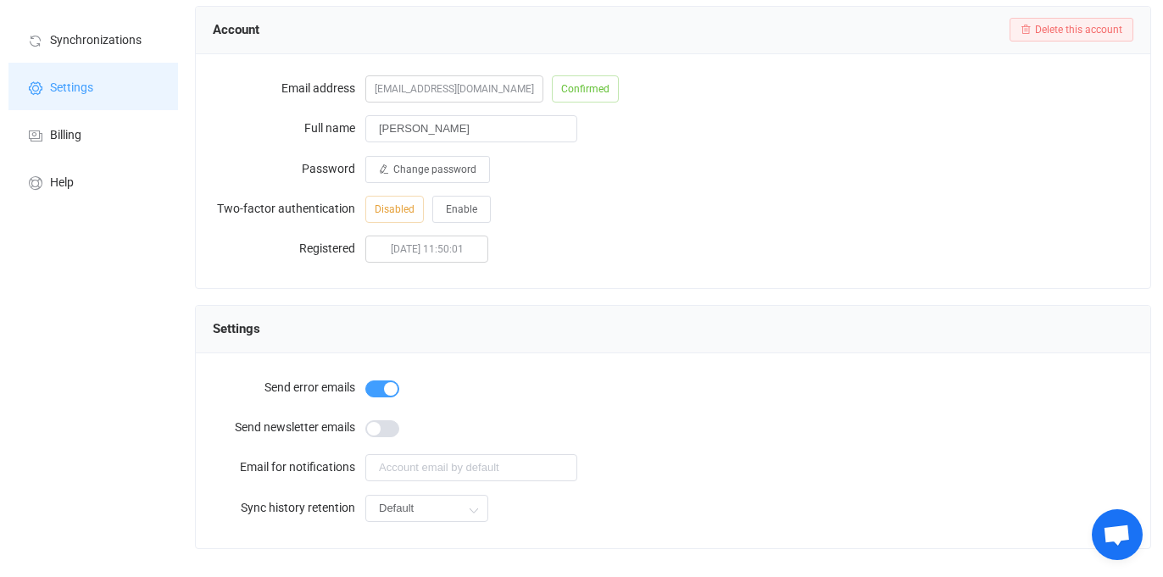
scroll to position [129, 0]
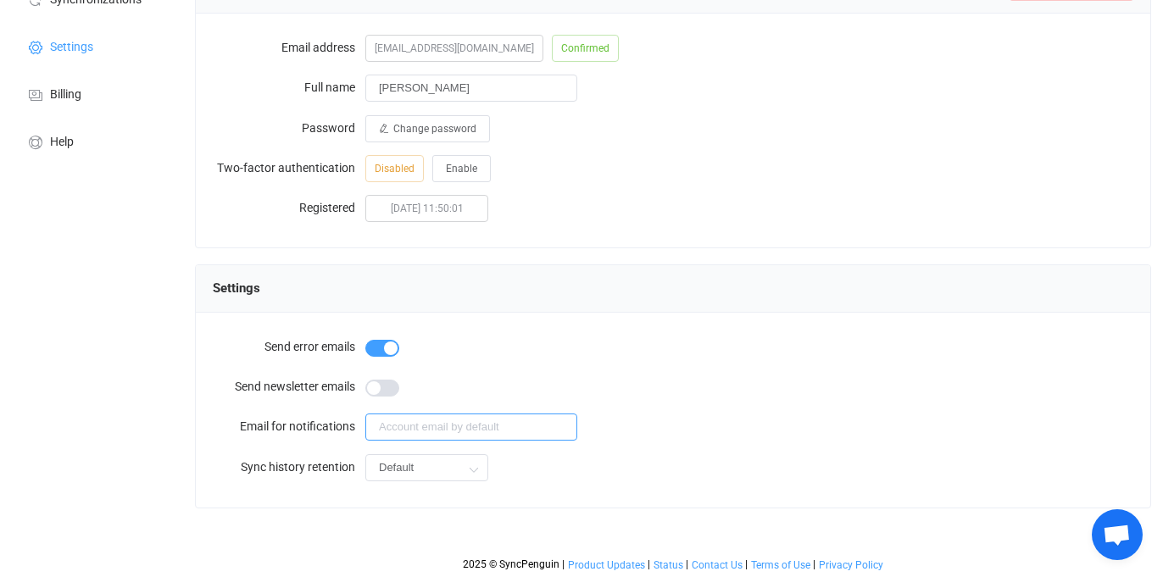
click at [438, 428] on input "text" at bounding box center [471, 427] width 212 height 27
type input "[EMAIL_ADDRESS][DOMAIN_NAME]"
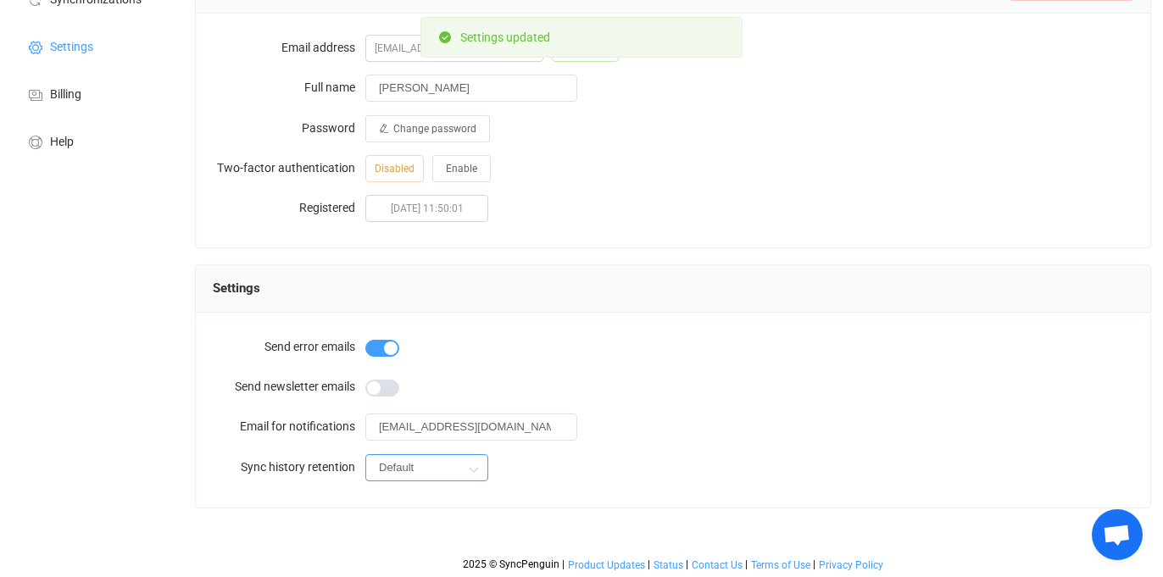
click at [401, 459] on input "Default" at bounding box center [426, 467] width 123 height 27
click at [443, 458] on input "Default" at bounding box center [426, 467] width 123 height 27
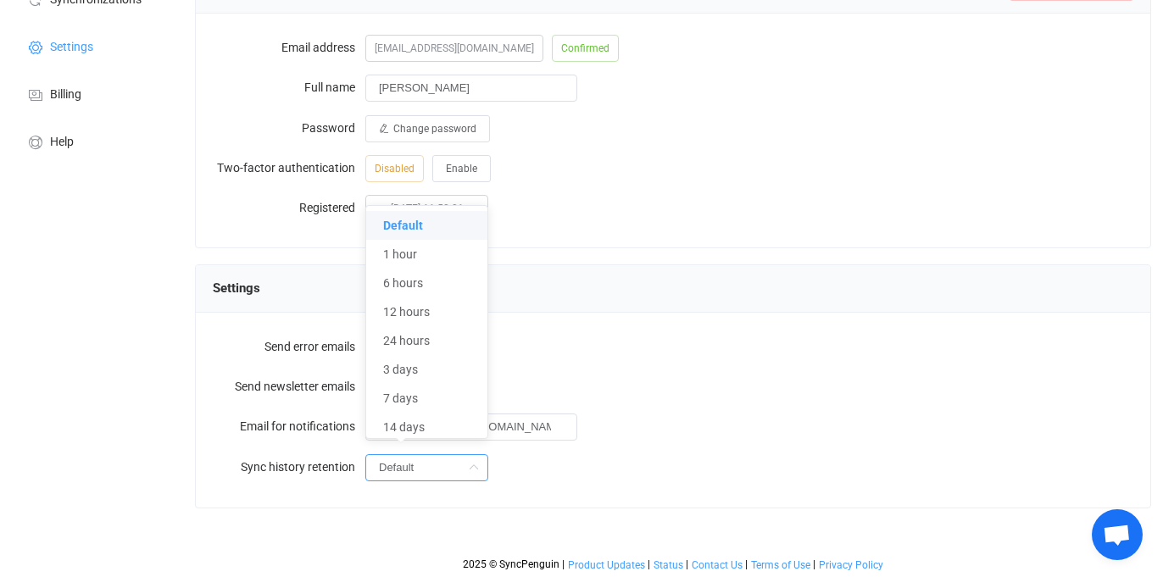
click at [443, 458] on input "Default" at bounding box center [426, 467] width 123 height 27
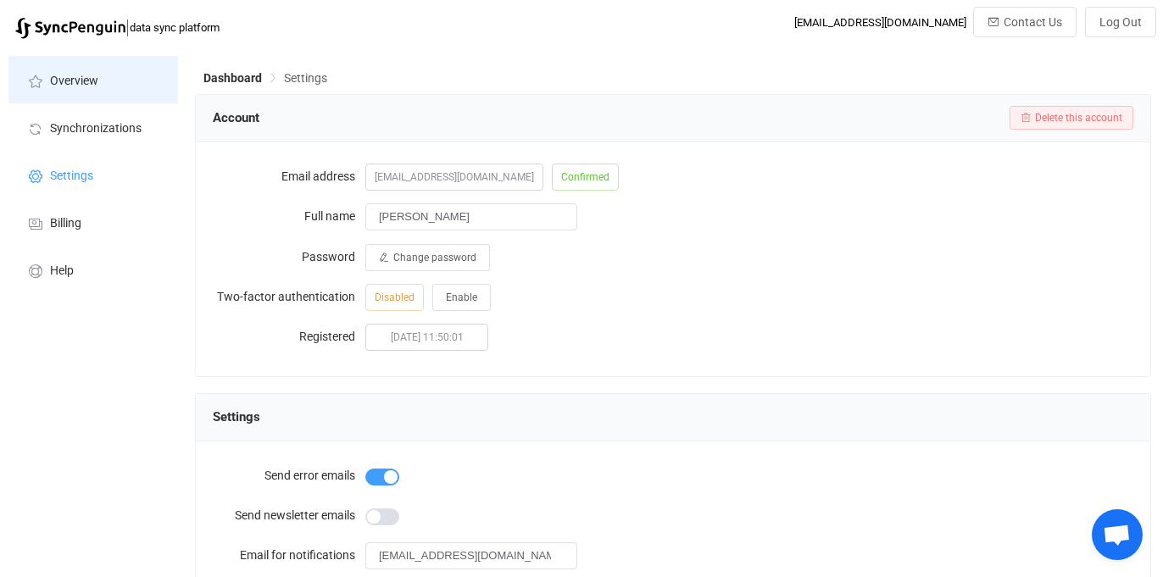
click at [101, 78] on li "Overview" at bounding box center [93, 79] width 170 height 47
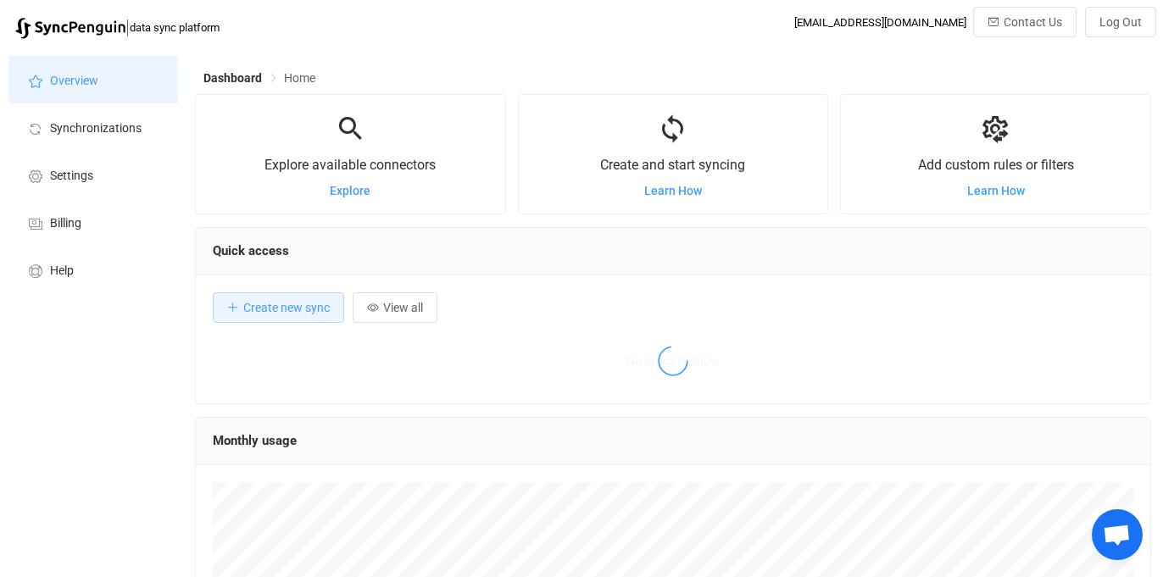
scroll to position [329, 956]
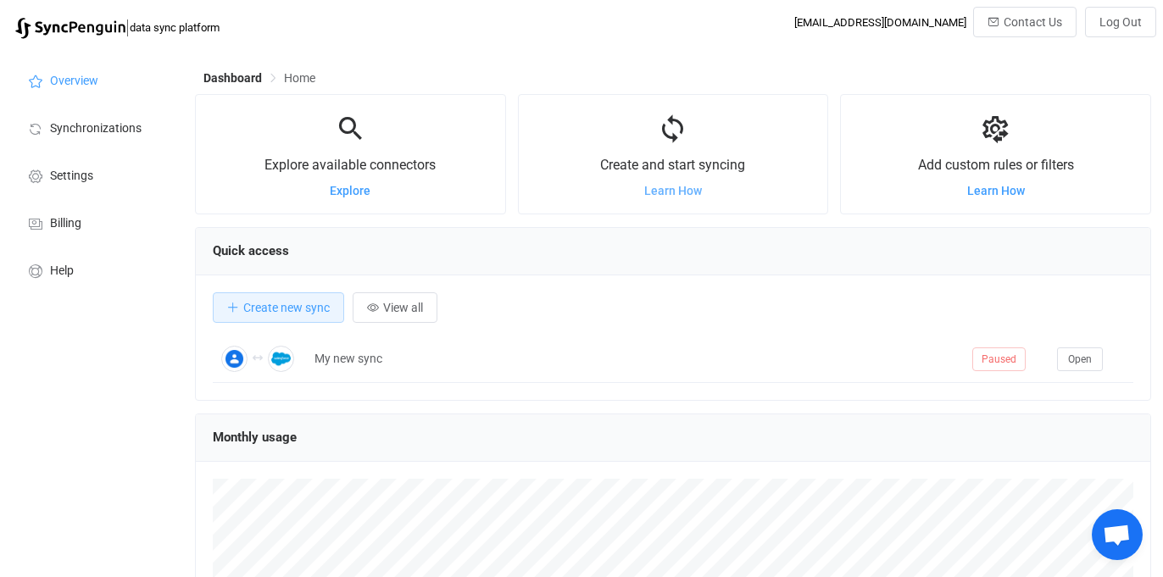
click at [667, 191] on span "Learn How" at bounding box center [673, 191] width 58 height 14
click at [985, 191] on span "Learn How" at bounding box center [996, 191] width 58 height 14
